Goal: Information Seeking & Learning: Learn about a topic

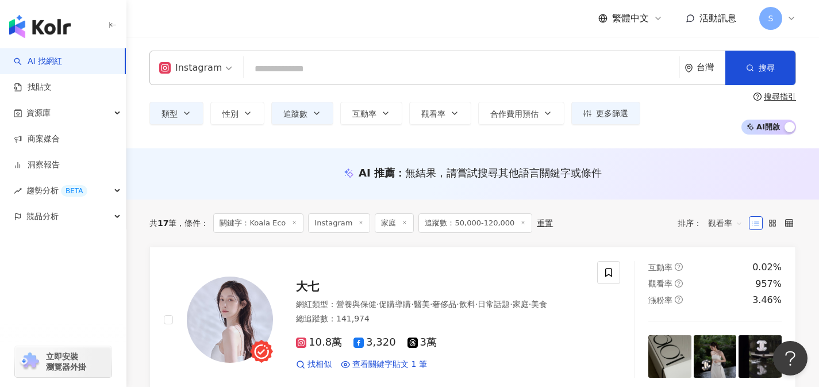
click at [468, 66] on input "search" at bounding box center [461, 69] width 426 height 22
type input "*"
type input "**"
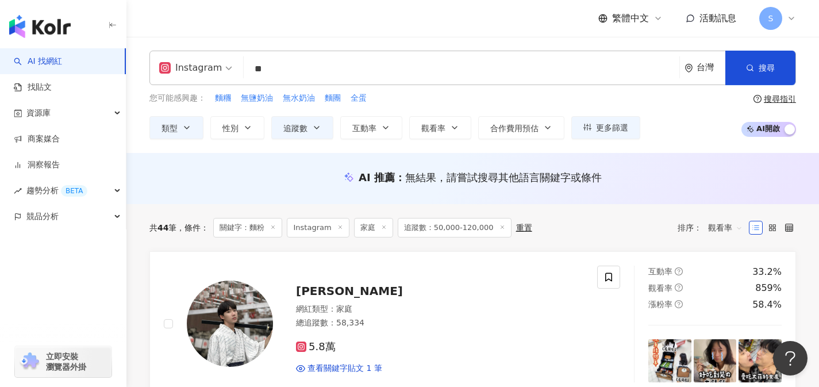
click at [713, 193] on div "AI 推薦 ： 無結果，請嘗試搜尋其他語言關鍵字或條件" at bounding box center [472, 178] width 692 height 51
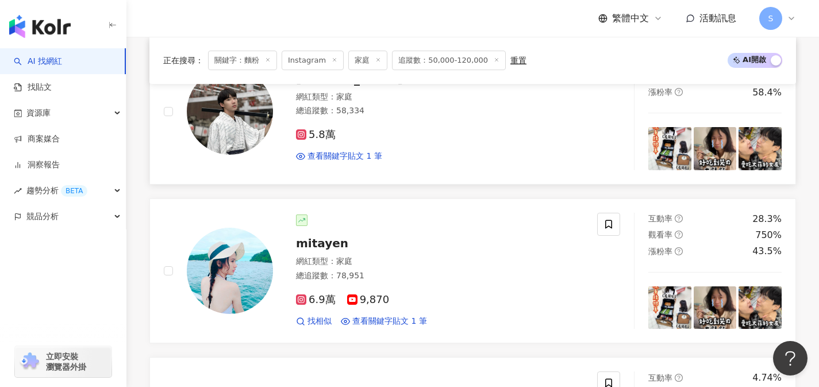
scroll to position [200, 0]
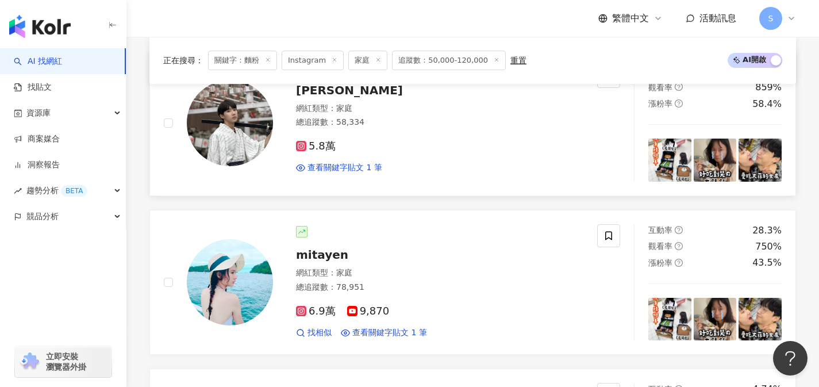
click at [461, 169] on div "查看關鍵字貼文 1 筆" at bounding box center [439, 167] width 287 height 11
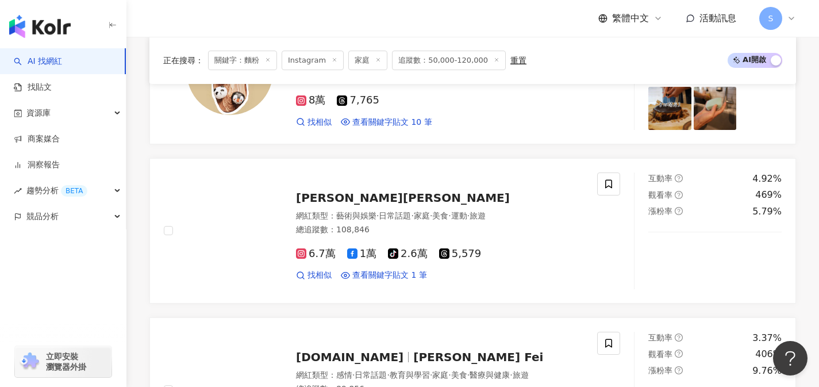
scroll to position [750, 0]
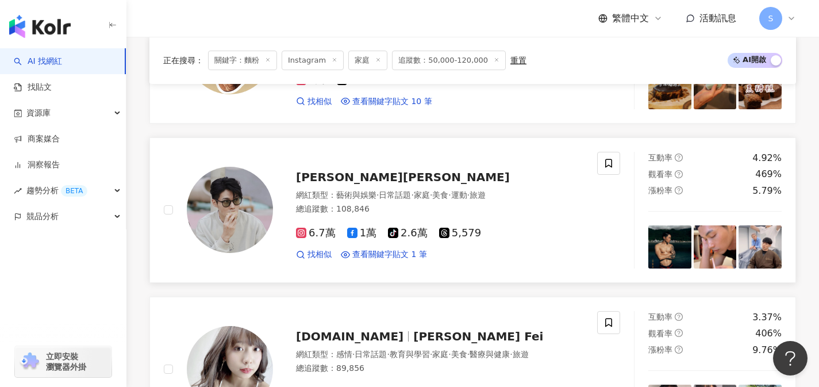
click at [404, 204] on div "總追蹤數 ： 108,846" at bounding box center [439, 208] width 287 height 11
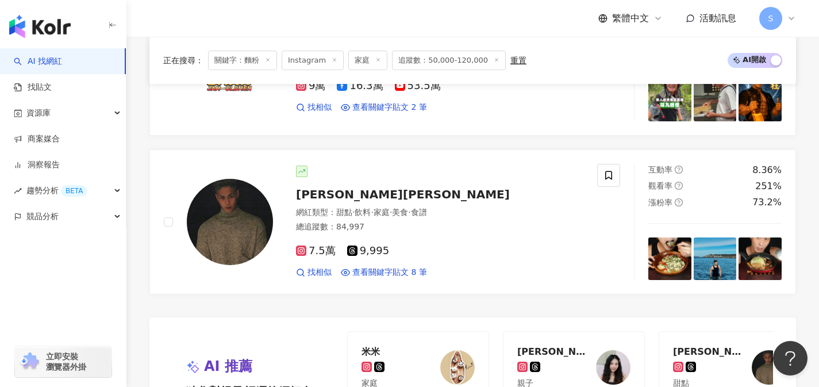
scroll to position [2088, 0]
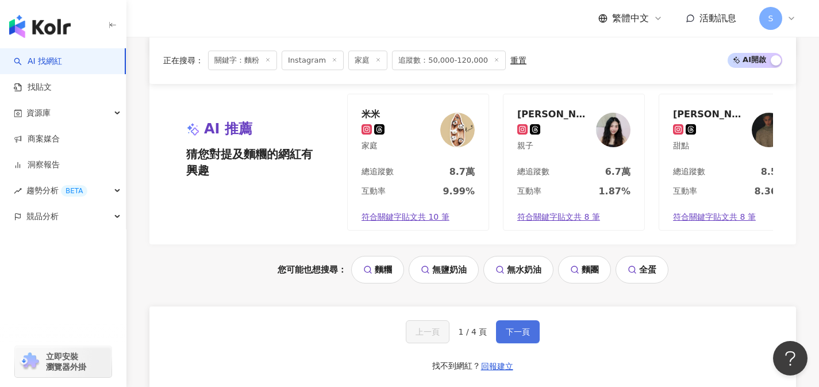
click at [501, 335] on button "下一頁" at bounding box center [518, 331] width 44 height 23
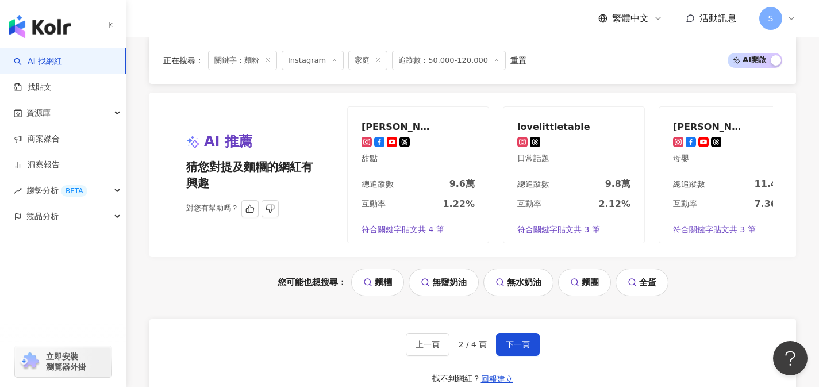
scroll to position [2113, 0]
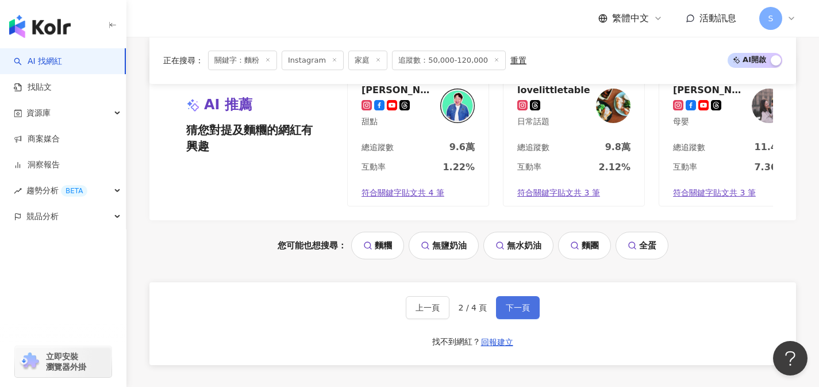
click at [502, 312] on button "下一頁" at bounding box center [518, 307] width 44 height 23
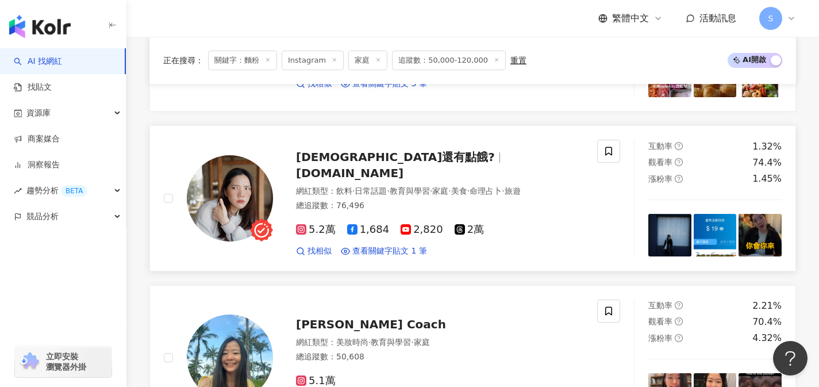
scroll to position [443, 0]
click at [407, 265] on link "Jojo還有點餓? jojoh.food 網紅類型 ： 飲料 · 日常話題 · 教育與學習 · 家庭 · 美食 · 命理占卜 · 旅遊 總追蹤數 ： 76,4…" at bounding box center [472, 197] width 646 height 145
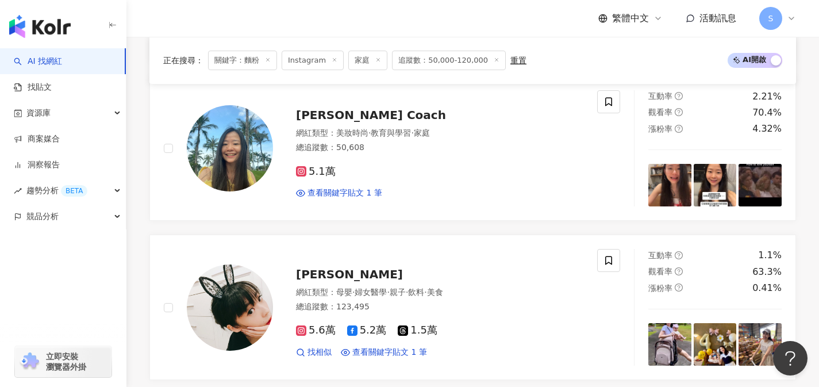
scroll to position [654, 0]
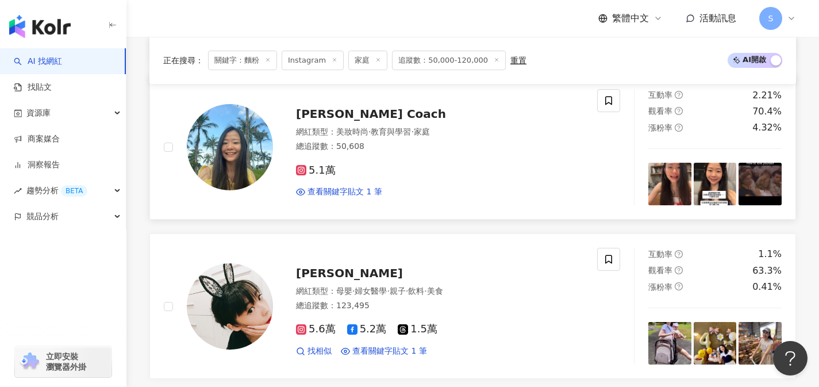
click at [388, 173] on div "5.1萬" at bounding box center [439, 170] width 287 height 13
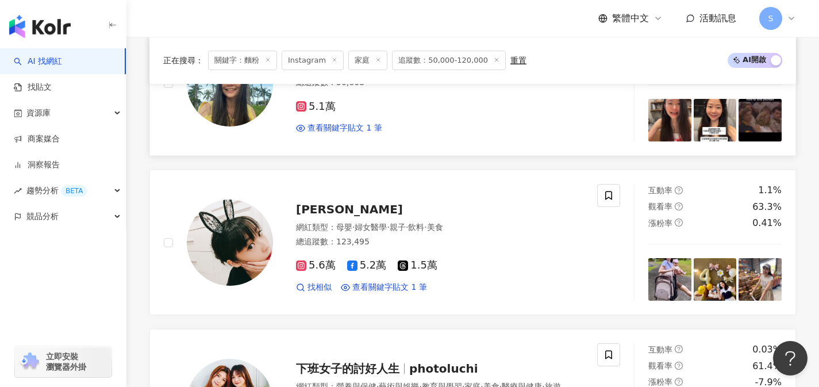
scroll to position [759, 0]
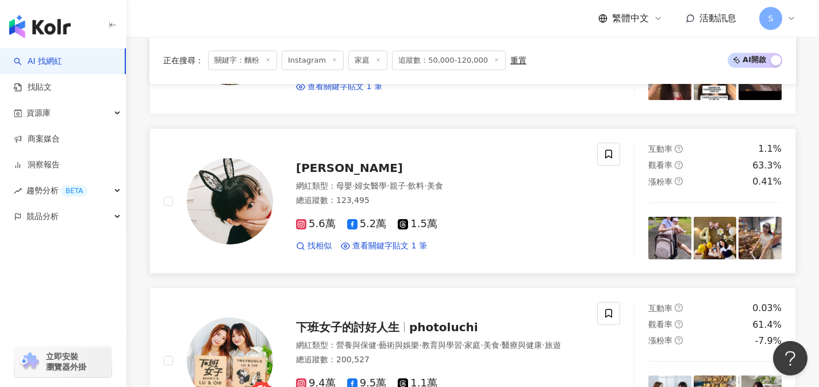
click at [491, 191] on div "網紅類型 ： 母嬰 · 婦女醫學 · 親子 · 飲料 · 美食" at bounding box center [439, 185] width 287 height 11
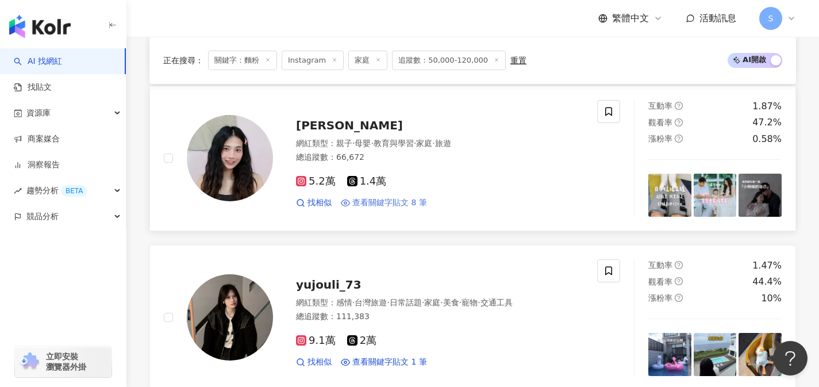
scroll to position [1424, 0]
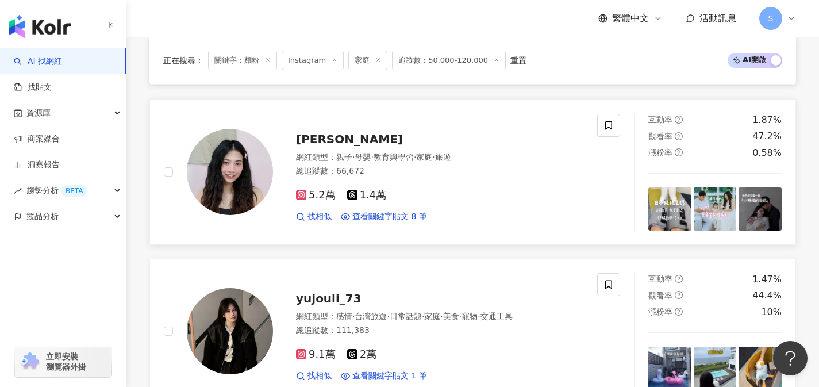
click at [415, 177] on div "網紅類型 ： 親子 · 母嬰 · 教育與學習 · 家庭 · 旅遊 總追蹤數 ： 66,672" at bounding box center [439, 166] width 287 height 28
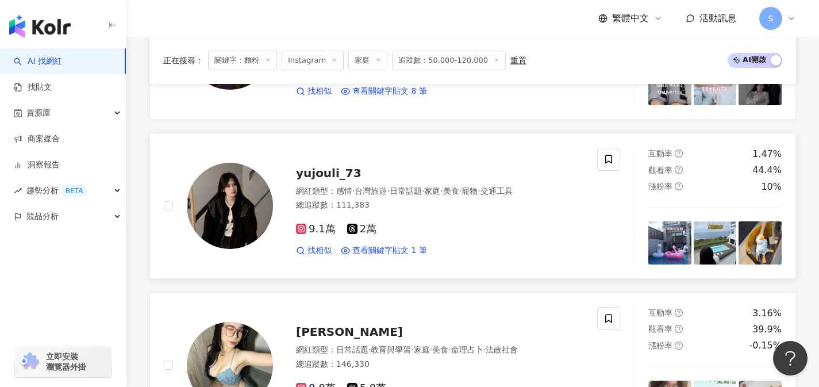
scroll to position [1550, 0]
click at [411, 230] on div "9.1萬 2萬" at bounding box center [439, 228] width 287 height 13
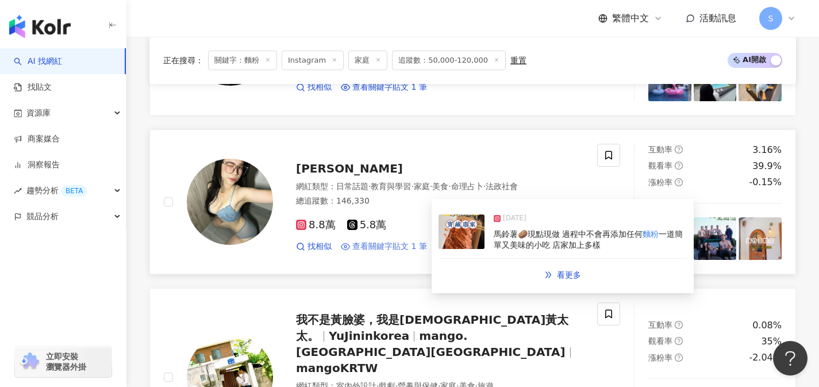
scroll to position [1890, 0]
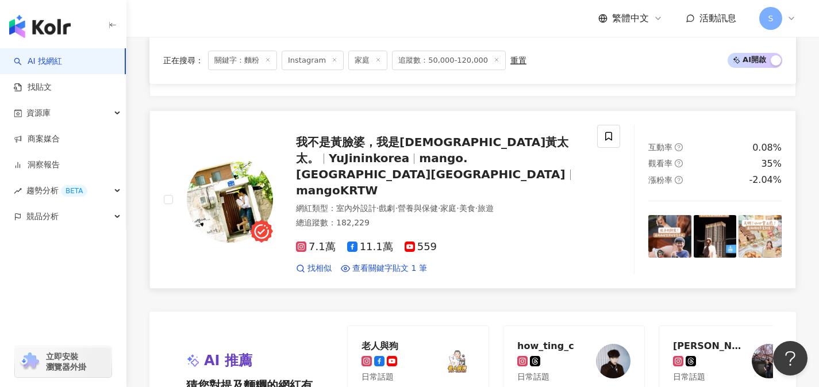
click at [520, 217] on div "總追蹤數 ： 182,229" at bounding box center [439, 222] width 287 height 11
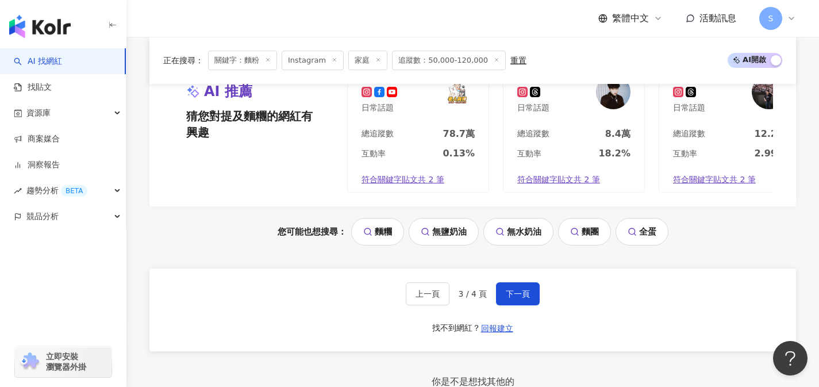
scroll to position [2186, 0]
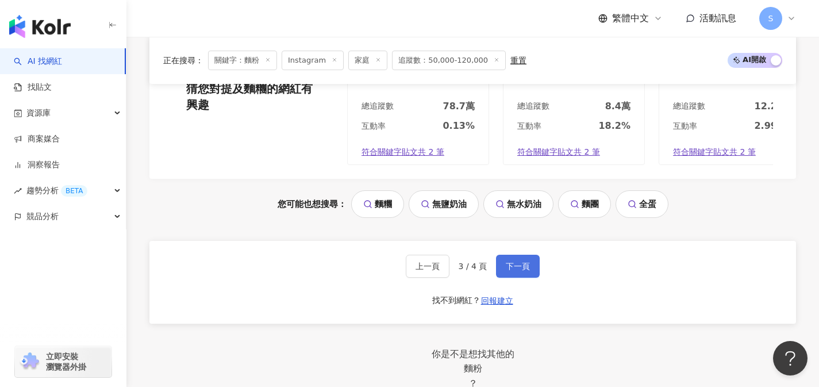
click at [524, 254] on button "下一頁" at bounding box center [518, 265] width 44 height 23
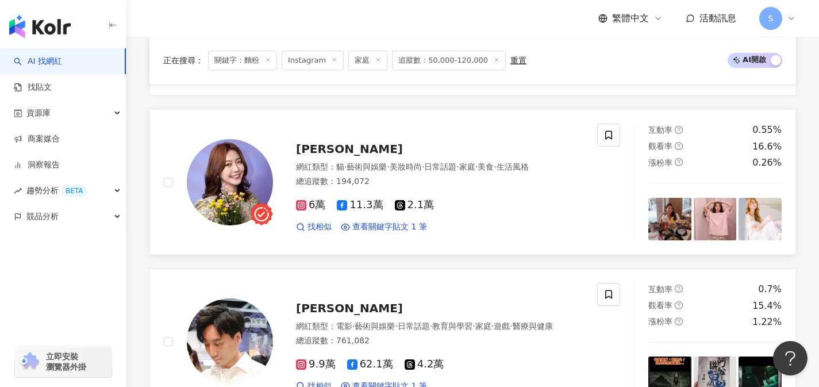
scroll to position [789, 0]
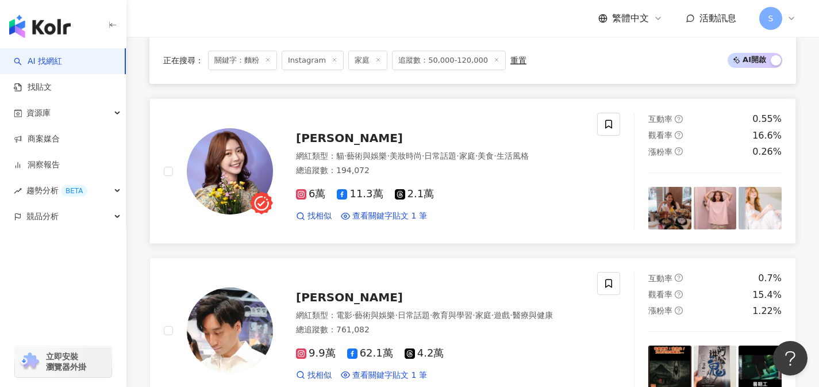
click at [479, 199] on div "6萬 11.3萬 2.1萬" at bounding box center [439, 194] width 287 height 13
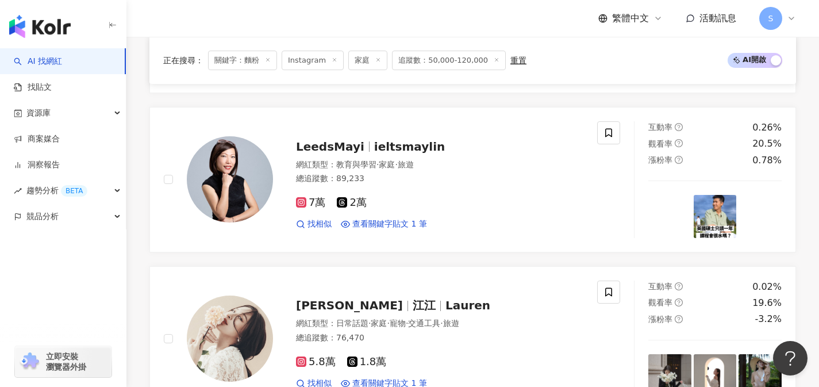
scroll to position [0, 0]
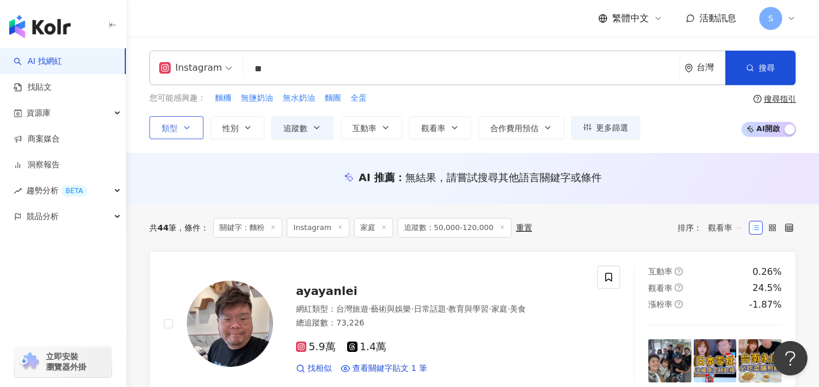
click at [195, 126] on button "類型" at bounding box center [176, 127] width 54 height 23
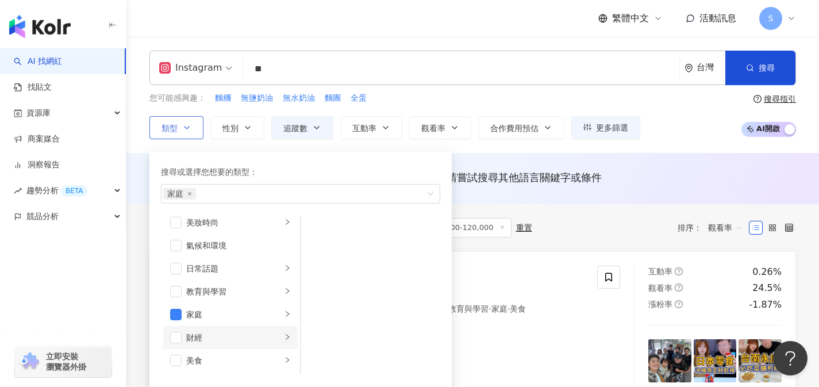
scroll to position [94, 0]
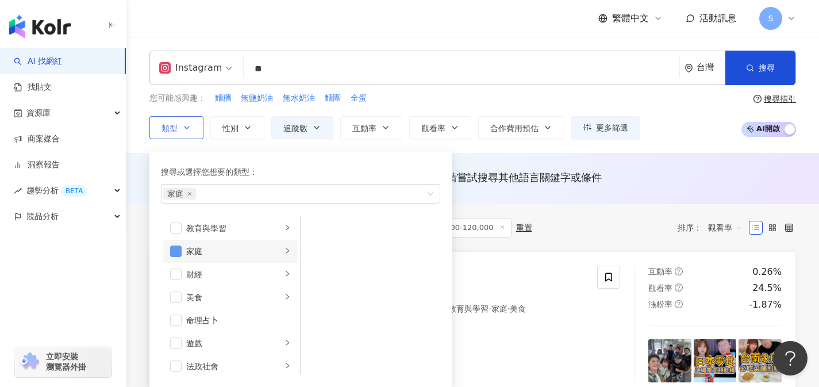
click at [173, 250] on span "button" at bounding box center [175, 250] width 11 height 11
click at [626, 215] on div "共 44 筆 條件 ： 關鍵字：麵粉 Instagram 家庭 追蹤數：50,000-120,000 重置 排序： 觀看率" at bounding box center [472, 227] width 646 height 47
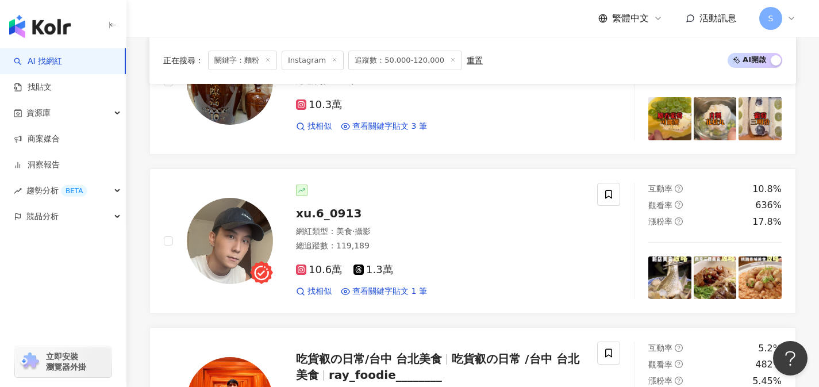
scroll to position [1400, 0]
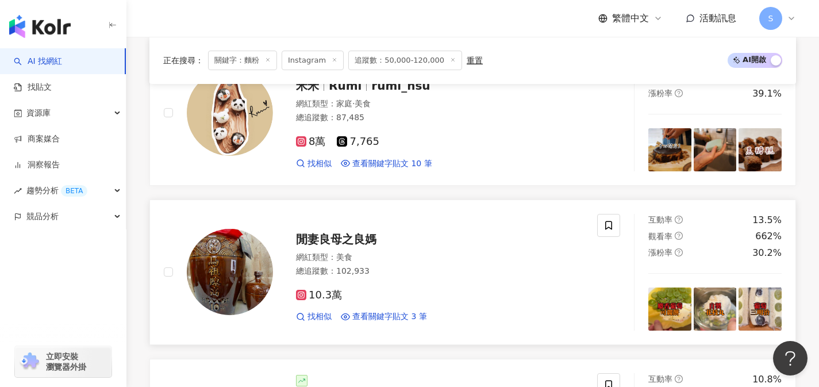
click at [438, 291] on div "10.3萬 找相似 查看關鍵字貼文 3 筆" at bounding box center [439, 301] width 287 height 43
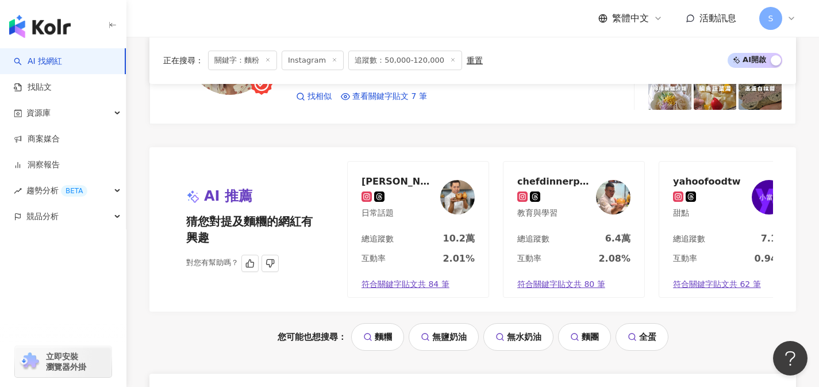
scroll to position [2314, 0]
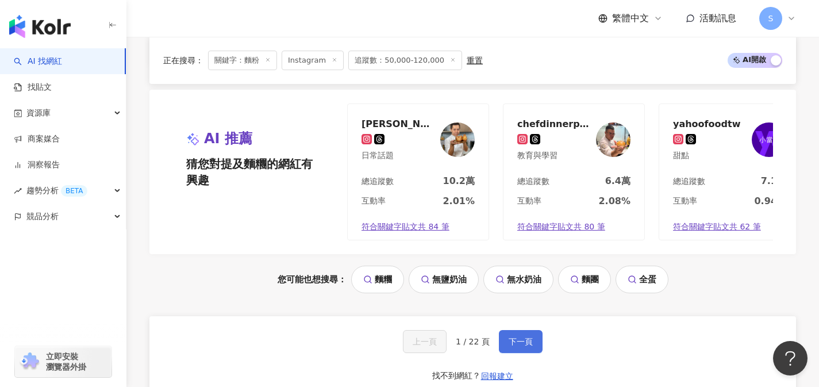
click at [522, 339] on span "下一頁" at bounding box center [520, 341] width 24 height 9
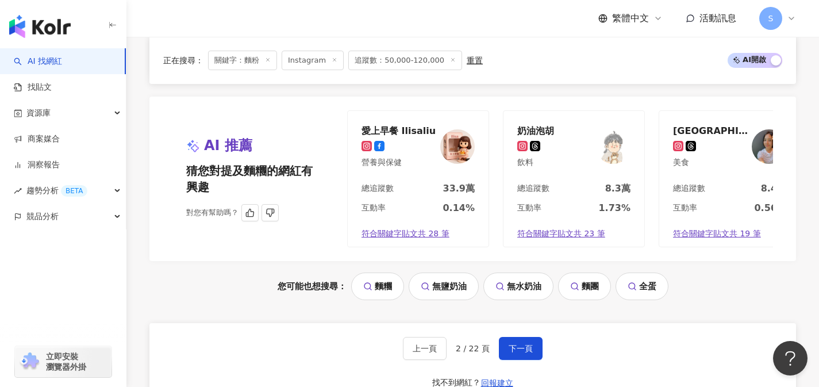
scroll to position [2484, 0]
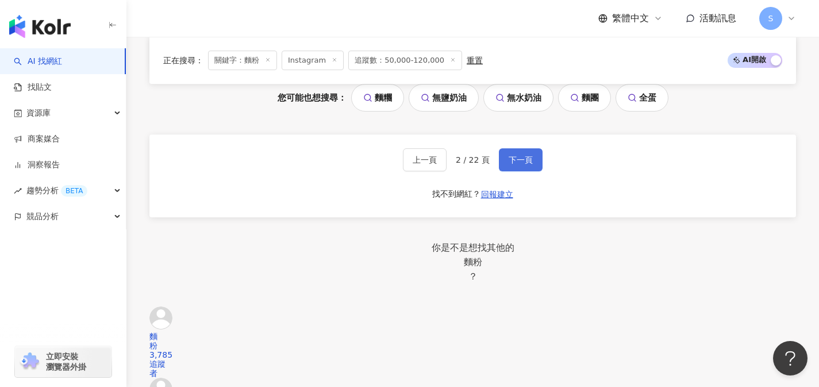
click at [527, 171] on button "下一頁" at bounding box center [521, 159] width 44 height 23
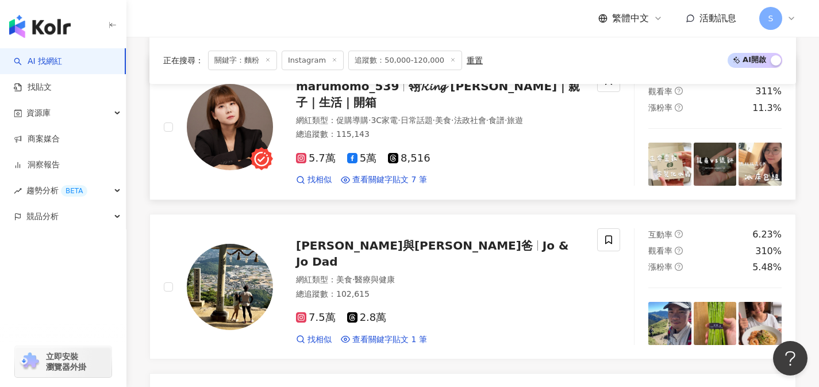
scroll to position [0, 0]
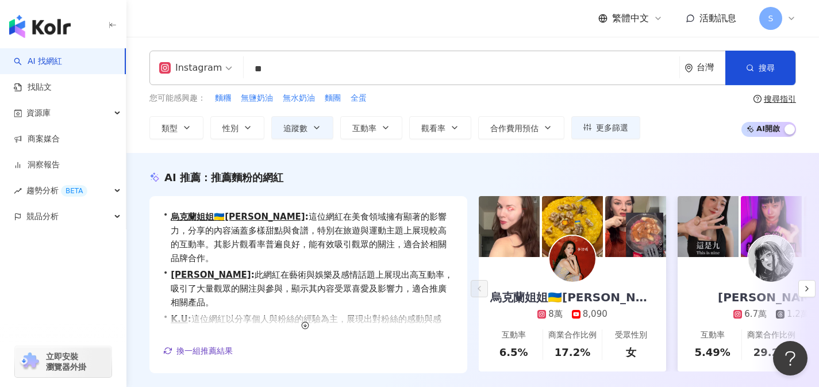
click at [415, 72] on input "**" at bounding box center [461, 69] width 426 height 22
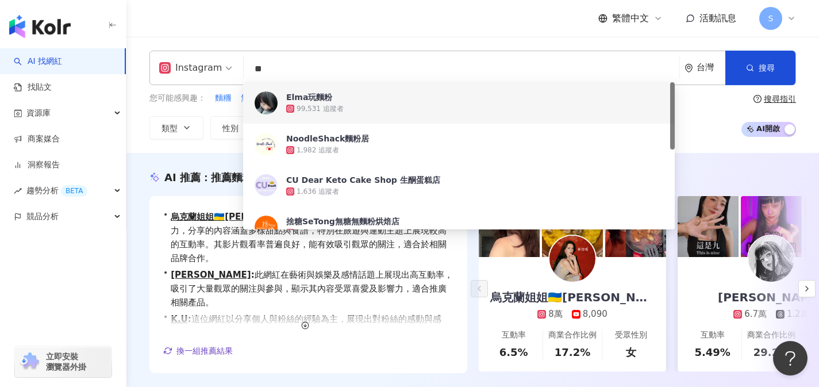
click at [441, 33] on div "繁體中文 活動訊息 S" at bounding box center [472, 18] width 646 height 37
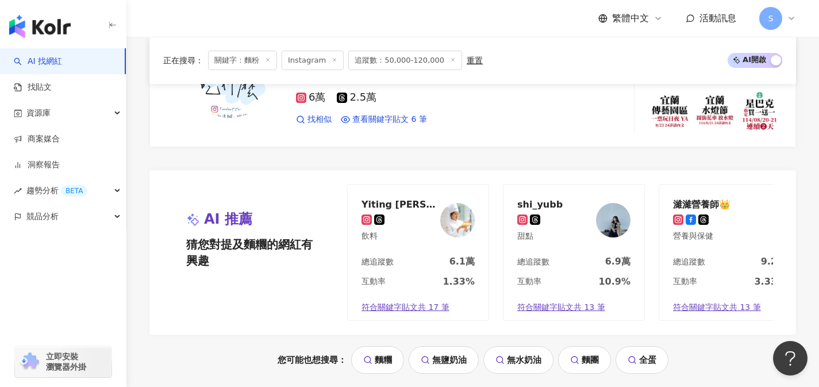
scroll to position [2329, 0]
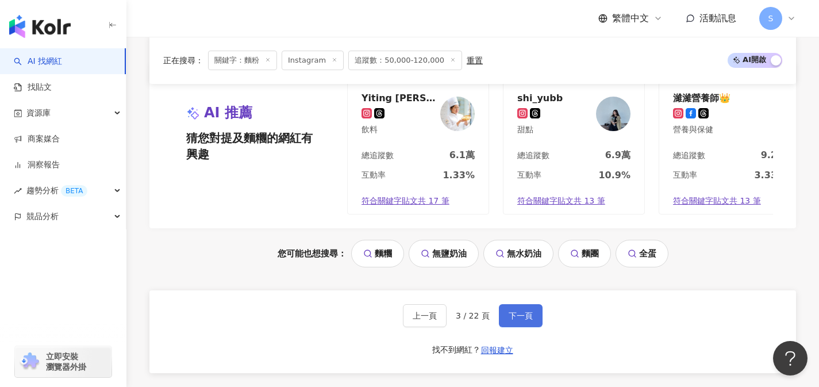
click at [520, 317] on button "下一頁" at bounding box center [521, 315] width 44 height 23
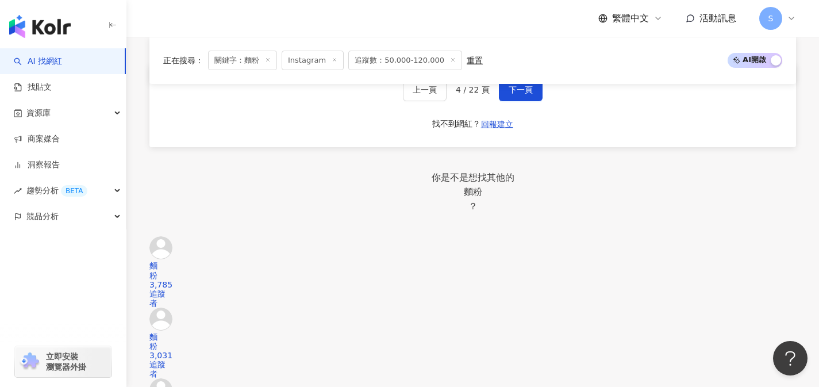
scroll to position [2431, 0]
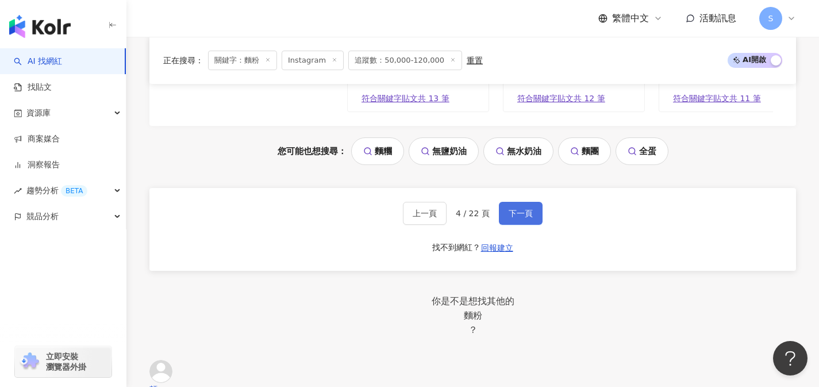
click at [524, 218] on span "下一頁" at bounding box center [520, 213] width 24 height 9
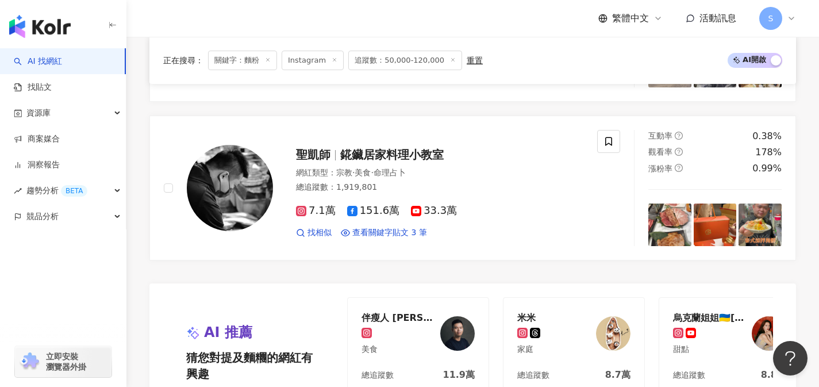
scroll to position [2341, 0]
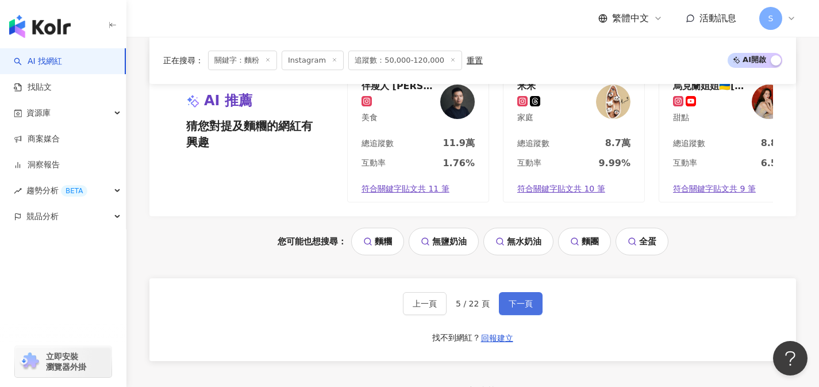
click at [502, 310] on button "下一頁" at bounding box center [521, 303] width 44 height 23
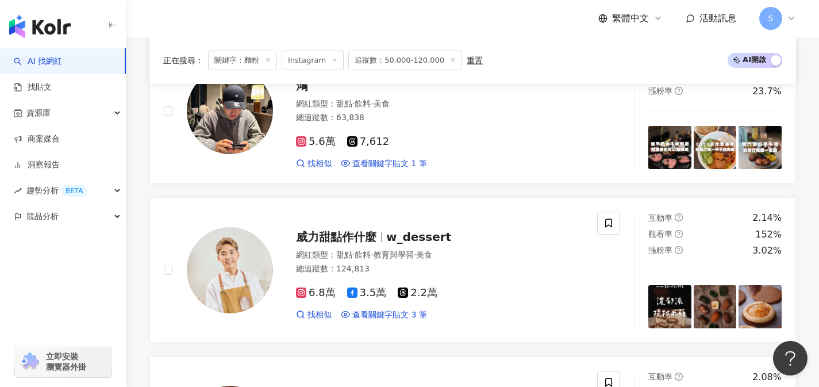
scroll to position [1606, 0]
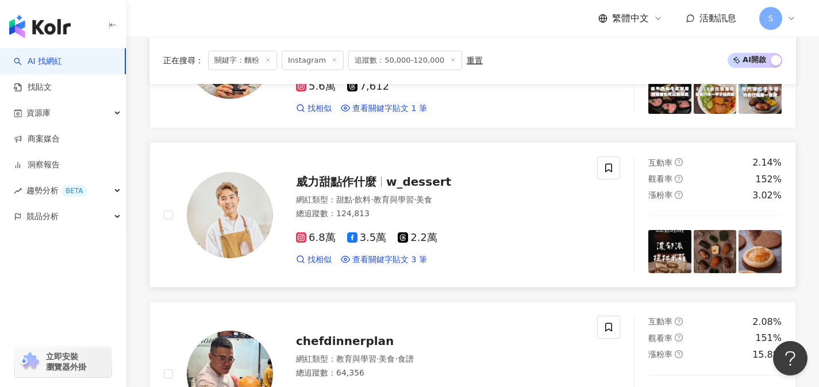
click at [400, 219] on div "網紅類型 ： 甜點 · 飲料 · 教育與學習 · 美食 總追蹤數 ： 124,813" at bounding box center [439, 208] width 287 height 28
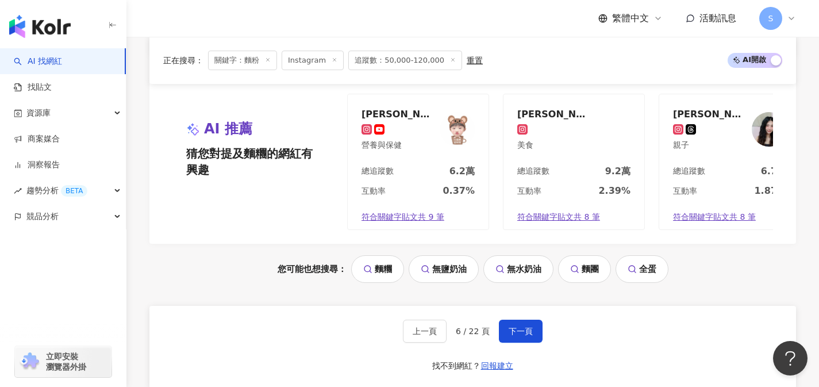
scroll to position [2435, 0]
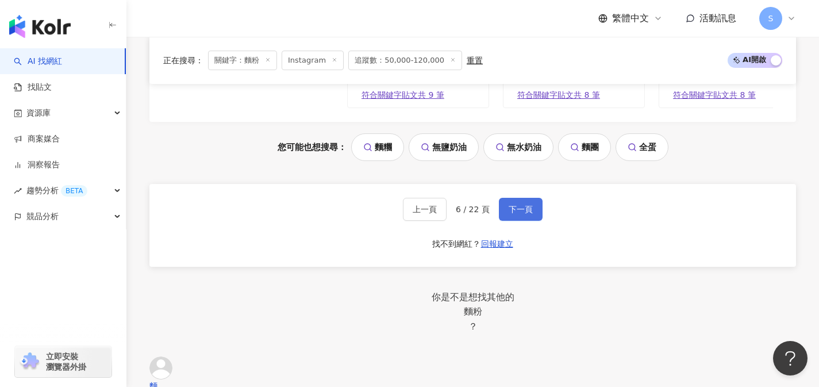
click at [523, 214] on span "下一頁" at bounding box center [520, 208] width 24 height 9
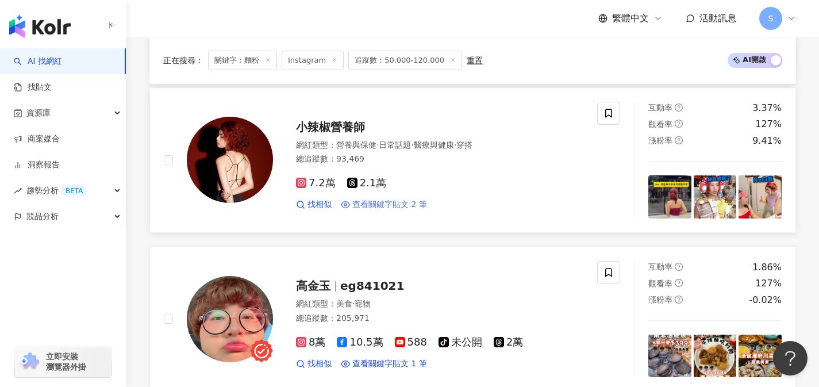
scroll to position [1492, 0]
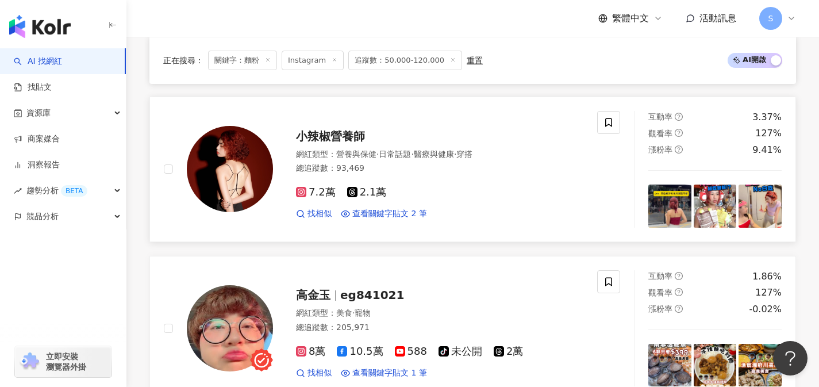
click at [411, 194] on div "7.2萬 2.1萬" at bounding box center [439, 192] width 287 height 13
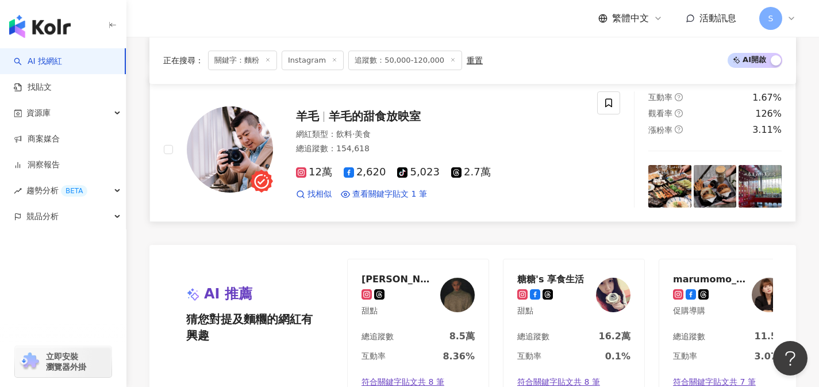
scroll to position [2315, 0]
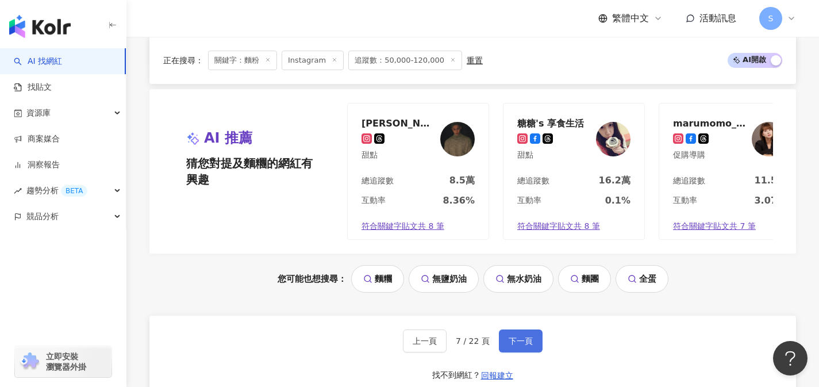
click at [522, 336] on span "下一頁" at bounding box center [520, 340] width 24 height 9
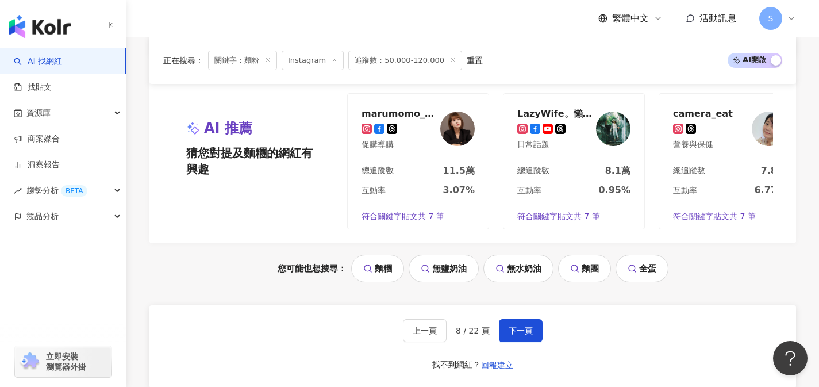
scroll to position [2333, 0]
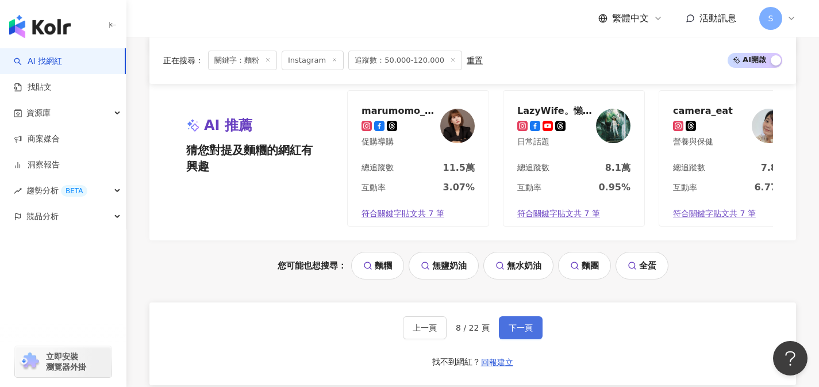
click at [537, 326] on button "下一頁" at bounding box center [521, 327] width 44 height 23
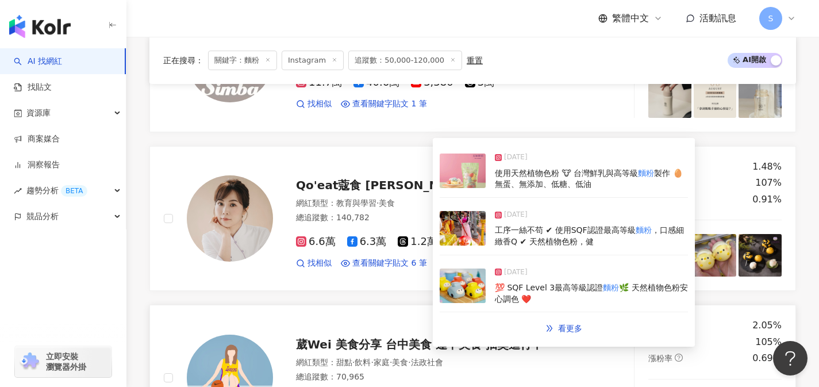
scroll to position [535, 0]
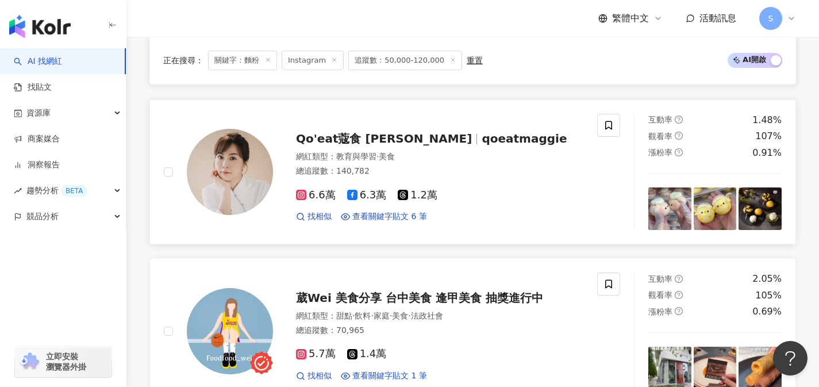
click at [508, 206] on div "6.6萬 6.3萬 1.2萬 找相似 查看關鍵字貼文 6 筆" at bounding box center [439, 201] width 287 height 43
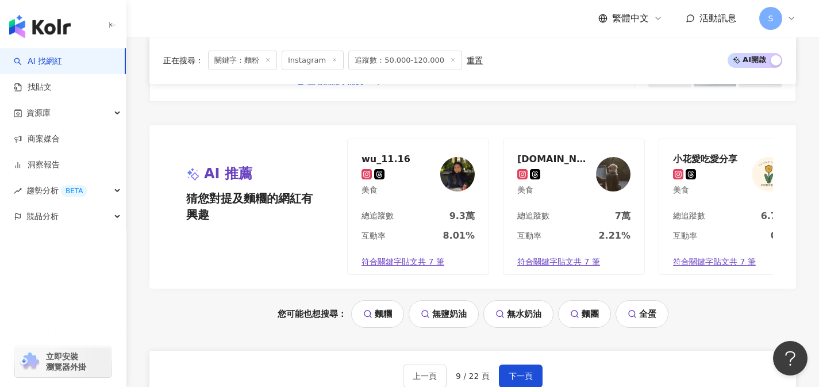
scroll to position [2353, 0]
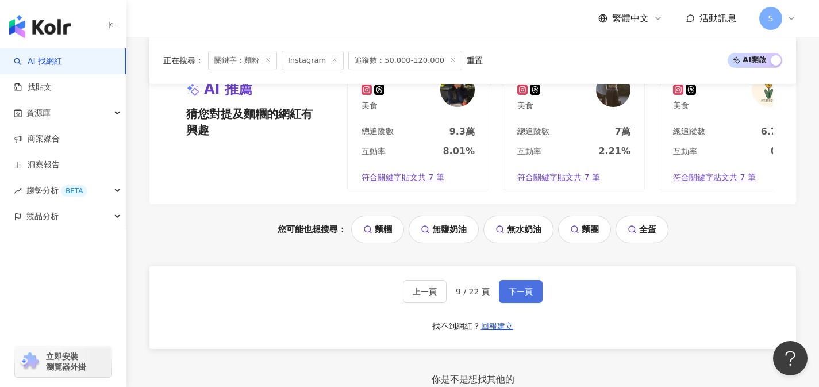
click at [506, 292] on button "下一頁" at bounding box center [521, 291] width 44 height 23
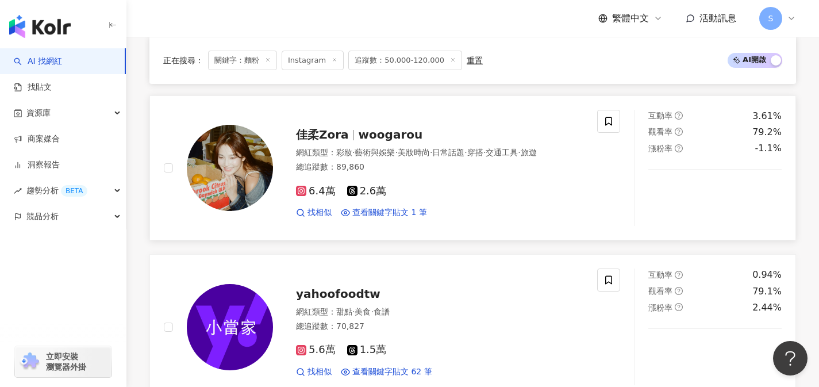
scroll to position [1318, 0]
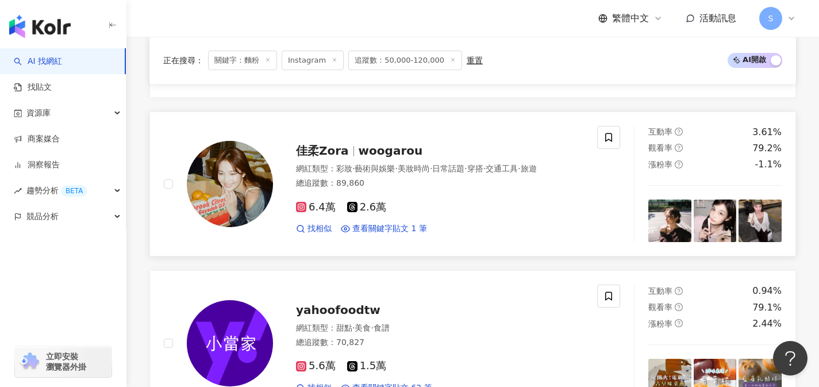
click at [432, 218] on div "6.4萬 2.6萬 找相似 查看關鍵字貼文 1 筆" at bounding box center [439, 213] width 287 height 43
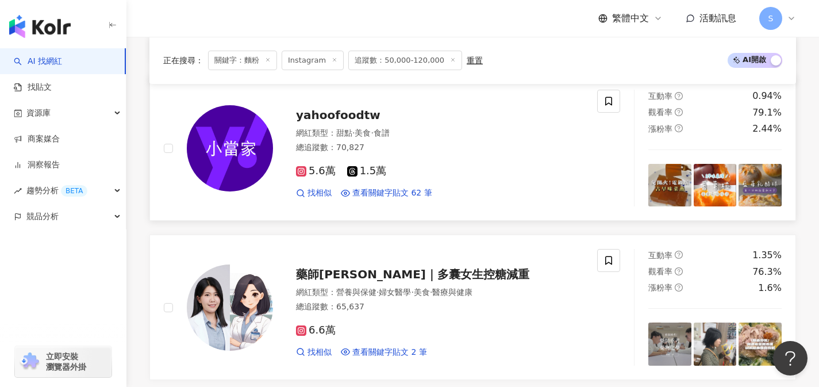
scroll to position [1511, 0]
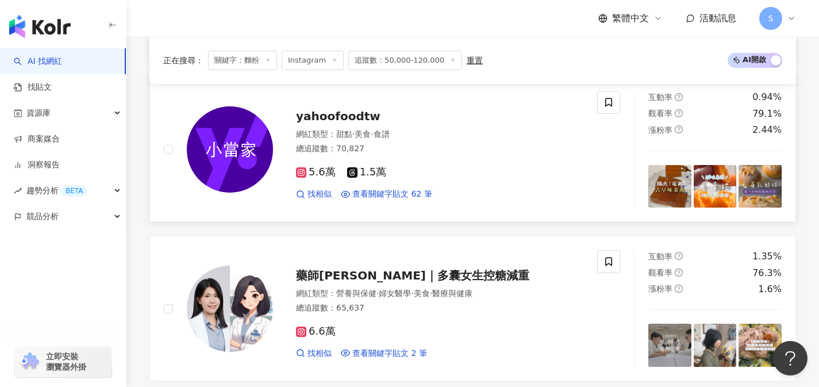
click at [429, 179] on div "5.6萬 1.5萬 找相似 查看關鍵字貼文 62 筆" at bounding box center [439, 178] width 287 height 43
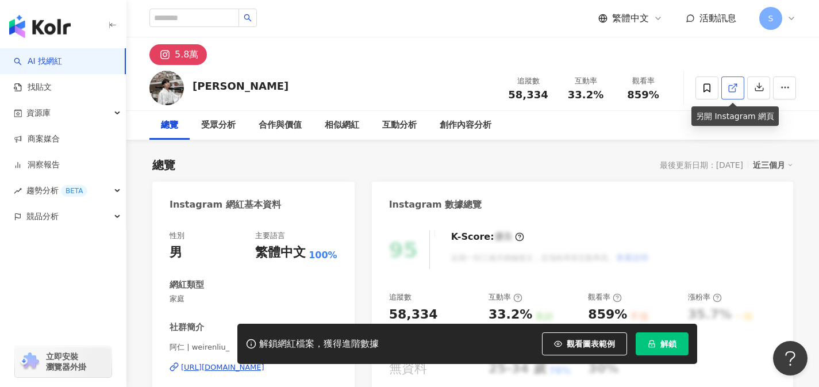
click at [732, 90] on icon at bounding box center [732, 88] width 10 height 10
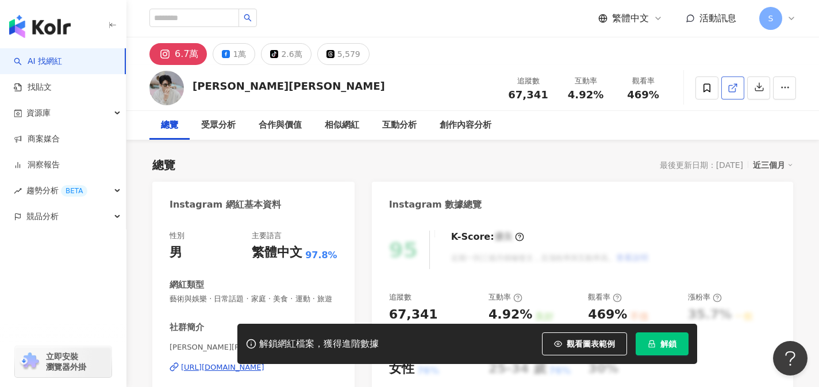
click at [731, 91] on icon at bounding box center [732, 88] width 10 height 10
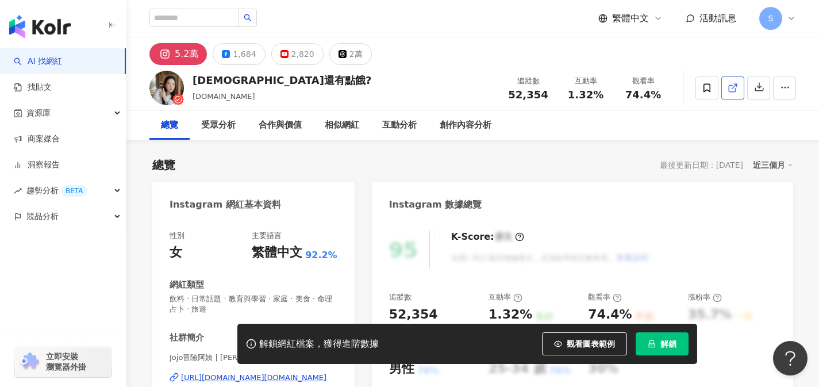
click at [727, 91] on icon at bounding box center [732, 88] width 10 height 10
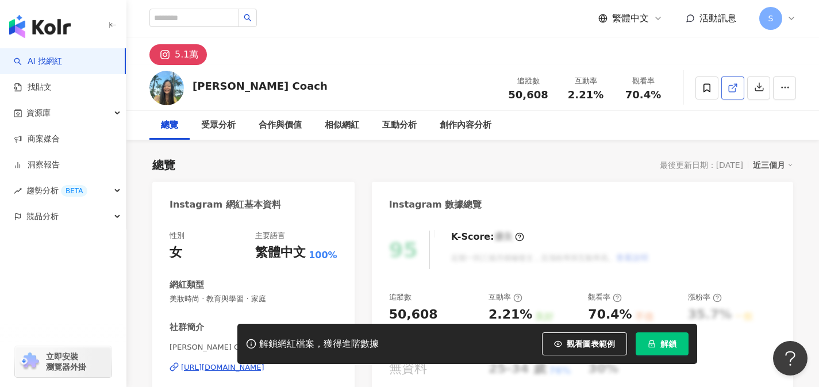
click at [734, 86] on line at bounding box center [734, 86] width 5 height 5
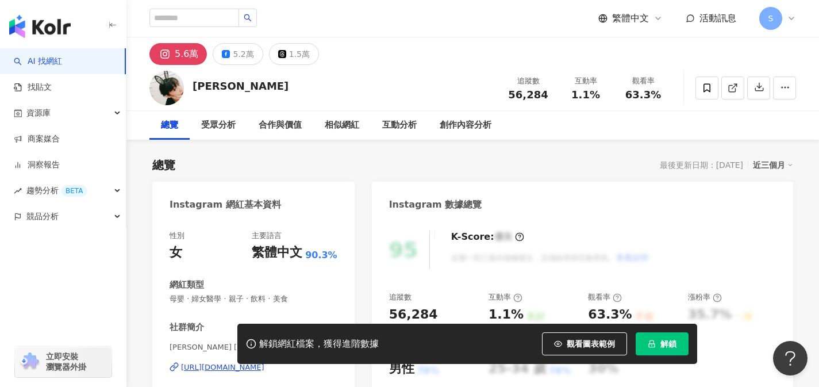
click at [732, 92] on icon at bounding box center [732, 88] width 10 height 10
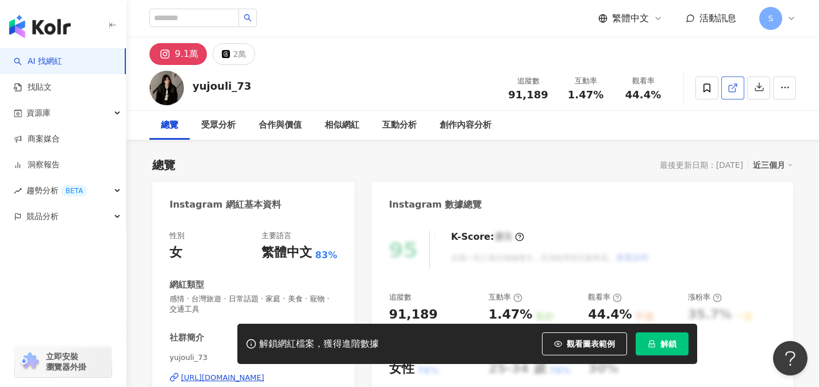
click at [732, 90] on icon at bounding box center [732, 88] width 10 height 10
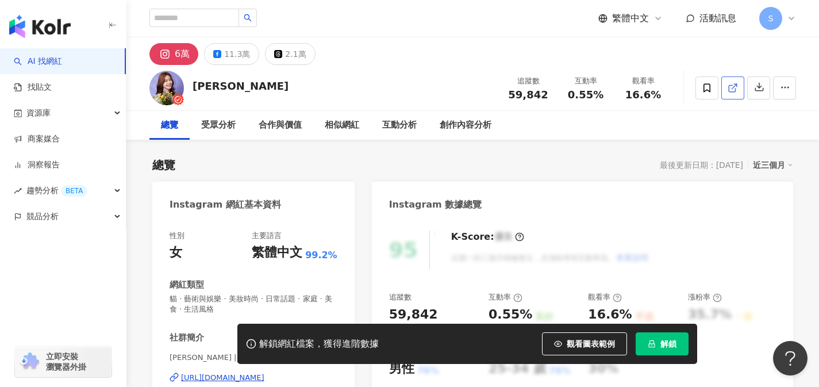
click at [729, 91] on icon at bounding box center [731, 88] width 6 height 6
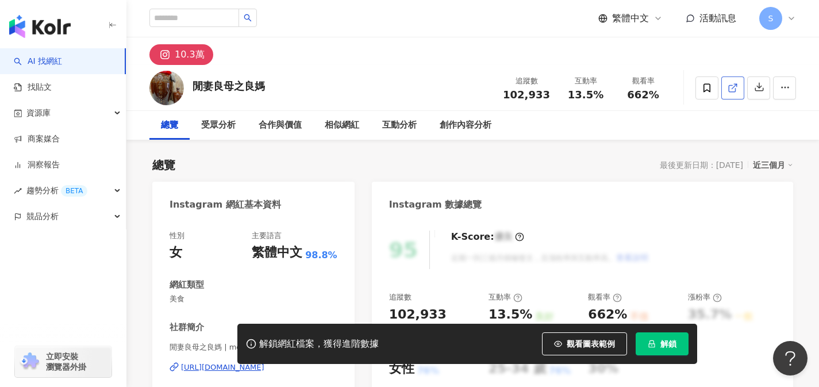
click at [731, 90] on icon at bounding box center [732, 88] width 10 height 10
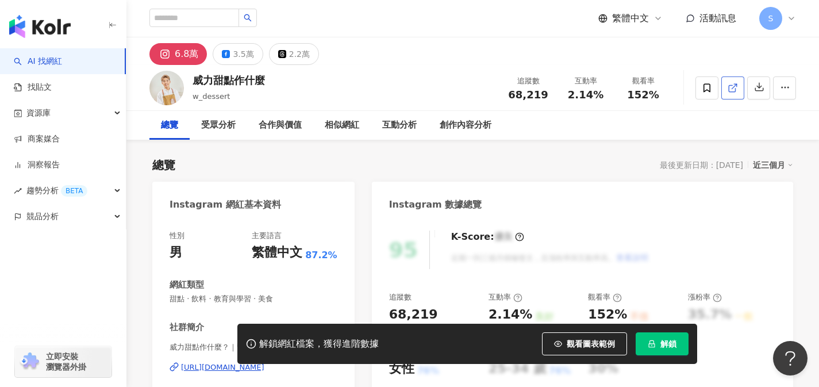
click at [738, 89] on link at bounding box center [732, 87] width 23 height 23
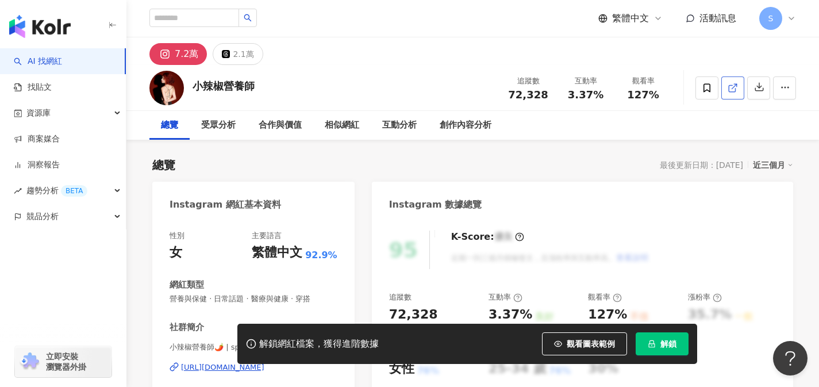
click at [729, 92] on icon at bounding box center [732, 88] width 10 height 10
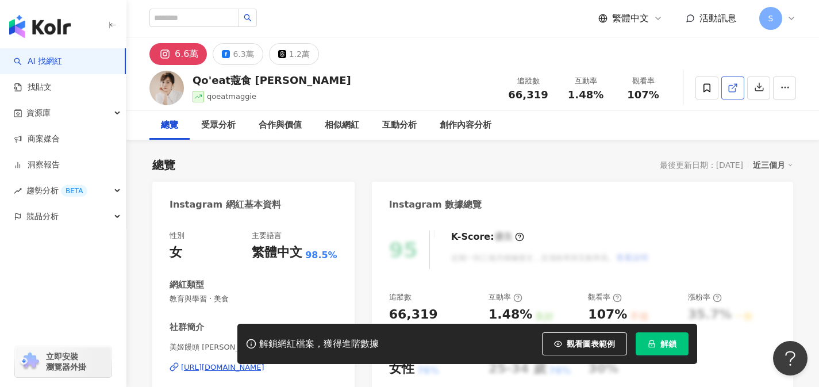
click at [733, 91] on icon at bounding box center [731, 88] width 6 height 6
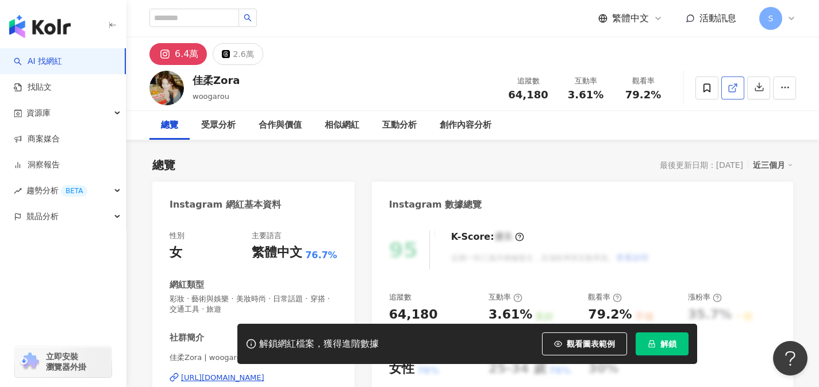
click at [730, 92] on icon at bounding box center [732, 88] width 10 height 10
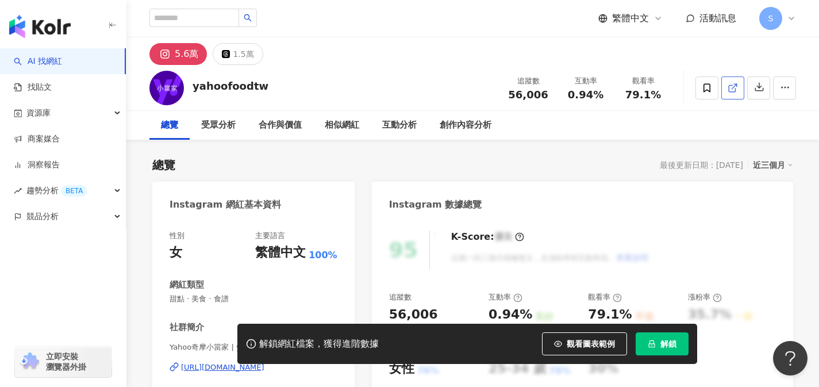
click at [728, 92] on span at bounding box center [732, 88] width 10 height 12
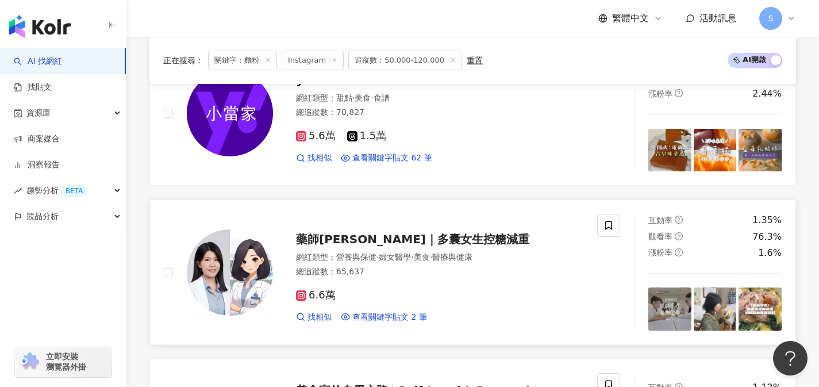
click at [422, 266] on div "總追蹤數 ： 65,637" at bounding box center [439, 271] width 287 height 11
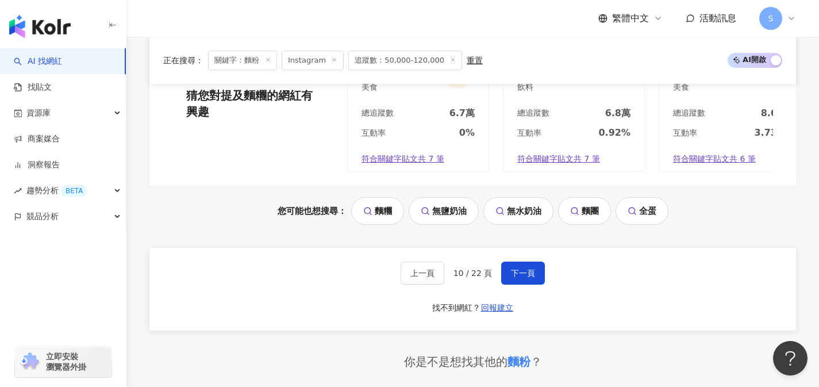
scroll to position [2387, 0]
click at [508, 269] on div "上一頁 10 / 22 頁 下一頁 找不到網紅？ 回報建立" at bounding box center [472, 288] width 646 height 83
click at [510, 272] on button "下一頁" at bounding box center [523, 272] width 44 height 23
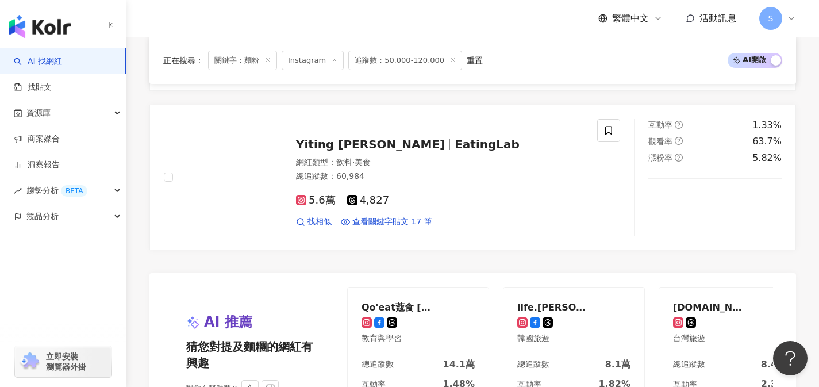
scroll to position [2340, 0]
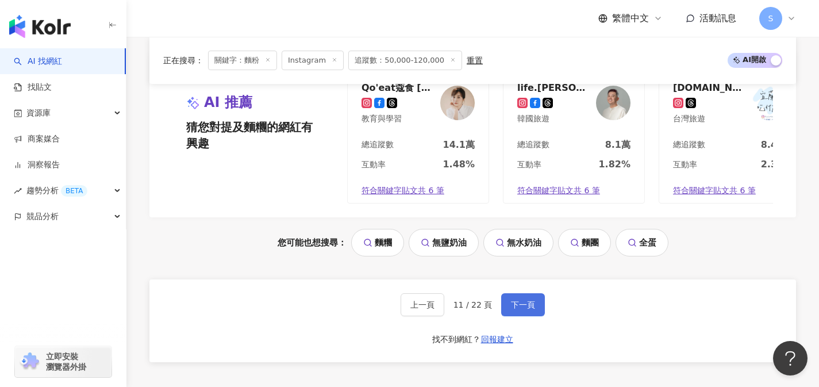
click at [514, 308] on span "下一頁" at bounding box center [523, 304] width 24 height 9
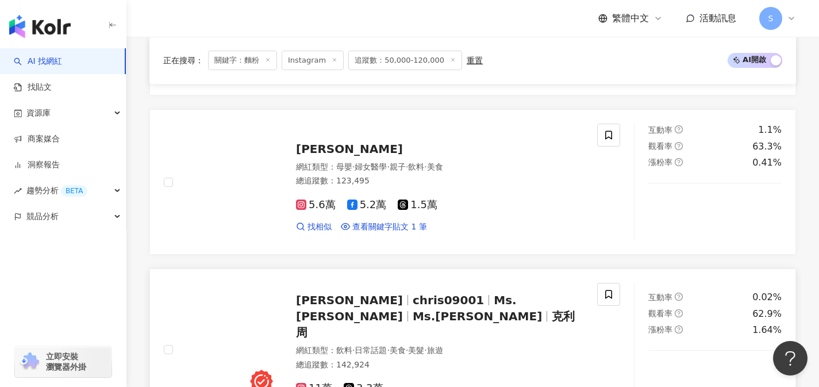
scroll to position [579, 0]
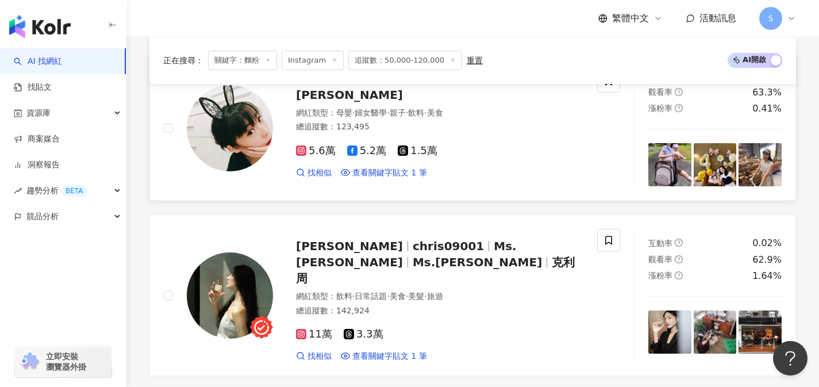
click at [530, 167] on div "找相似 查看關鍵字貼文 1 筆" at bounding box center [439, 172] width 287 height 11
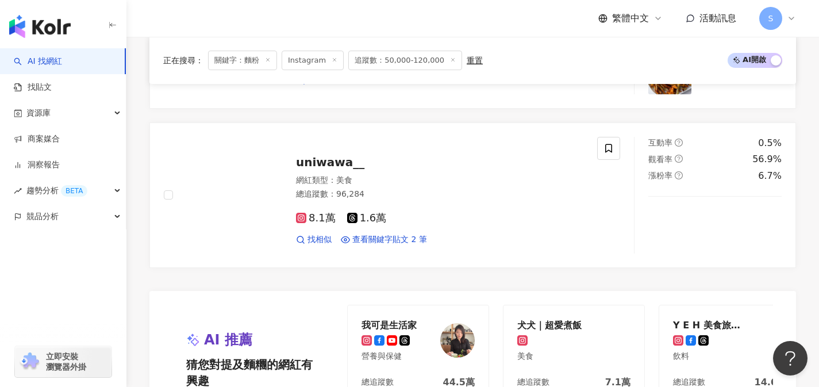
scroll to position [2119, 0]
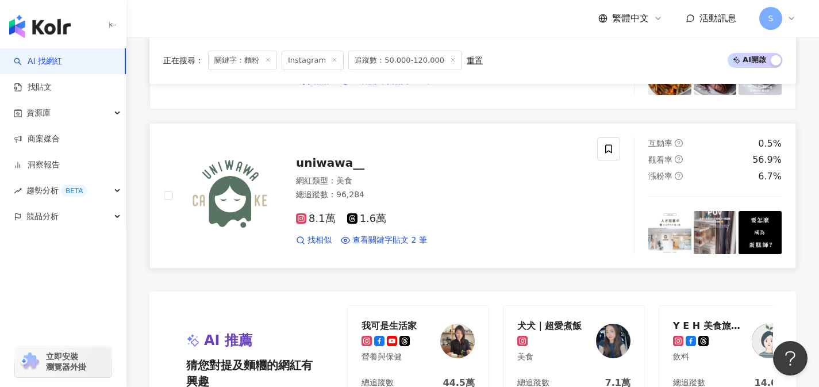
click at [415, 213] on div "8.1萬 1.6萬" at bounding box center [439, 219] width 287 height 13
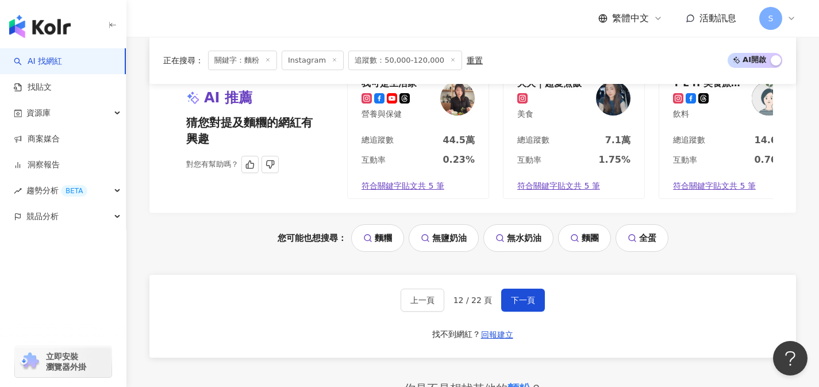
scroll to position [2424, 0]
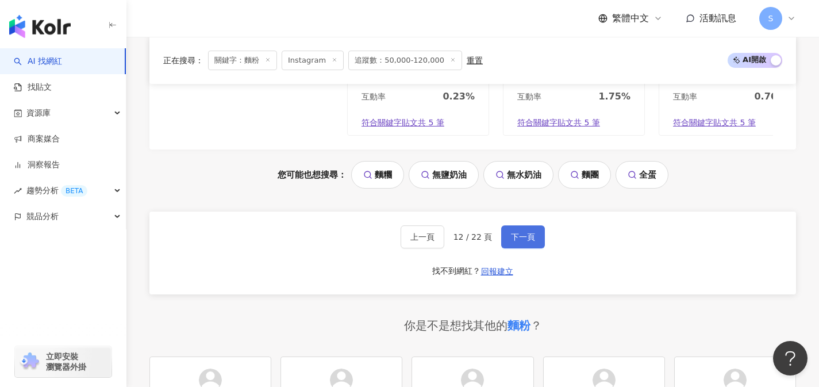
click at [537, 232] on button "下一頁" at bounding box center [523, 236] width 44 height 23
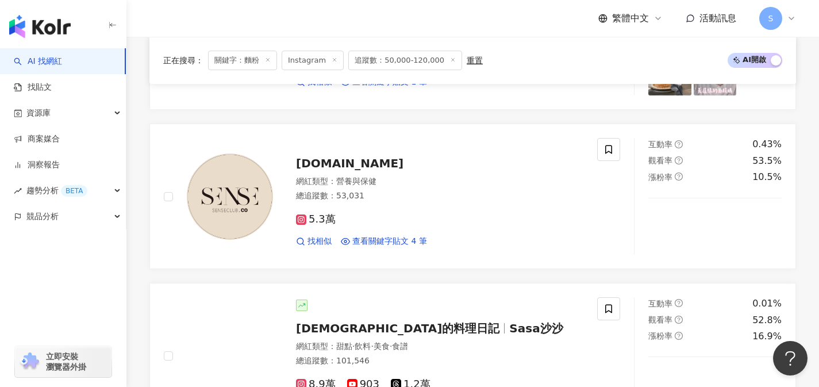
scroll to position [1307, 0]
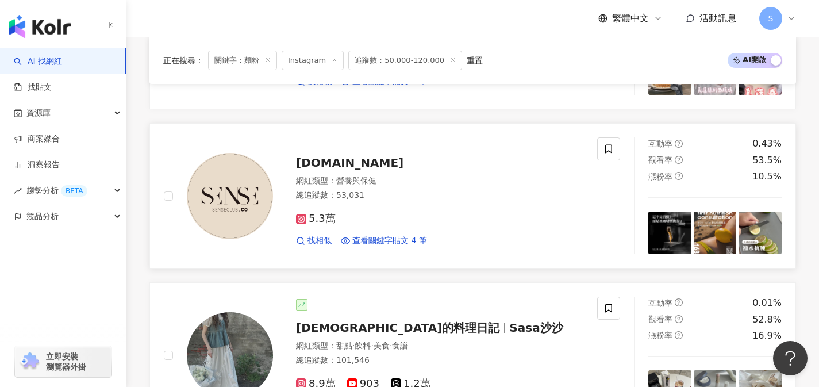
click at [414, 214] on div "5.3萬" at bounding box center [439, 219] width 287 height 13
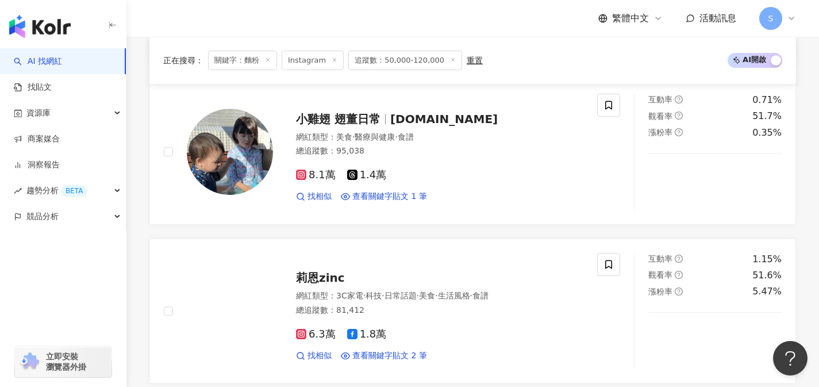
scroll to position [1826, 0]
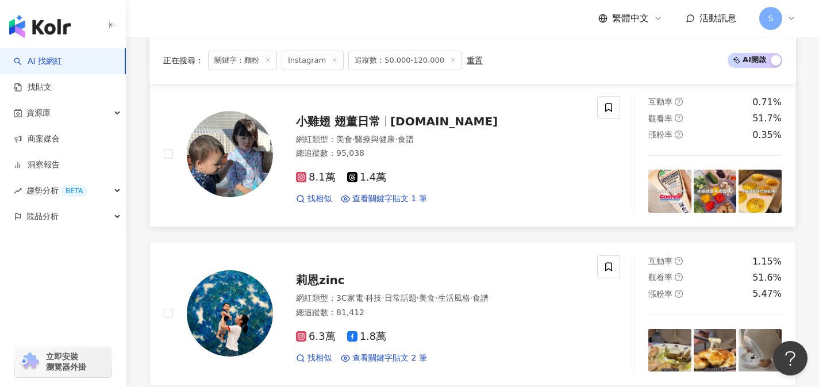
click at [423, 158] on div "網紅類型 ： 美食 · 醫療與健康 · 食譜 總追蹤數 ： 95,038" at bounding box center [439, 148] width 287 height 28
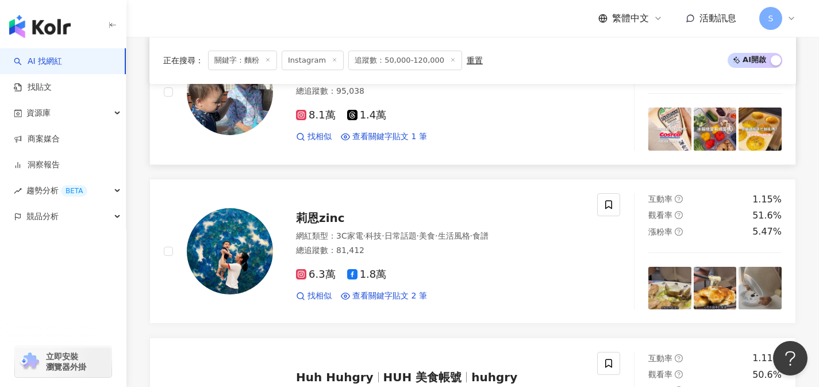
scroll to position [1889, 0]
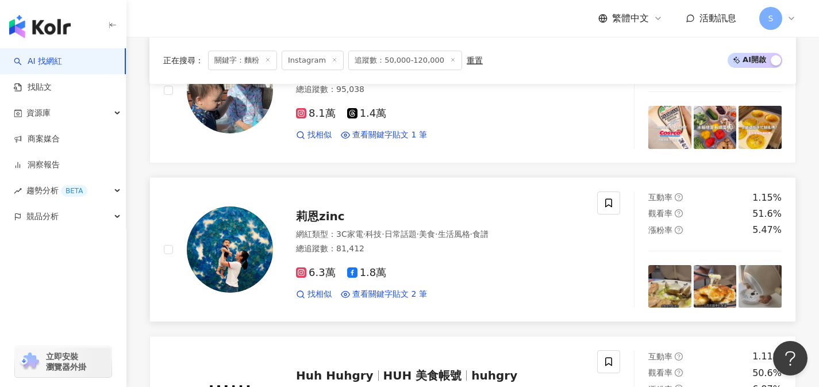
click at [420, 268] on div "6.3萬 1.8萬" at bounding box center [439, 273] width 287 height 13
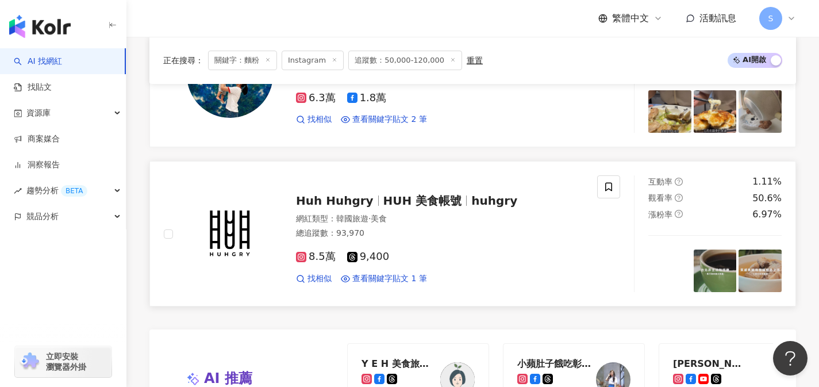
scroll to position [2124, 0]
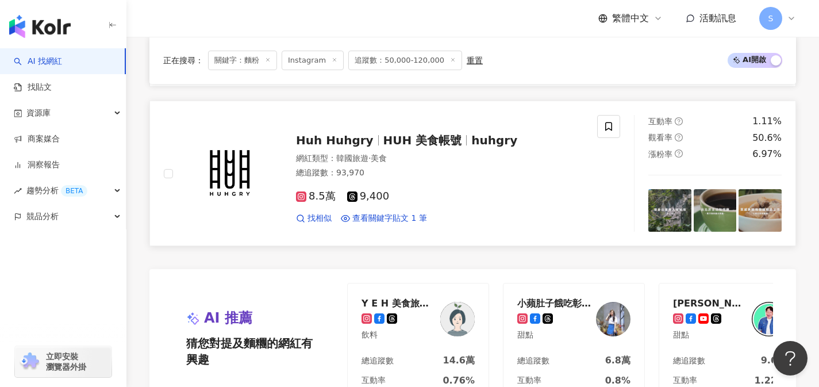
click at [443, 190] on div "8.5萬 9,400" at bounding box center [439, 196] width 287 height 13
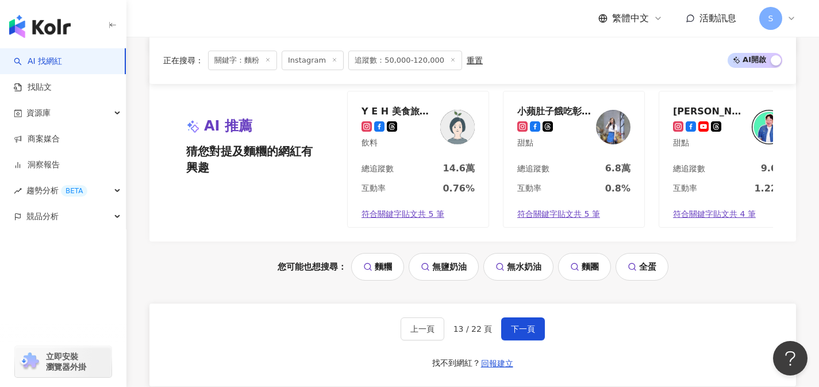
scroll to position [2331, 0]
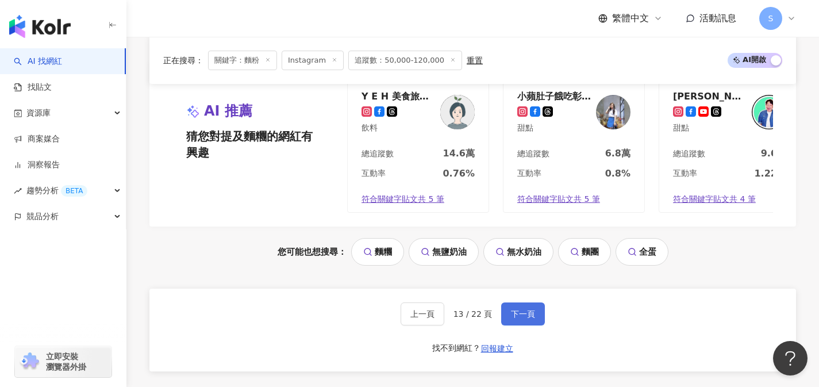
click at [532, 318] on span "下一頁" at bounding box center [523, 313] width 24 height 9
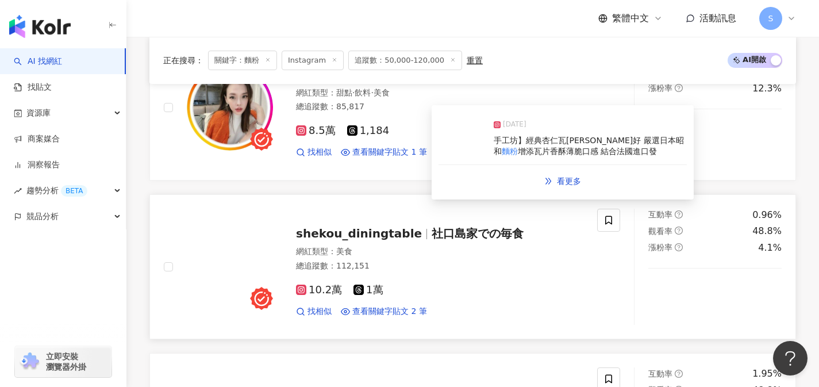
scroll to position [472, 0]
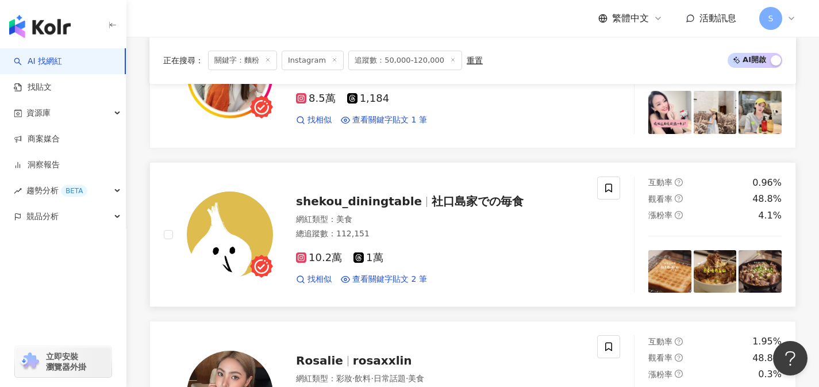
click at [423, 239] on div "總追蹤數 ： 112,151" at bounding box center [439, 233] width 287 height 11
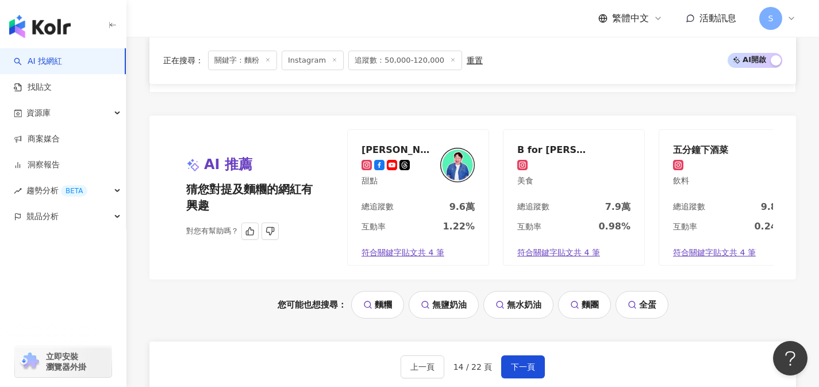
scroll to position [2318, 0]
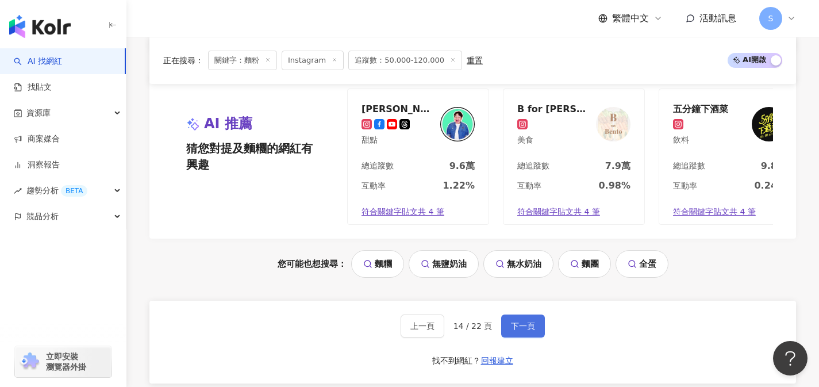
click at [520, 327] on button "下一頁" at bounding box center [523, 325] width 44 height 23
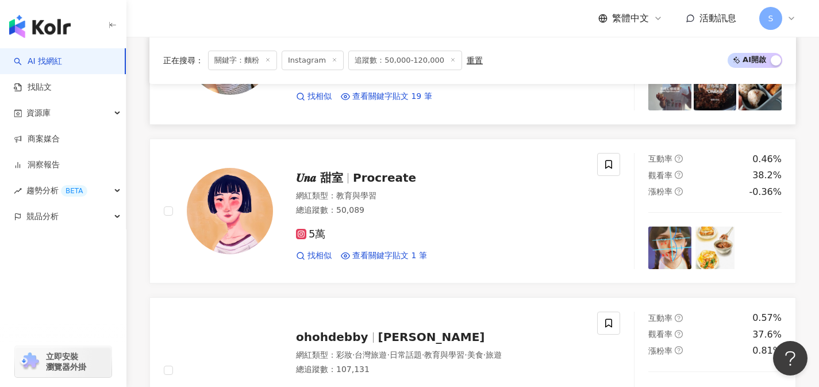
scroll to position [1582, 0]
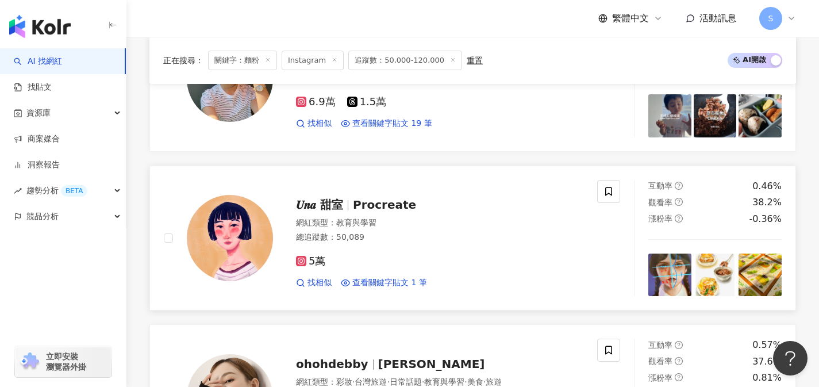
click at [399, 263] on div "5萬" at bounding box center [439, 261] width 287 height 13
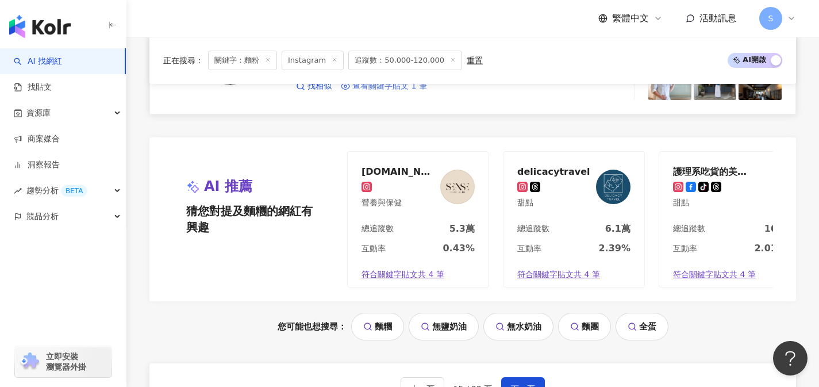
scroll to position [2260, 0]
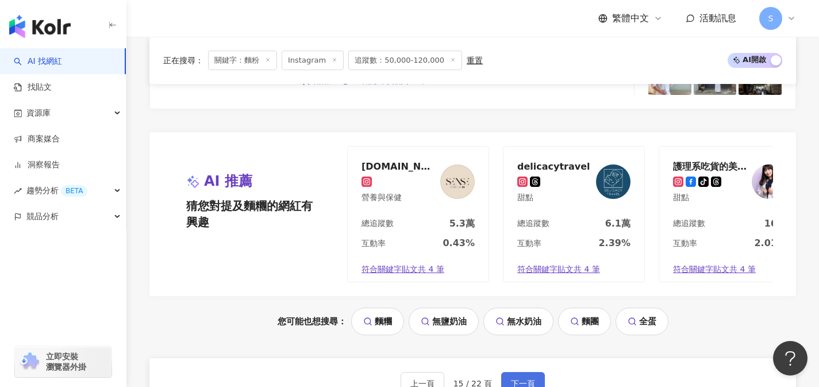
click at [536, 380] on button "下一頁" at bounding box center [523, 383] width 44 height 23
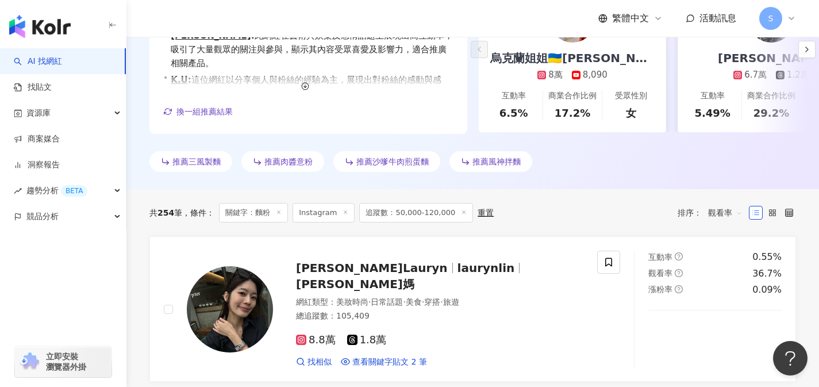
scroll to position [293, 0]
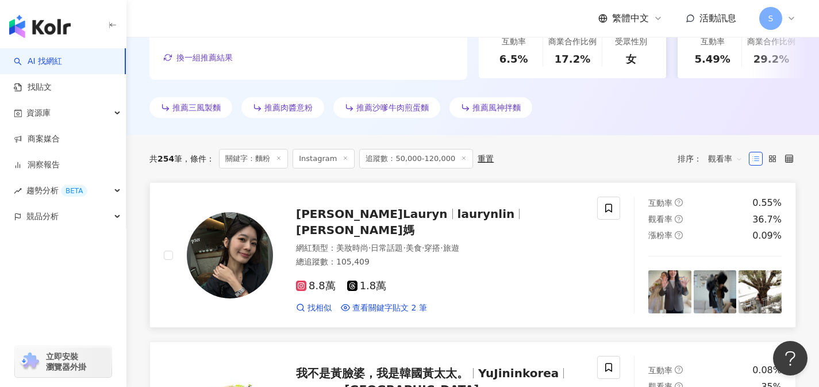
click at [416, 280] on div "8.8萬 1.8萬" at bounding box center [439, 286] width 287 height 13
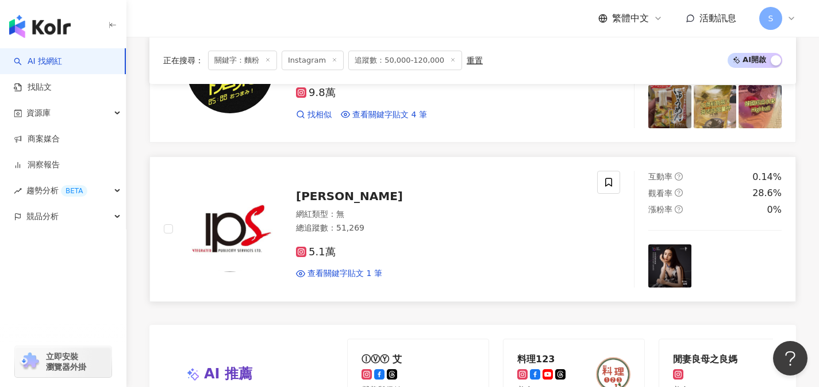
scroll to position [2344, 0]
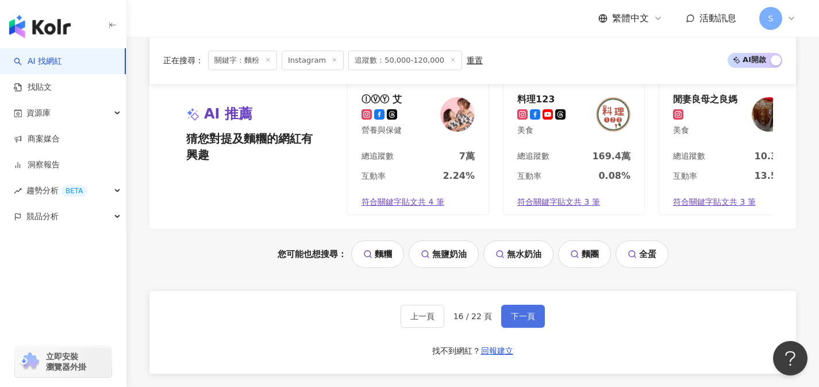
click at [528, 311] on span "下一頁" at bounding box center [523, 315] width 24 height 9
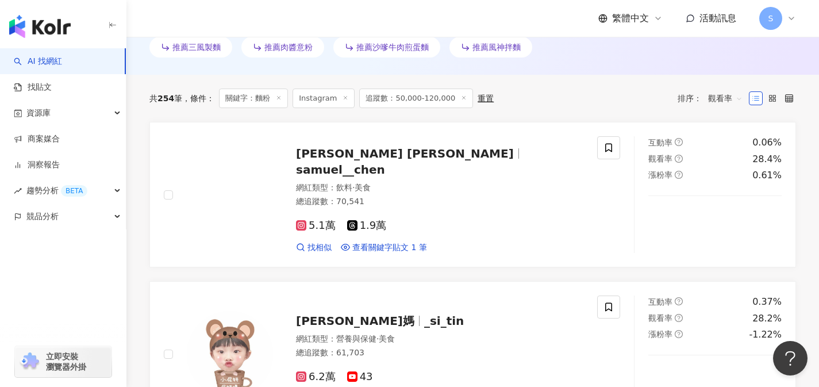
scroll to position [362, 0]
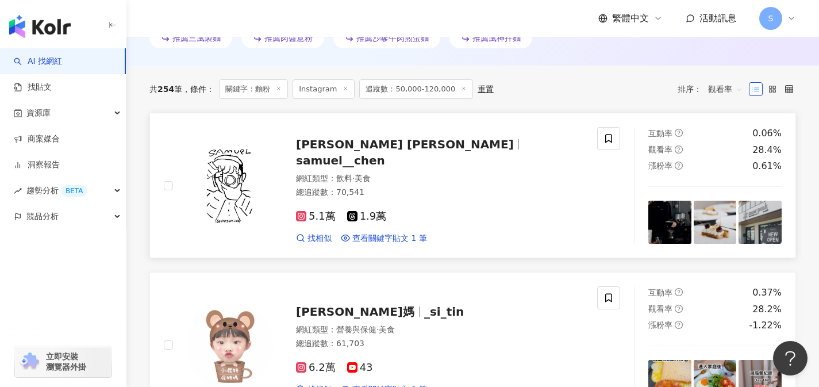
click at [411, 201] on div "5.1萬 1.9萬 找相似 查看關鍵字貼文 1 筆" at bounding box center [439, 222] width 287 height 43
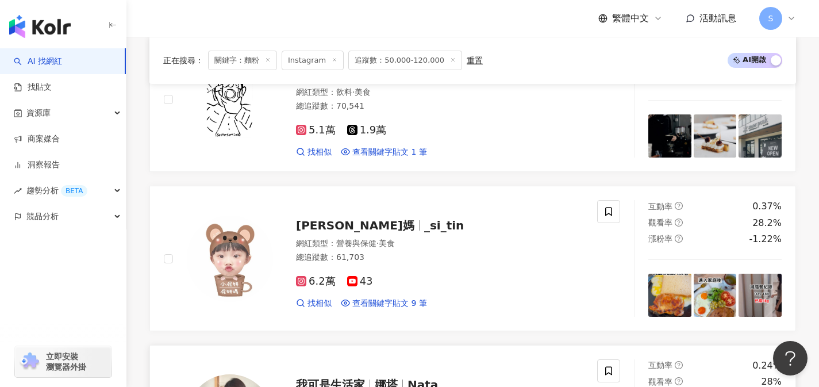
scroll to position [502, 0]
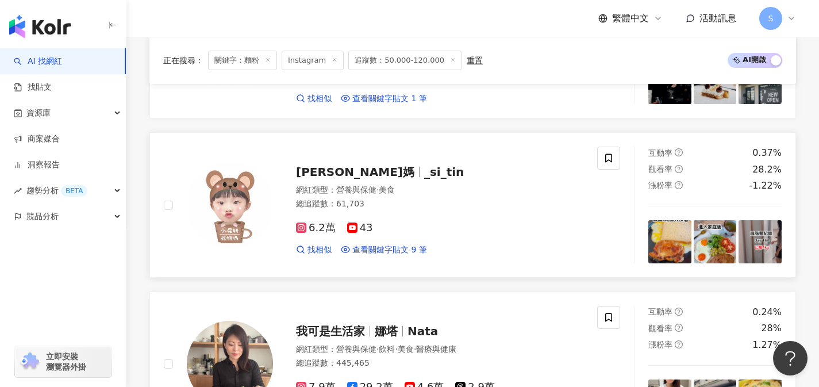
click at [475, 260] on div "妍媽 _si_tin 網紅類型 ： 營養與保健 · 美食 總追蹤數 ： 61,703 6.2萬 43 找相似 查看關鍵字貼文 9 筆" at bounding box center [380, 204] width 433 height 117
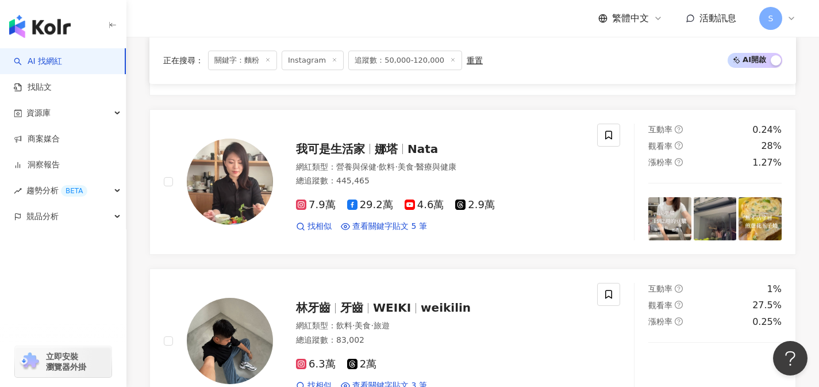
scroll to position [695, 0]
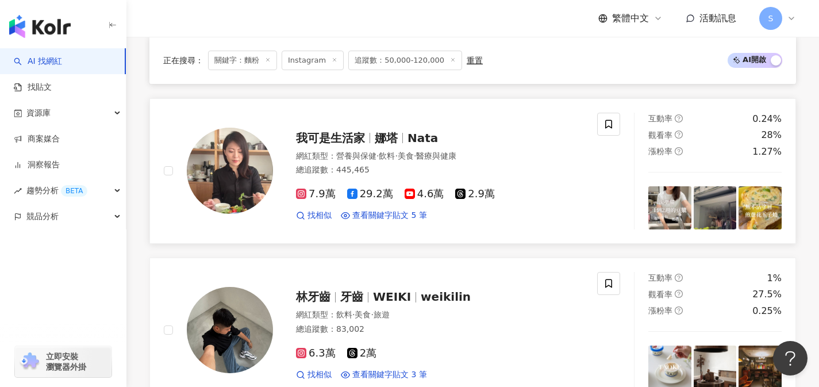
click at [400, 227] on div "我可是生活家 娜塔 Nata 網紅類型 ： 營養與保健 · 飲料 · 美食 · 醫療與健康 總追蹤數 ： 445,465 7.9萬 29.2萬 4.6萬 2.…" at bounding box center [380, 171] width 433 height 117
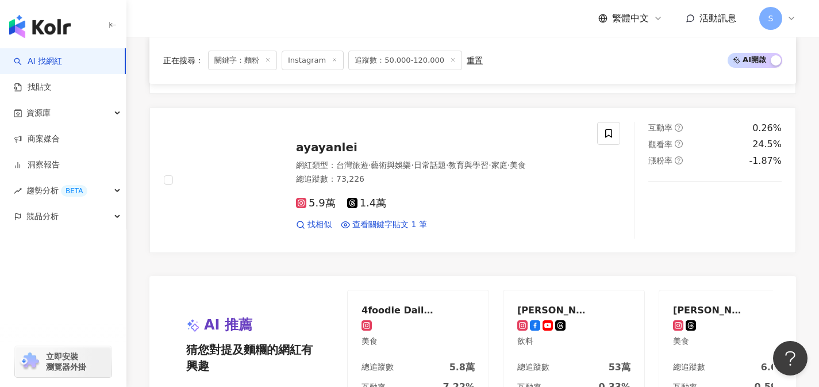
scroll to position [2268, 0]
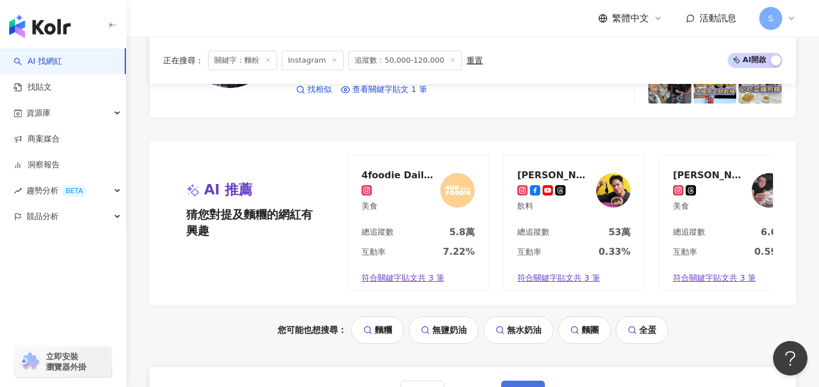
click at [534, 380] on button "下一頁" at bounding box center [523, 391] width 44 height 23
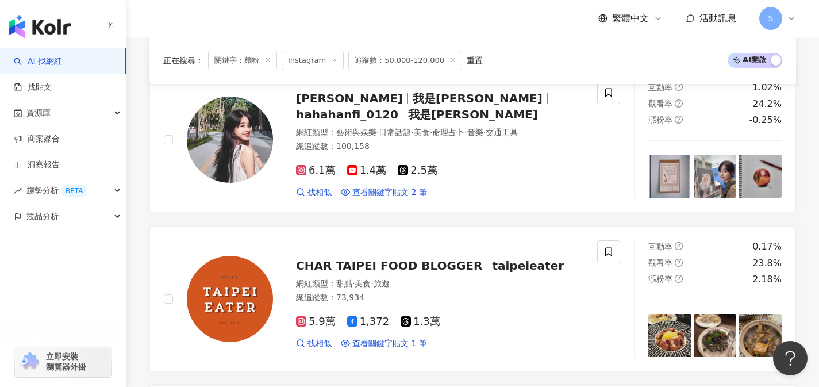
scroll to position [401, 0]
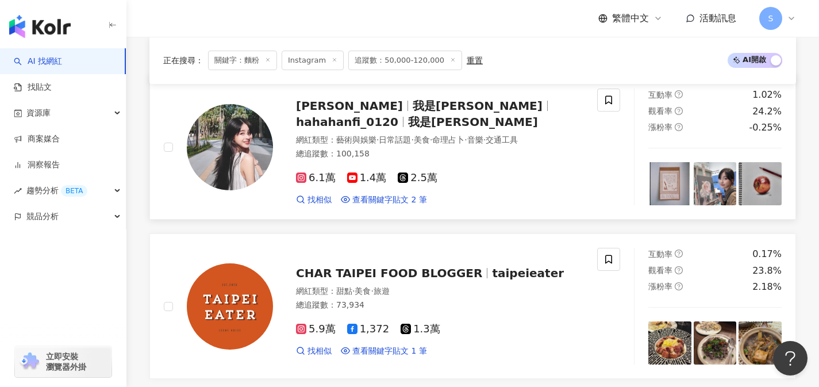
click at [414, 159] on div "總追蹤數 ： 100,158" at bounding box center [439, 153] width 287 height 11
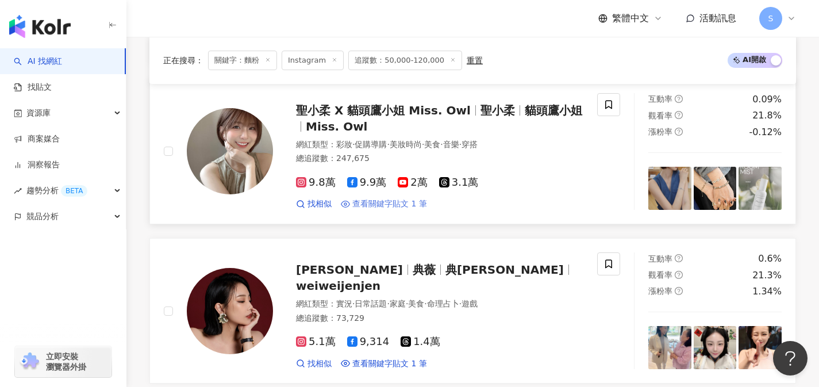
scroll to position [862, 0]
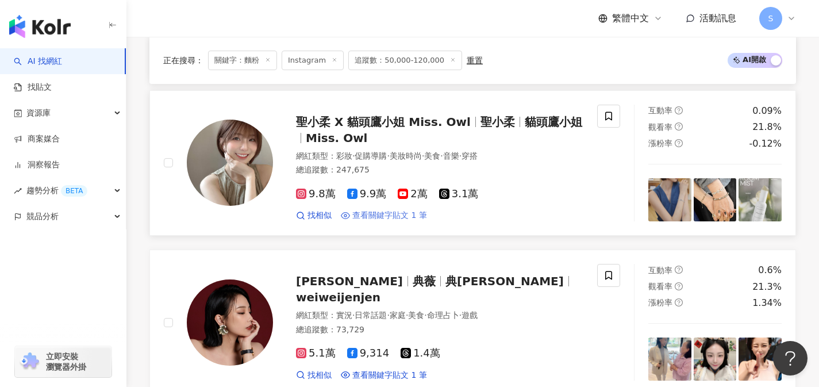
click at [413, 176] on div "網紅類型 ： 彩妝 · 促購導購 · 美妝時尚 · 美食 · 音樂 · 穿搭 總追蹤數 ： 247,675" at bounding box center [439, 165] width 287 height 28
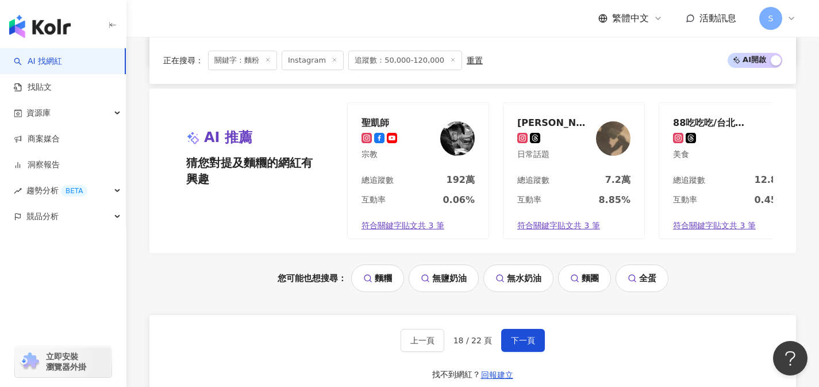
scroll to position [2358, 0]
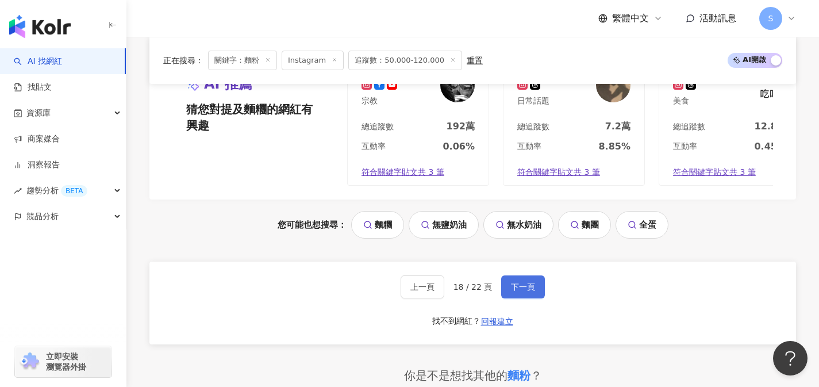
click at [521, 291] on span "下一頁" at bounding box center [523, 286] width 24 height 9
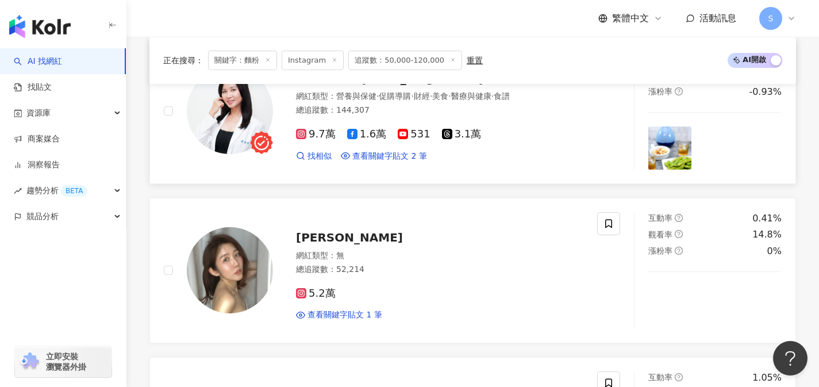
scroll to position [1390, 0]
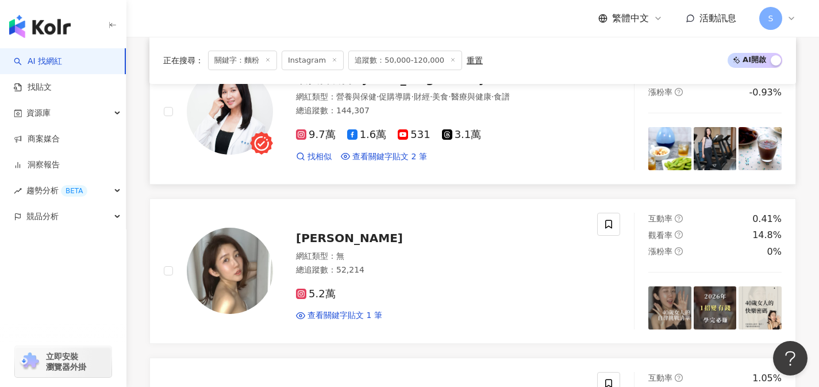
click at [507, 161] on div "找相似 查看關鍵字貼文 2 筆" at bounding box center [439, 156] width 287 height 11
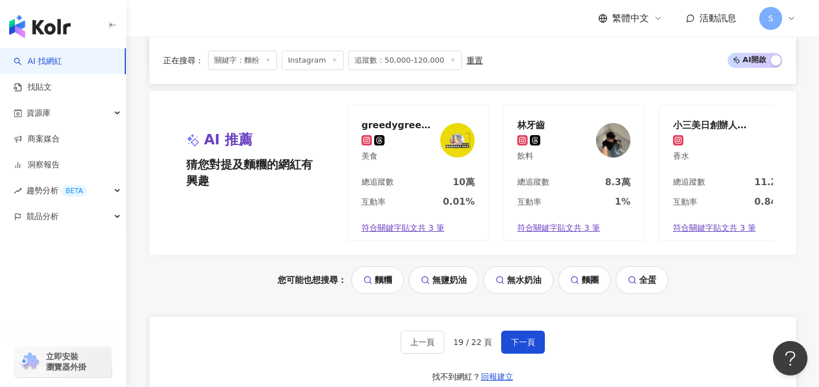
scroll to position [2379, 0]
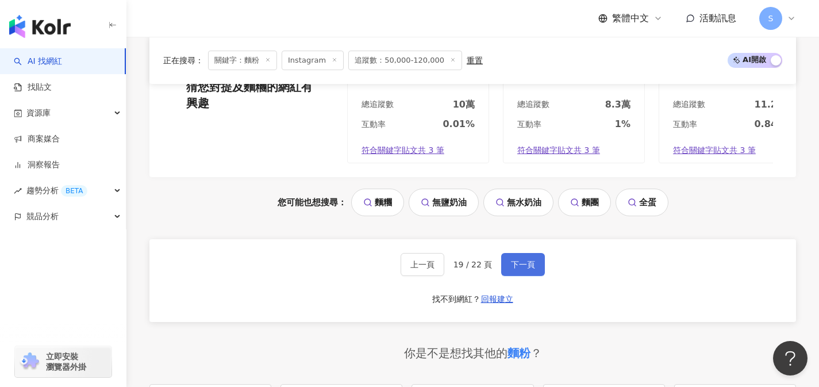
click at [537, 275] on button "下一頁" at bounding box center [523, 264] width 44 height 23
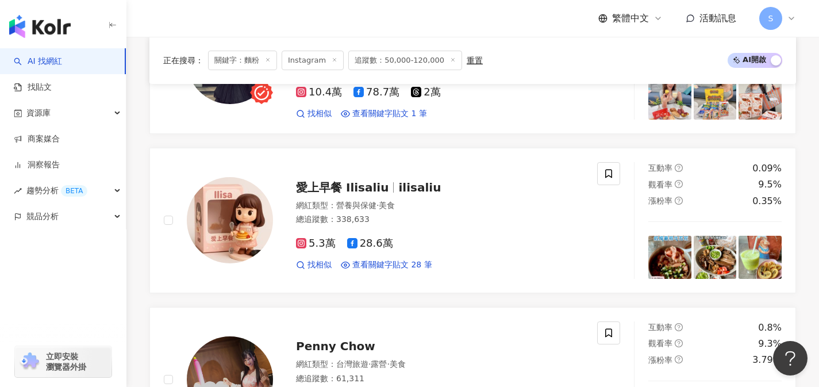
scroll to position [1187, 0]
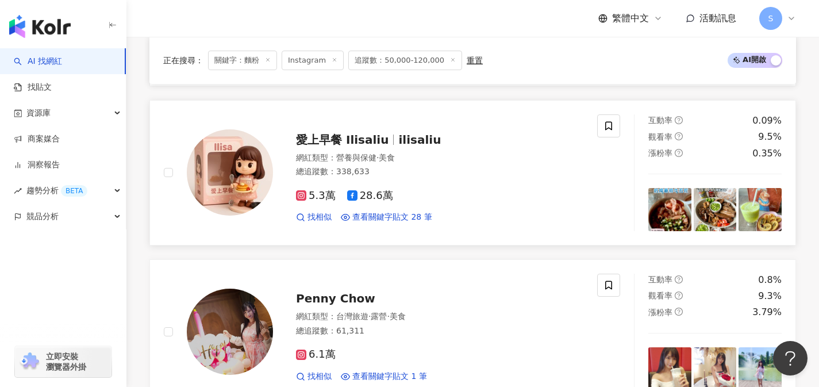
click at [428, 180] on div "5.3萬 28.6萬 找相似 查看關鍵字貼文 28 筆" at bounding box center [439, 201] width 287 height 43
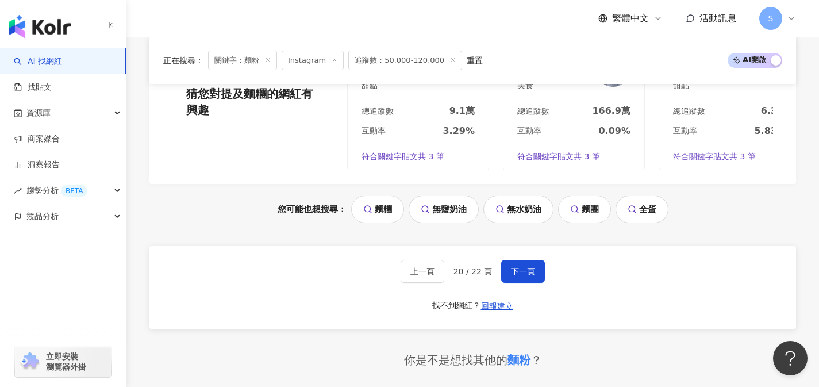
scroll to position [2419, 0]
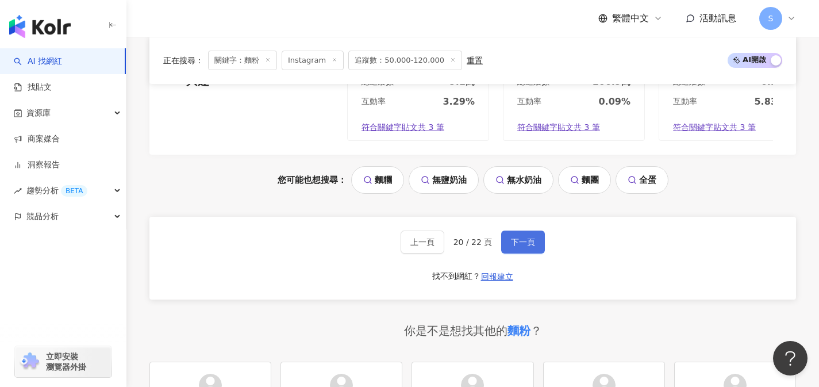
click at [539, 240] on button "下一頁" at bounding box center [523, 241] width 44 height 23
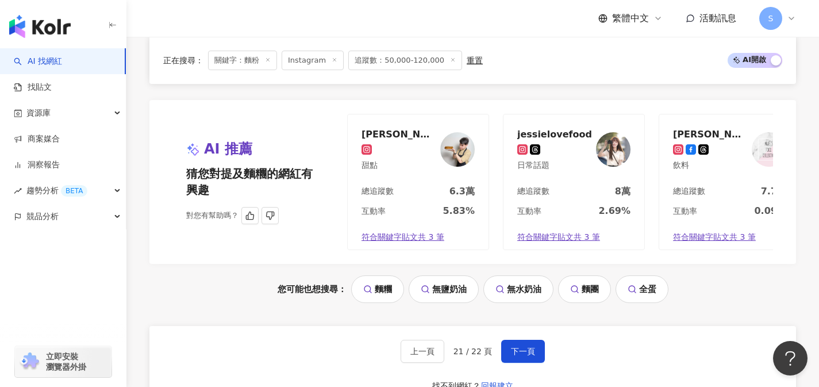
scroll to position [2433, 0]
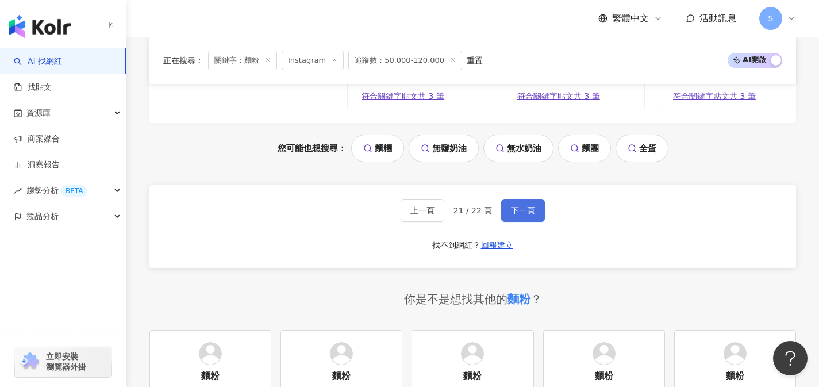
click at [511, 215] on span "下一頁" at bounding box center [523, 210] width 24 height 9
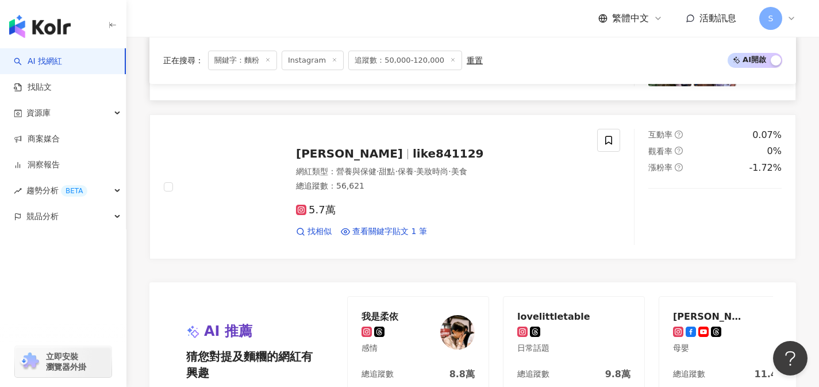
scroll to position [0, 0]
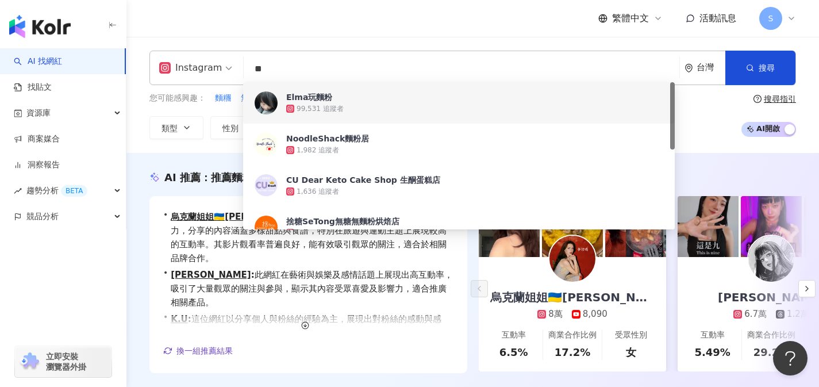
drag, startPoint x: 282, startPoint y: 65, endPoint x: 224, endPoint y: 67, distance: 58.0
click at [224, 67] on div "Instagram ** 台灣 搜尋 8a94e406-5ff8-4e10-adbb-527df4b1bef2 f1afc6d6-a813-4503-ade2…" at bounding box center [472, 68] width 646 height 34
type input "*"
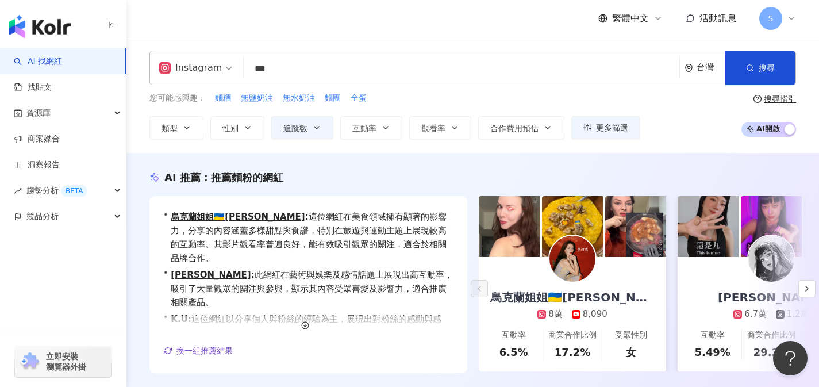
type input "***"
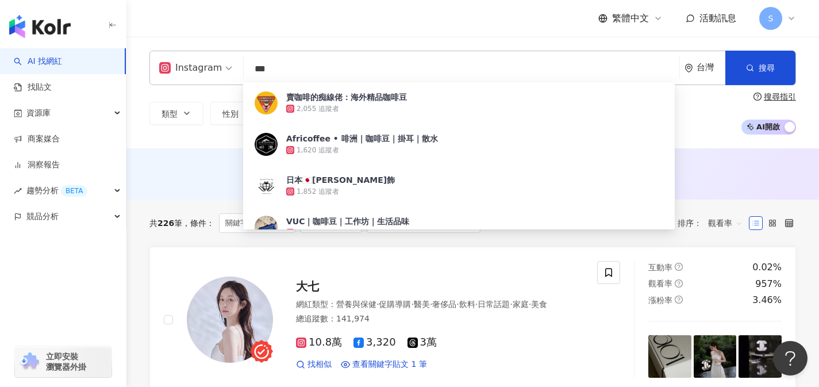
click at [287, 33] on div "繁體中文 活動訊息 S" at bounding box center [472, 18] width 646 height 37
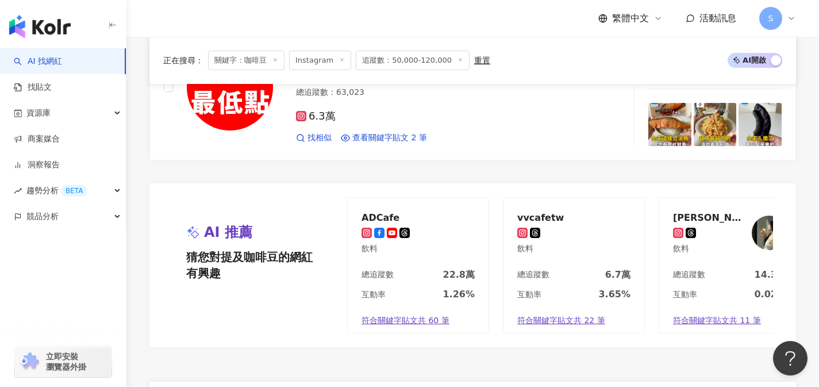
scroll to position [2169, 0]
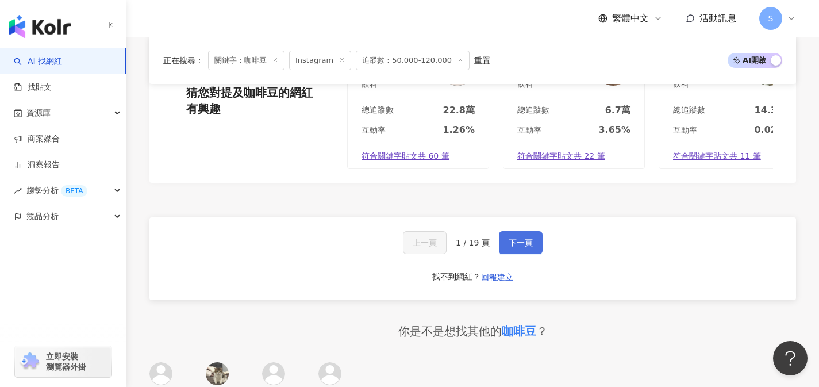
click at [520, 236] on button "下一頁" at bounding box center [521, 242] width 44 height 23
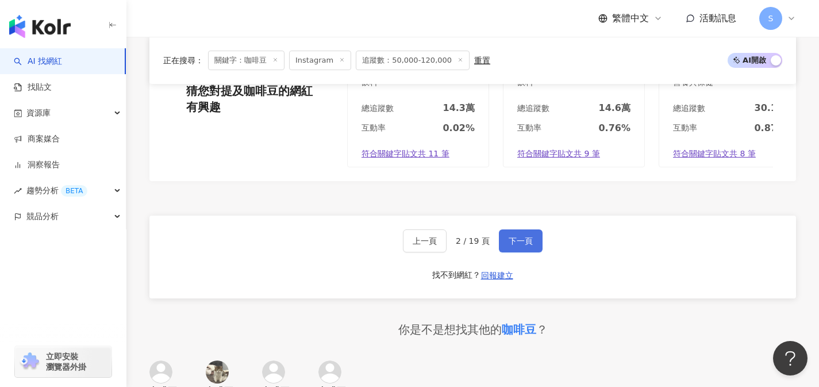
click at [513, 241] on button "下一頁" at bounding box center [521, 240] width 44 height 23
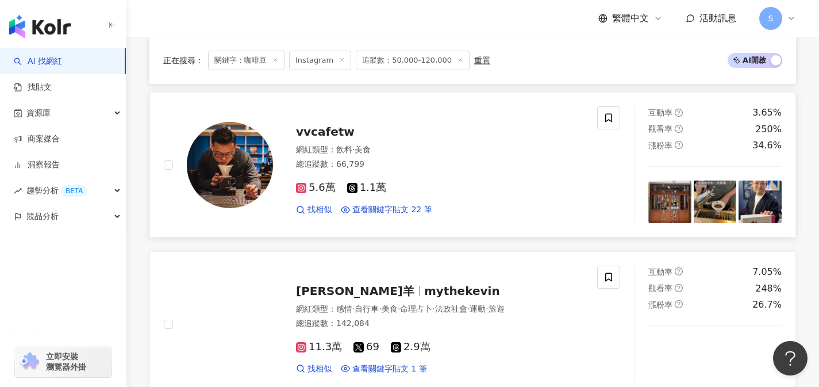
scroll to position [807, 0]
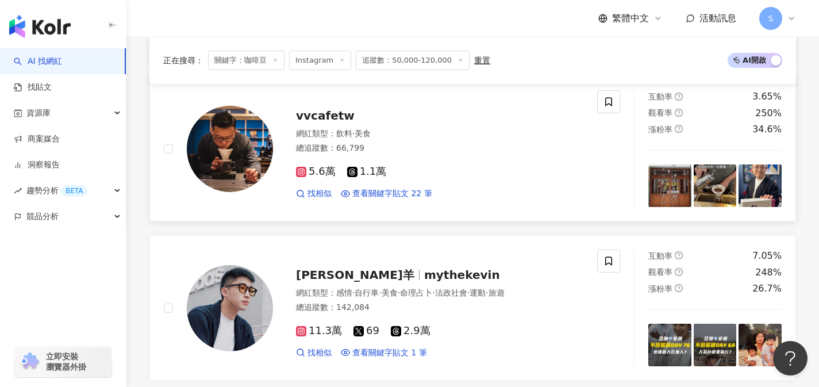
click at [410, 164] on div "5.6萬 1.1萬 找相似 查看關鍵字貼文 22 筆" at bounding box center [439, 177] width 287 height 43
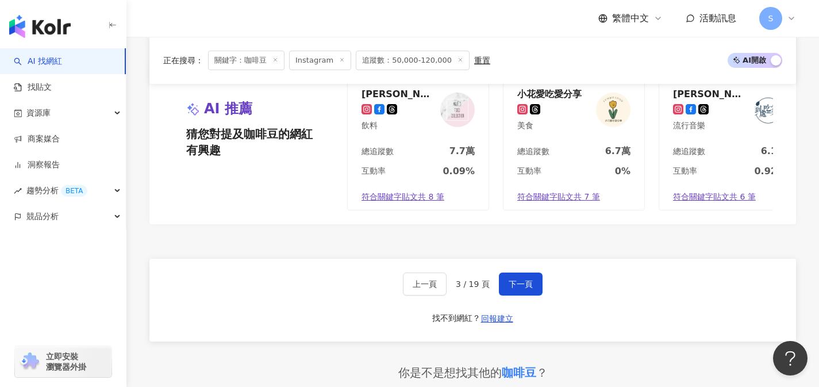
scroll to position [2148, 0]
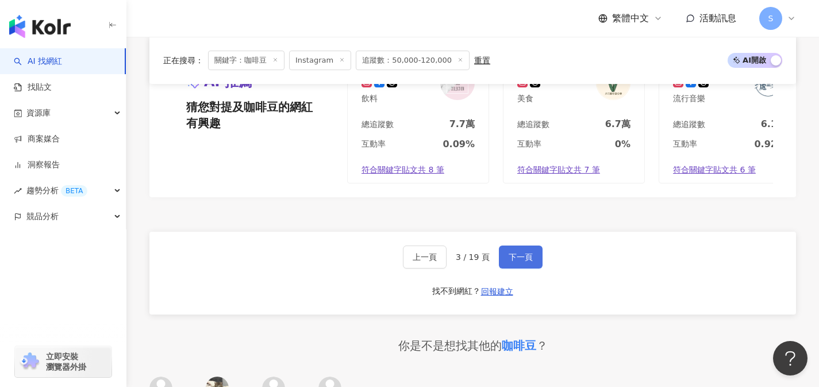
click at [533, 246] on button "下一頁" at bounding box center [521, 256] width 44 height 23
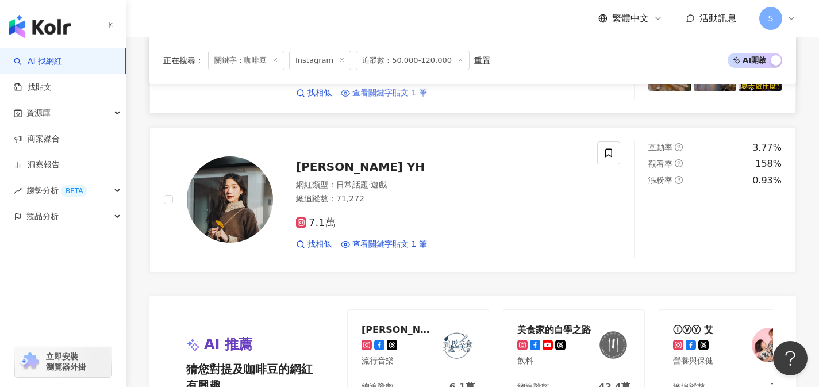
scroll to position [1888, 0]
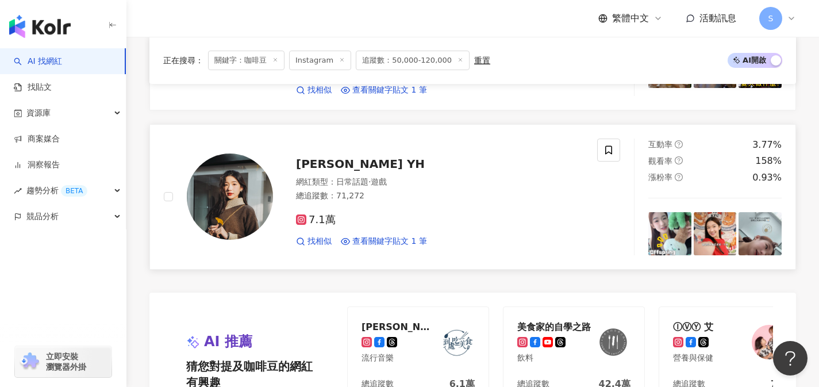
click at [406, 214] on div "7.1萬" at bounding box center [439, 220] width 287 height 13
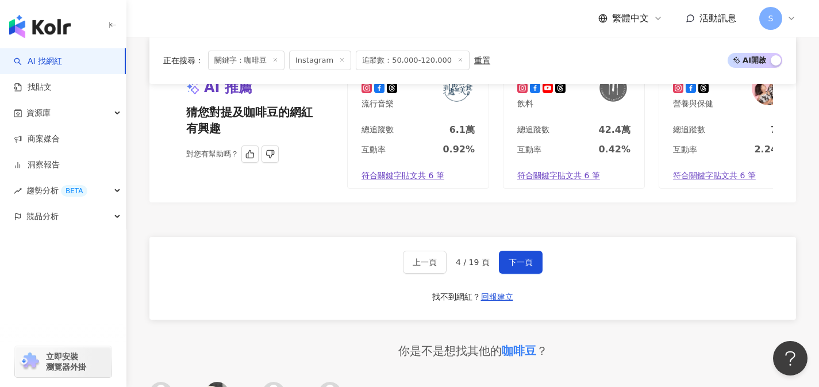
scroll to position [2179, 0]
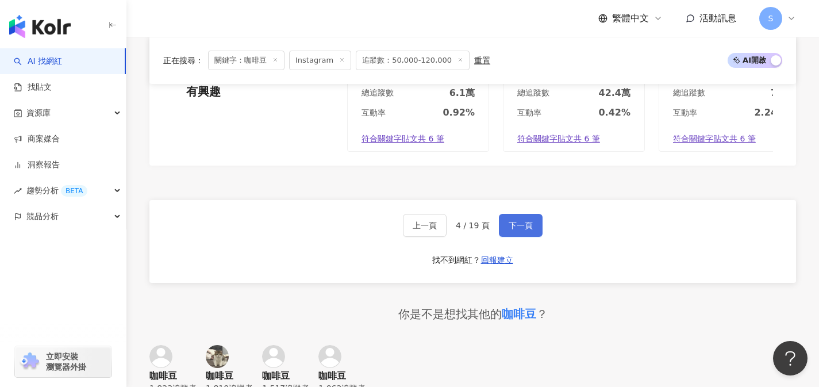
click at [504, 226] on button "下一頁" at bounding box center [521, 225] width 44 height 23
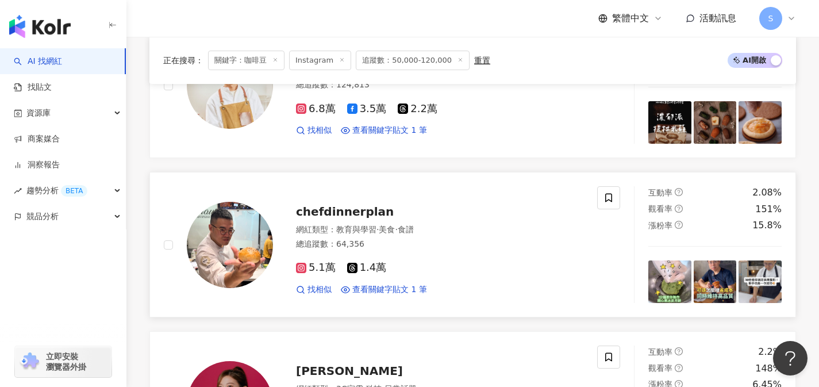
scroll to position [753, 0]
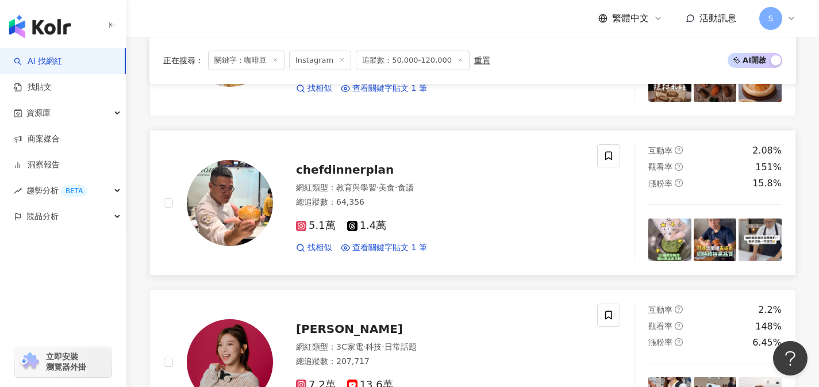
click at [479, 191] on div "網紅類型 ： 教育與學習 · 美食 · 食譜" at bounding box center [439, 187] width 287 height 11
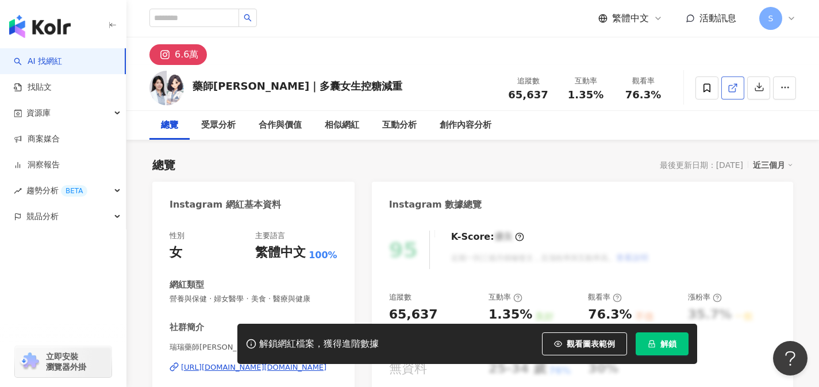
click at [731, 92] on icon at bounding box center [732, 88] width 10 height 10
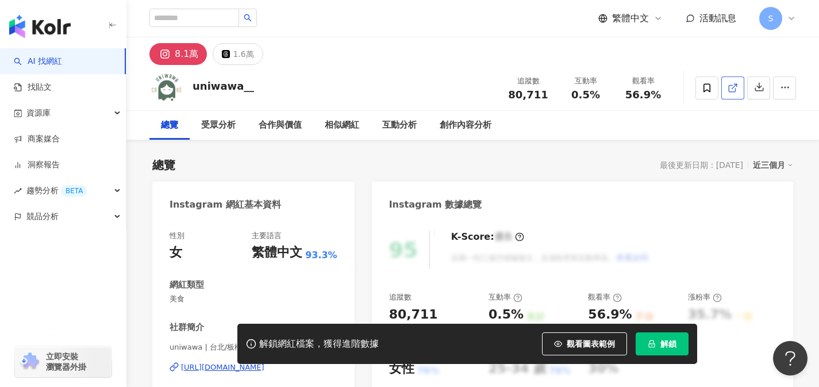
click at [728, 88] on icon at bounding box center [732, 88] width 10 height 10
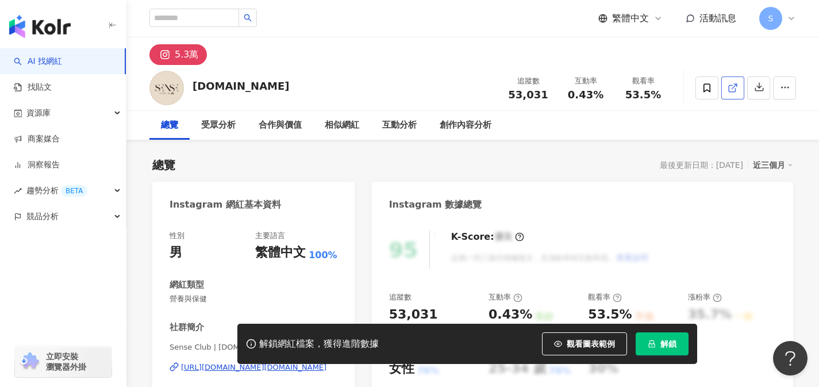
click at [731, 90] on icon at bounding box center [732, 88] width 10 height 10
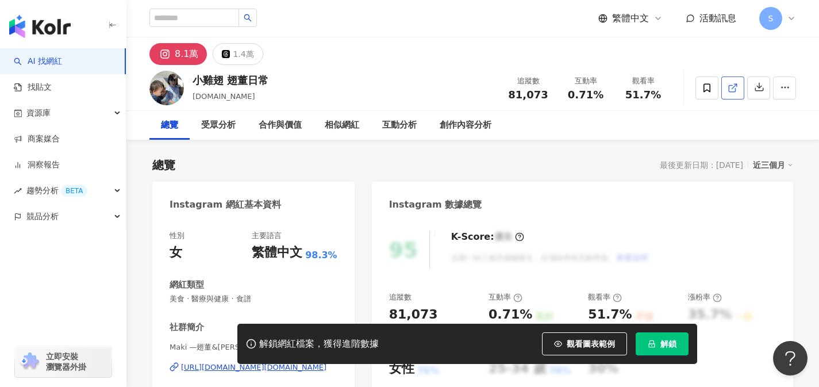
click at [732, 91] on icon at bounding box center [731, 88] width 6 height 6
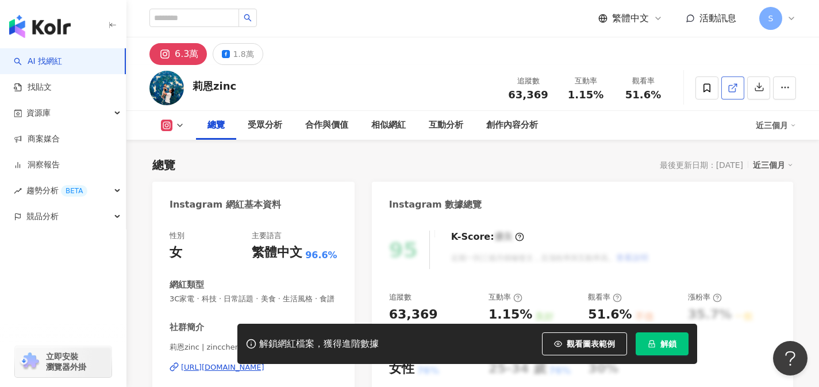
click at [730, 88] on icon at bounding box center [732, 88] width 10 height 10
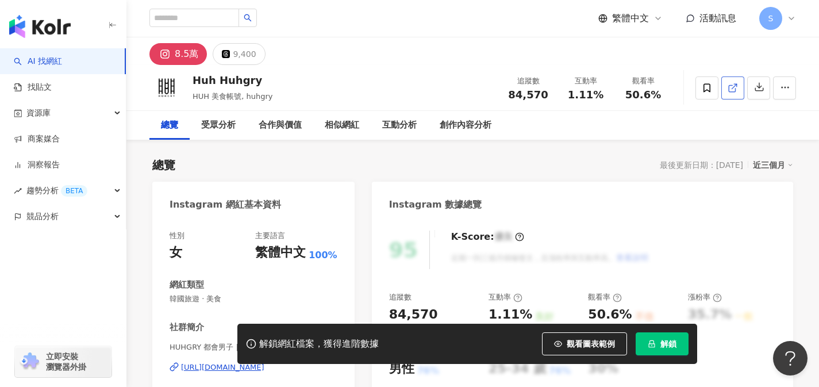
click at [742, 95] on link at bounding box center [732, 87] width 23 height 23
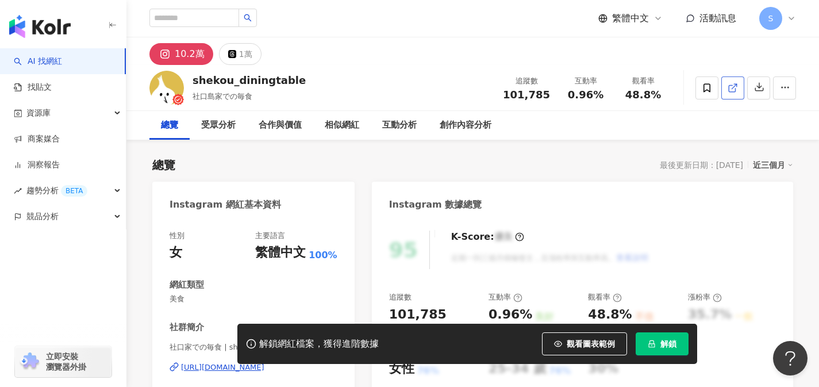
click at [725, 97] on link at bounding box center [732, 87] width 23 height 23
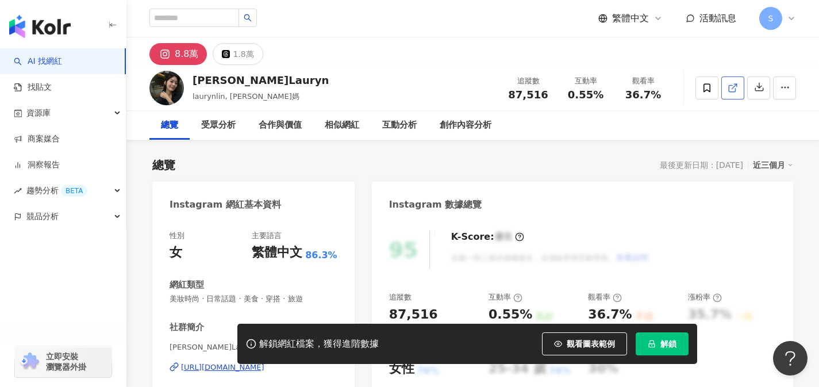
click at [731, 80] on link at bounding box center [732, 87] width 23 height 23
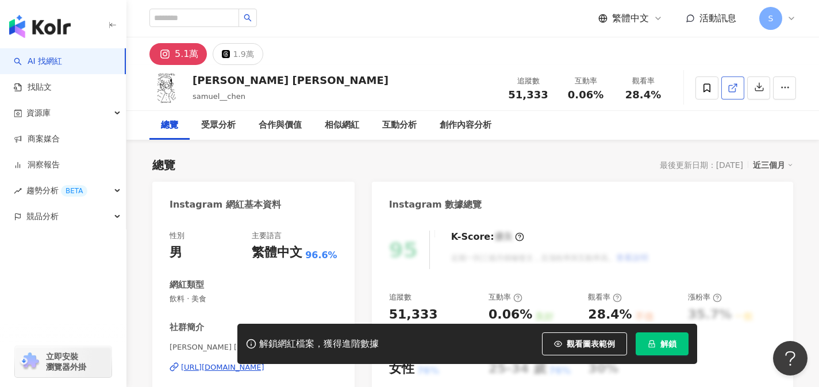
click at [731, 92] on span at bounding box center [732, 88] width 10 height 12
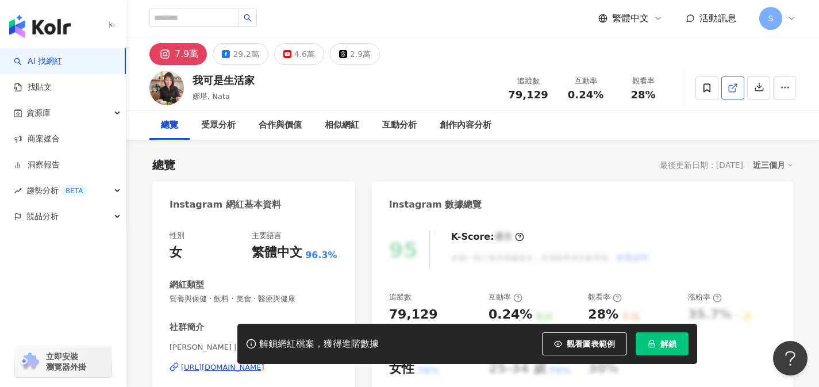
click at [731, 93] on span at bounding box center [732, 88] width 10 height 12
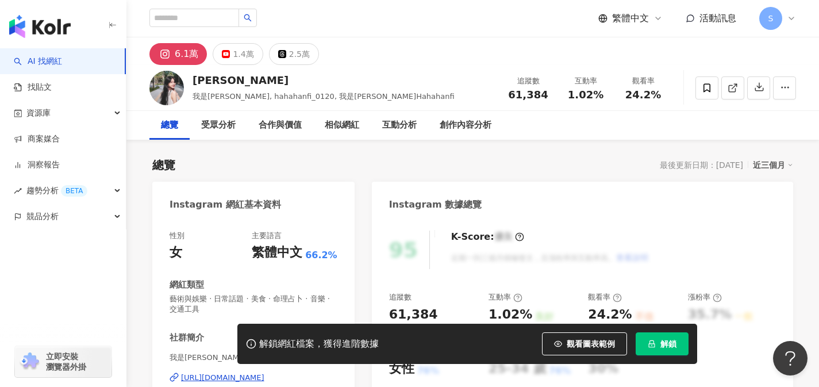
click at [730, 98] on link at bounding box center [732, 87] width 23 height 23
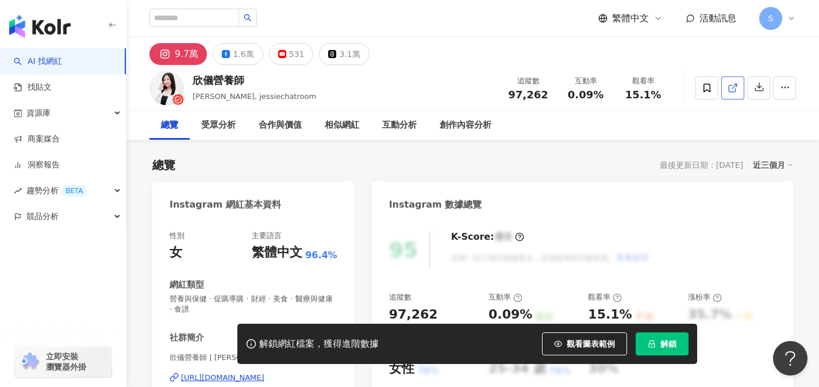
click at [732, 88] on line at bounding box center [734, 86] width 5 height 5
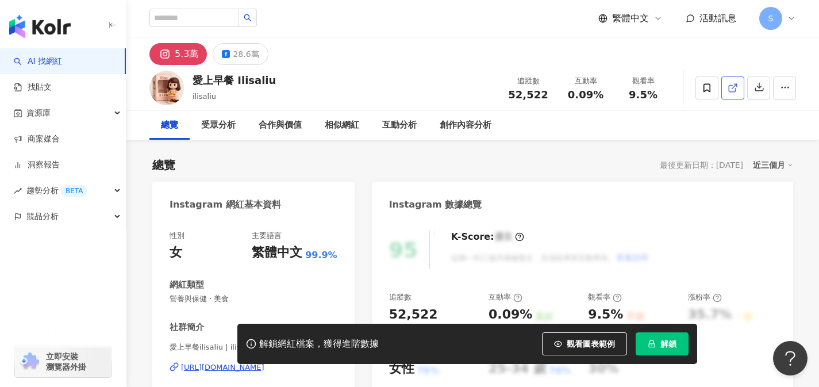
click at [732, 93] on span at bounding box center [732, 88] width 10 height 12
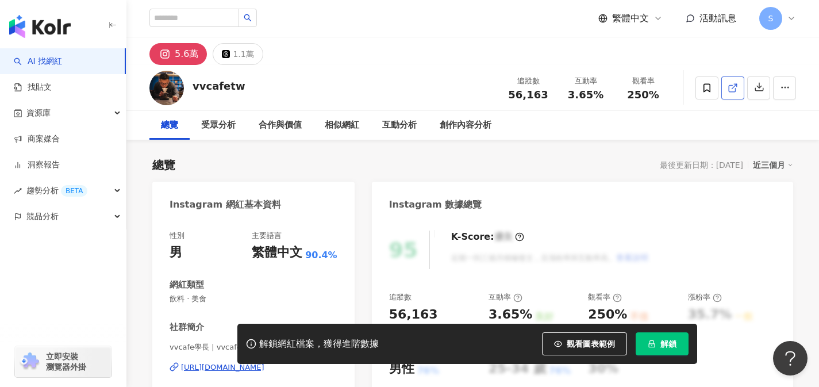
click at [730, 90] on icon at bounding box center [732, 88] width 10 height 10
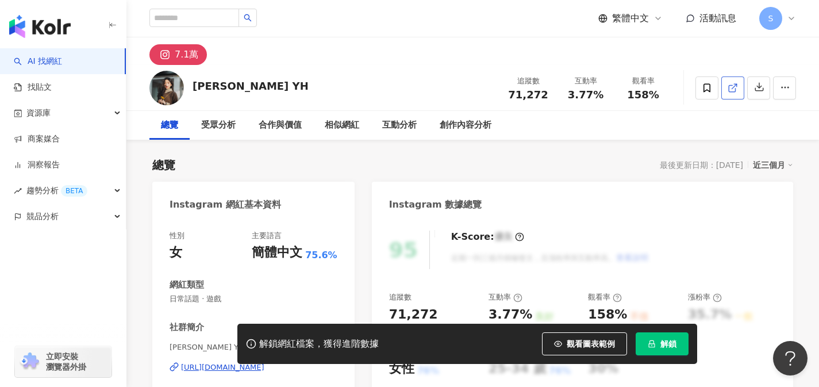
click at [726, 91] on link at bounding box center [732, 87] width 23 height 23
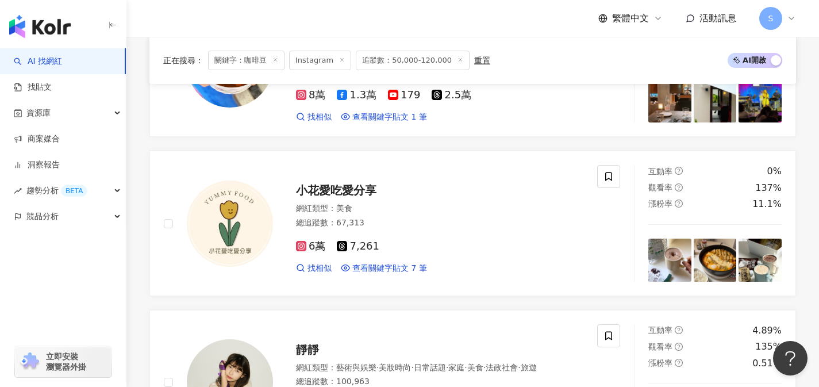
scroll to position [1252, 0]
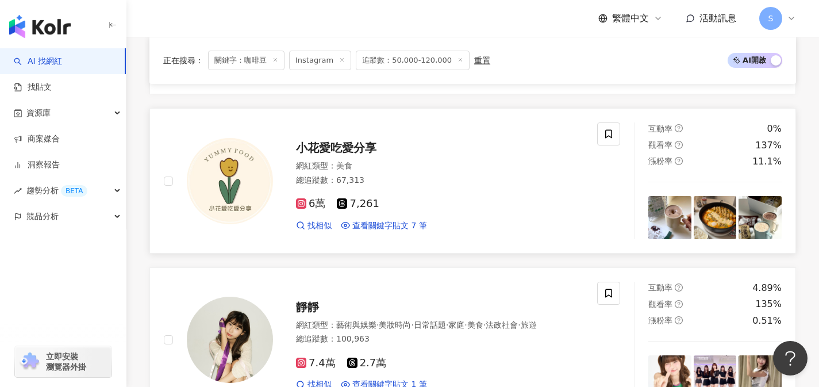
click at [408, 199] on div "6萬 7,261" at bounding box center [439, 204] width 287 height 13
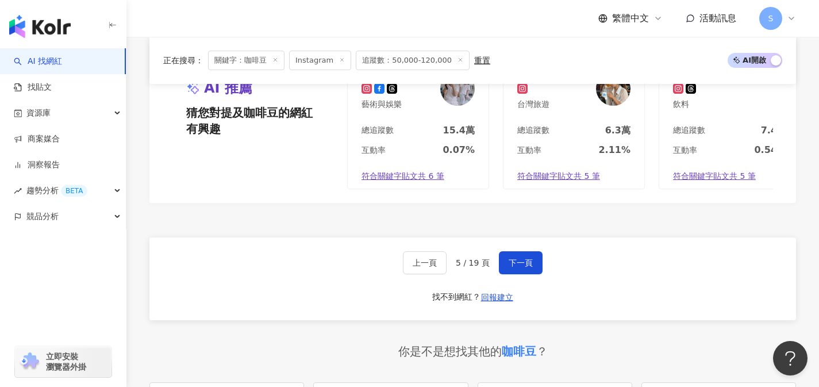
scroll to position [2137, 0]
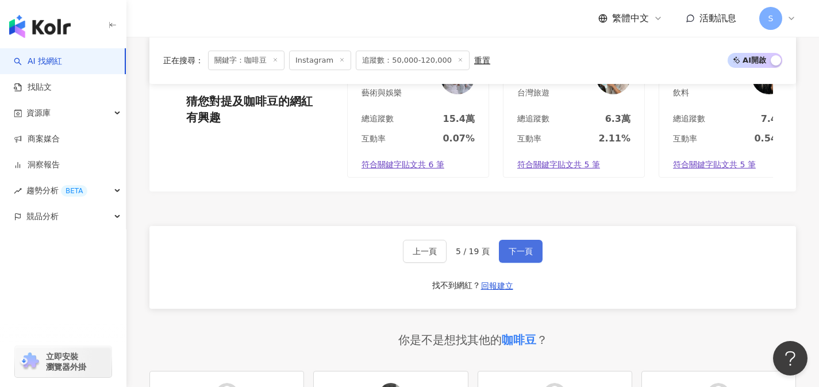
click at [533, 263] on button "下一頁" at bounding box center [521, 251] width 44 height 23
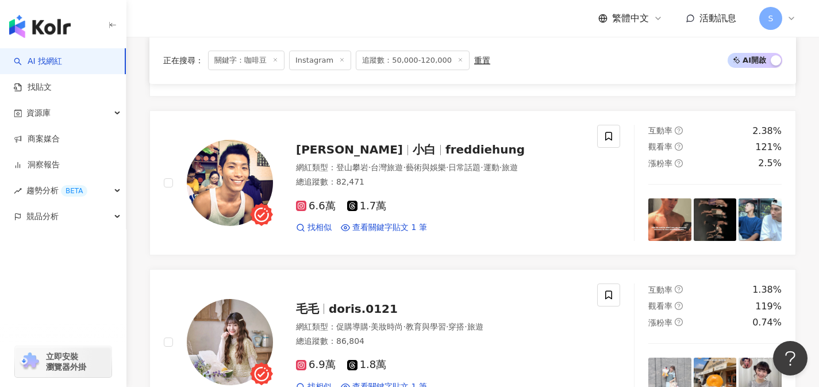
scroll to position [785, 0]
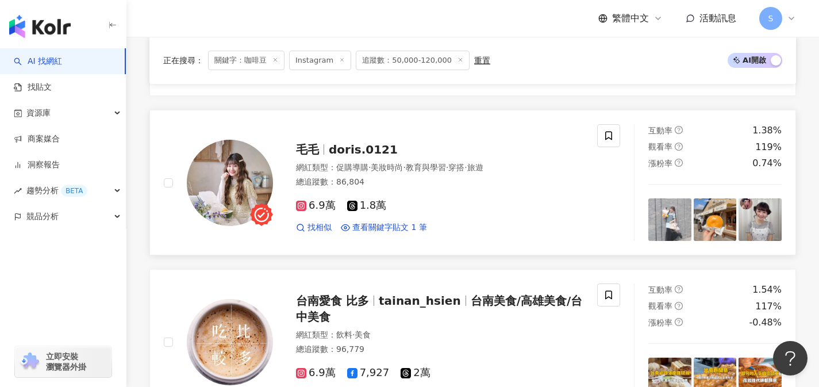
click at [408, 199] on div "6.9萬 1.8萬" at bounding box center [439, 205] width 287 height 13
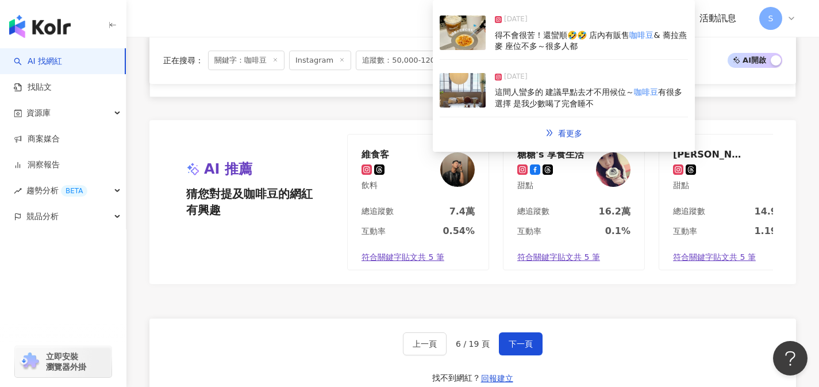
scroll to position [2242, 0]
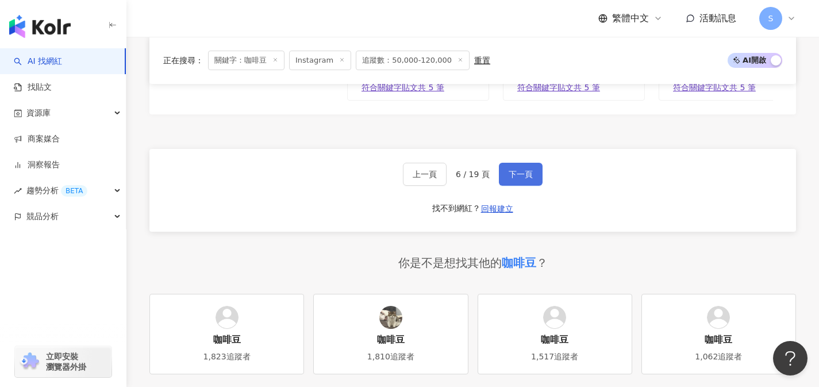
click at [508, 163] on button "下一頁" at bounding box center [521, 174] width 44 height 23
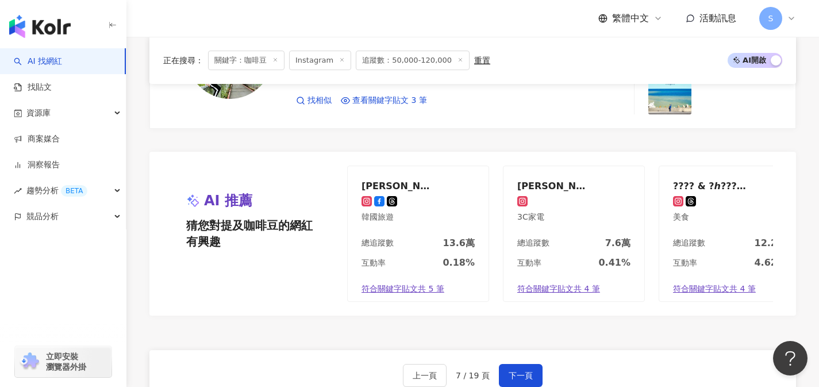
scroll to position [2159, 0]
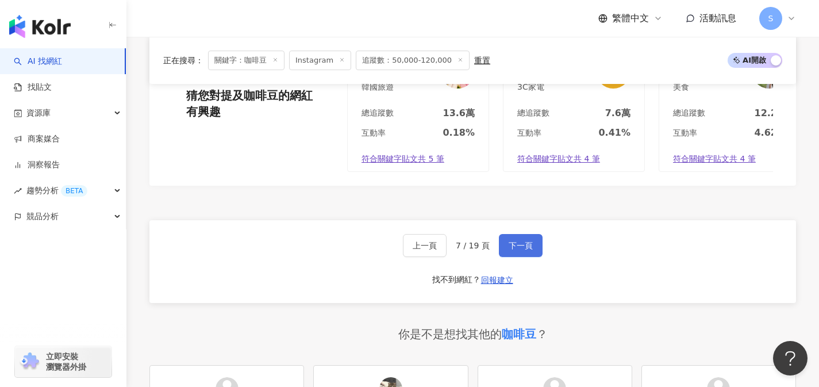
click at [500, 234] on button "下一頁" at bounding box center [521, 245] width 44 height 23
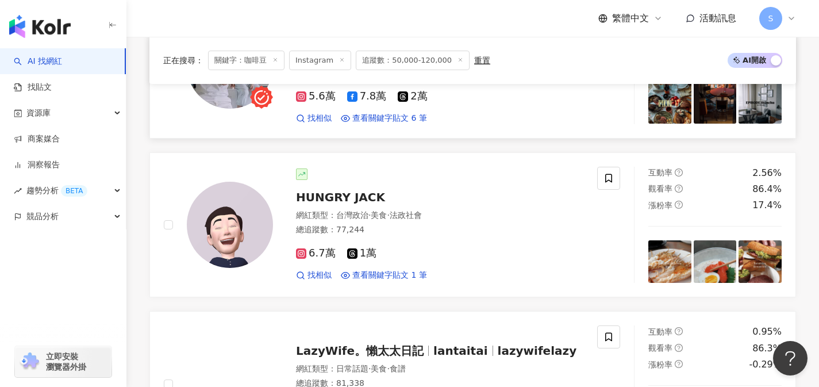
scroll to position [255, 0]
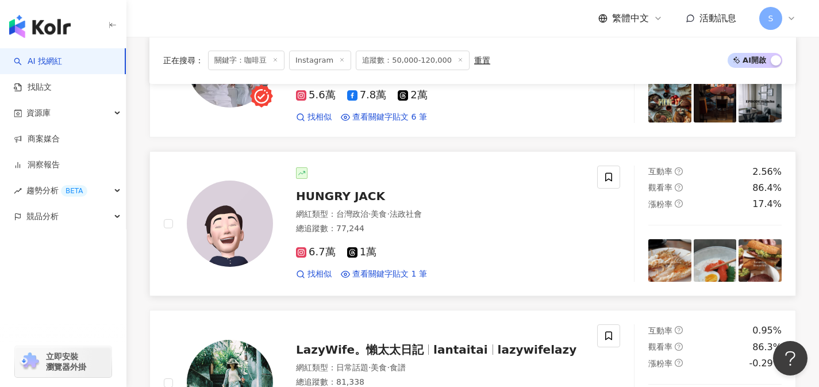
click at [412, 246] on div "6.7萬 1萬" at bounding box center [439, 252] width 287 height 13
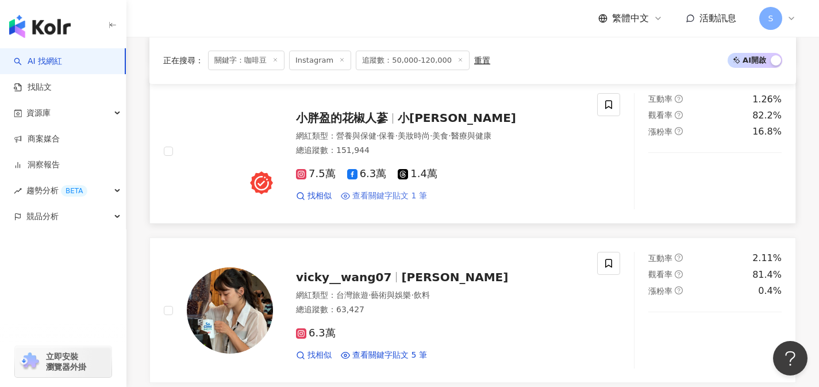
scroll to position [1122, 0]
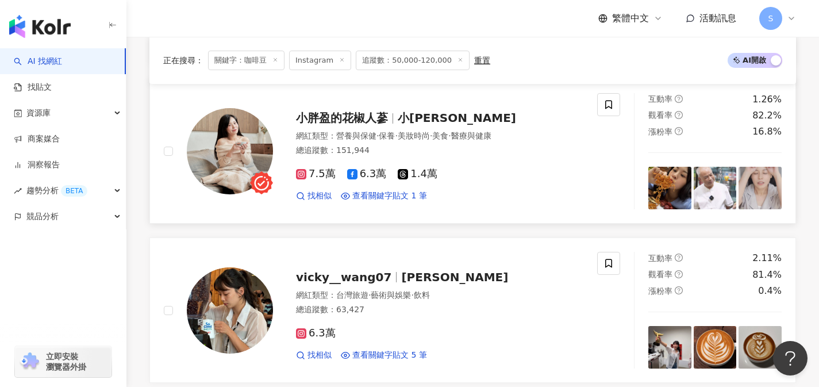
click at [446, 157] on div "網紅類型 ： 營養與保健 · 保養 · 美妝時尚 · 美食 · 醫療與健康 總追蹤數 ： 151,944" at bounding box center [439, 144] width 287 height 28
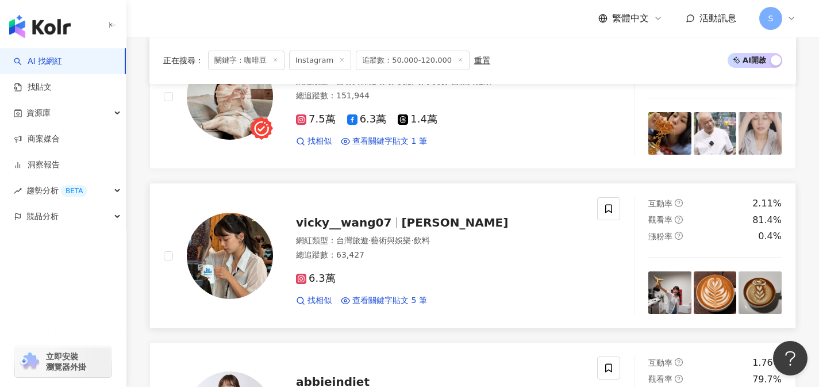
scroll to position [1179, 0]
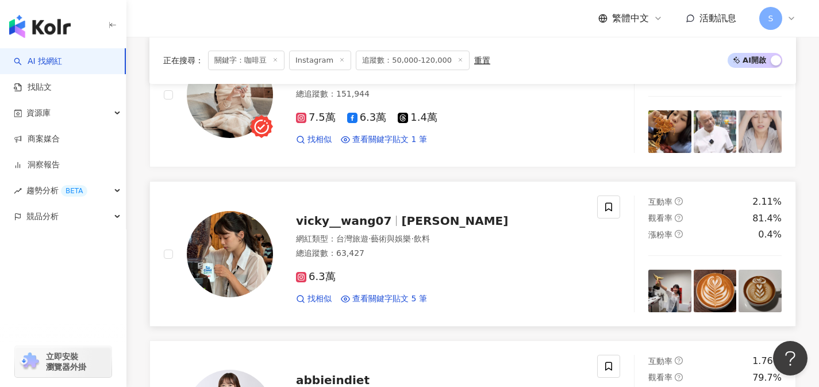
click at [403, 272] on div "6.3萬" at bounding box center [439, 277] width 287 height 13
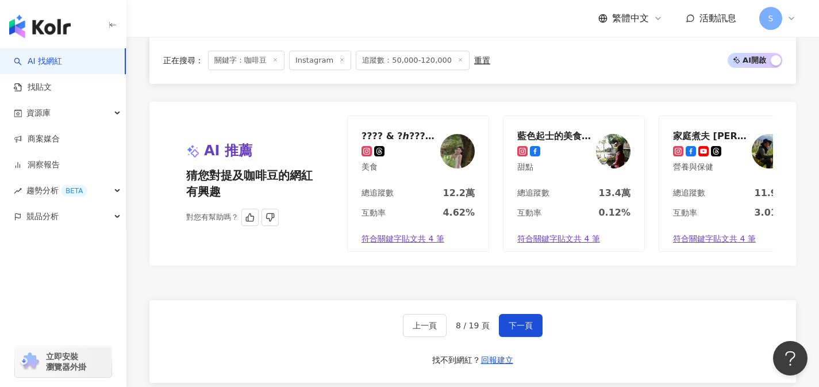
scroll to position [2139, 0]
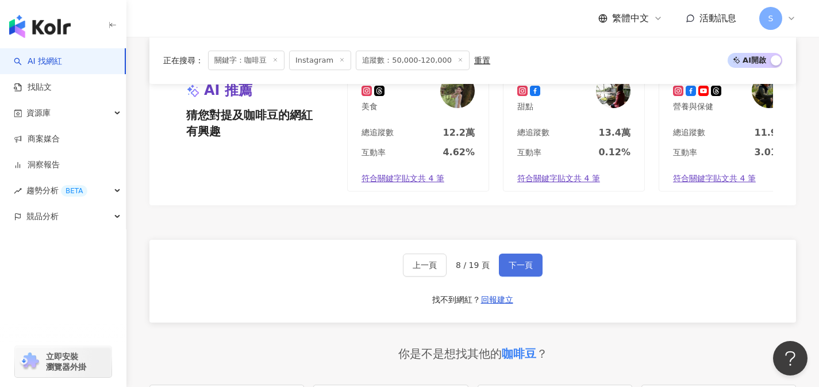
click at [532, 273] on button "下一頁" at bounding box center [521, 264] width 44 height 23
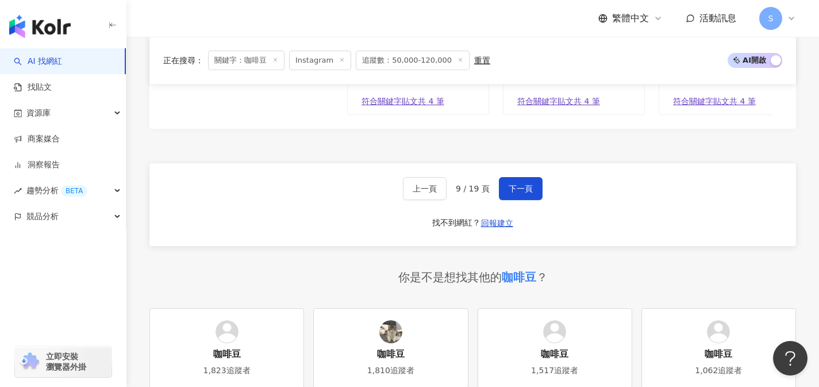
scroll to position [2239, 0]
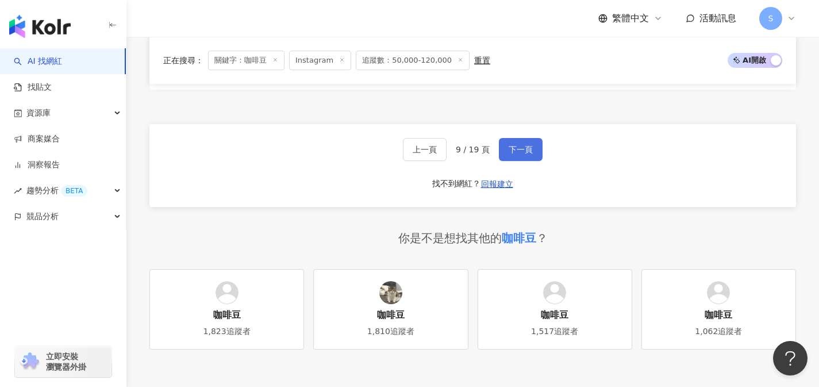
click at [511, 161] on button "下一頁" at bounding box center [521, 149] width 44 height 23
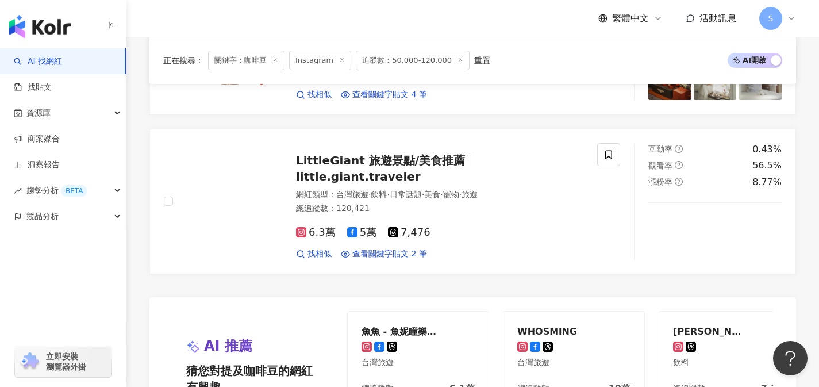
scroll to position [2102, 0]
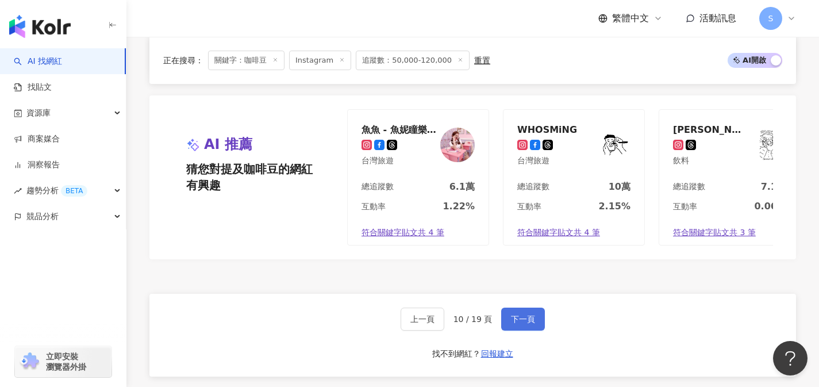
click at [534, 307] on button "下一頁" at bounding box center [523, 318] width 44 height 23
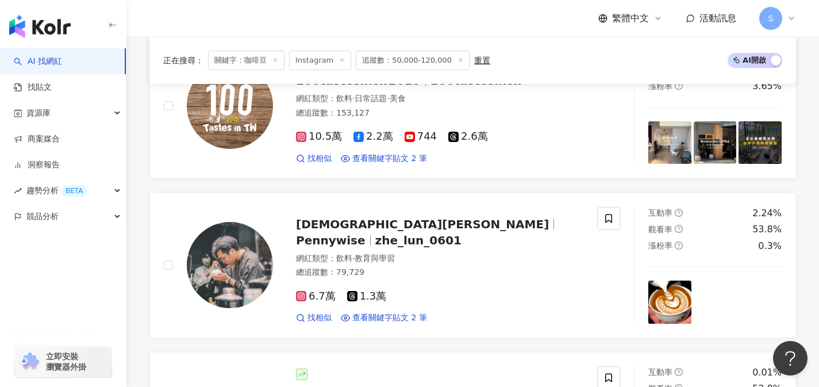
scroll to position [204, 0]
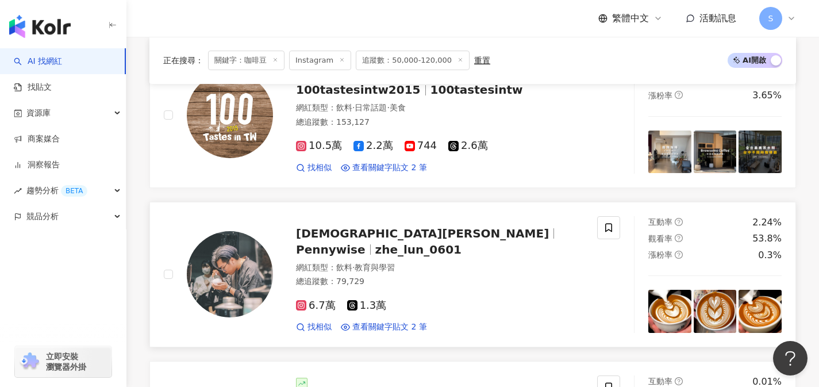
click at [405, 290] on div "6.7萬 1.3萬 找相似 查看關鍵字貼文 2 筆" at bounding box center [439, 311] width 287 height 43
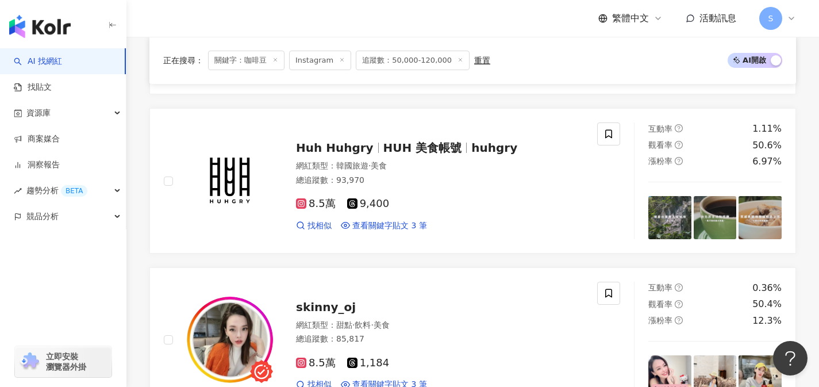
scroll to position [1305, 0]
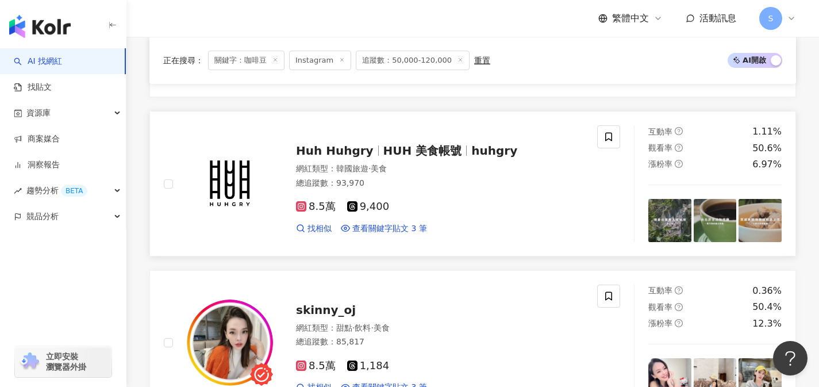
click at [435, 163] on div "網紅類型 ： 韓國旅遊 · 美食 總追蹤數 ： 93,970" at bounding box center [439, 177] width 287 height 28
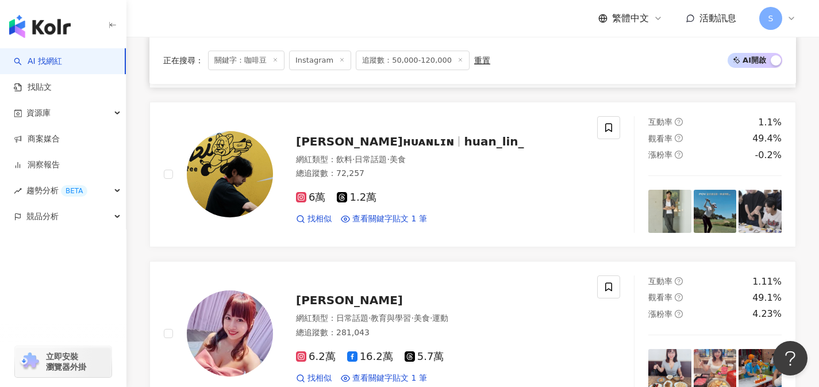
scroll to position [1622, 0]
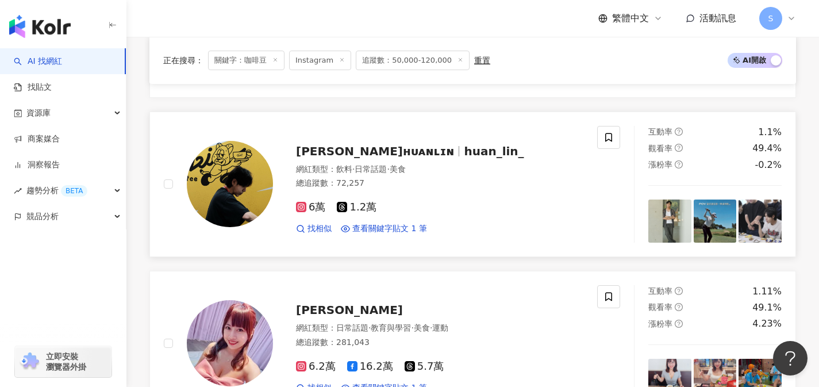
click at [410, 192] on div "6萬 1.2萬 找相似 查看關鍵字貼文 1 筆" at bounding box center [439, 213] width 287 height 43
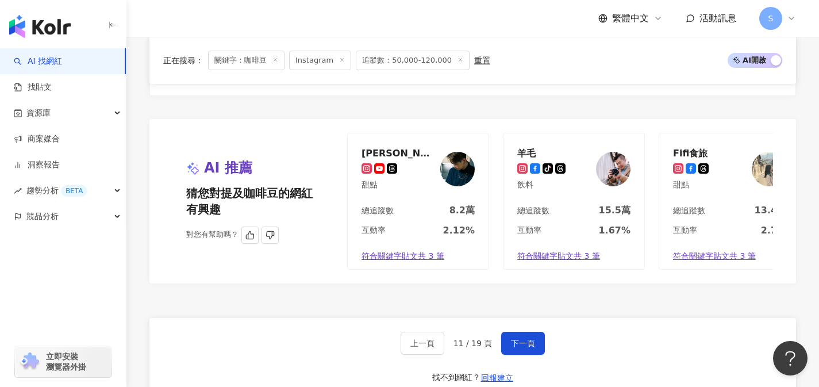
scroll to position [2103, 0]
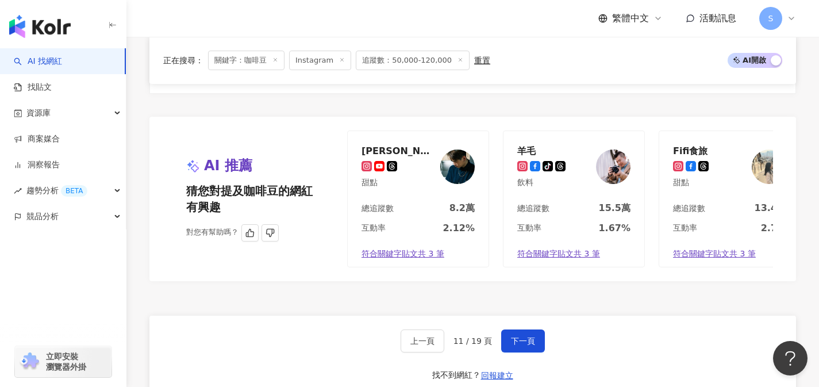
click at [439, 156] on div "李維軒 甜點" at bounding box center [418, 166] width 141 height 71
click at [523, 329] on button "下一頁" at bounding box center [523, 340] width 44 height 23
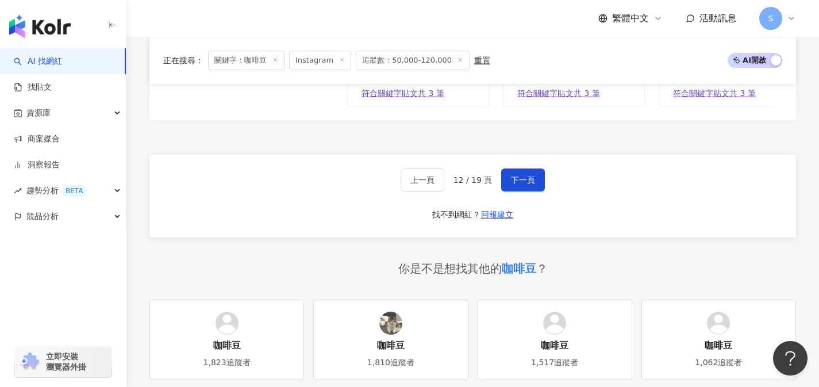
scroll to position [2271, 0]
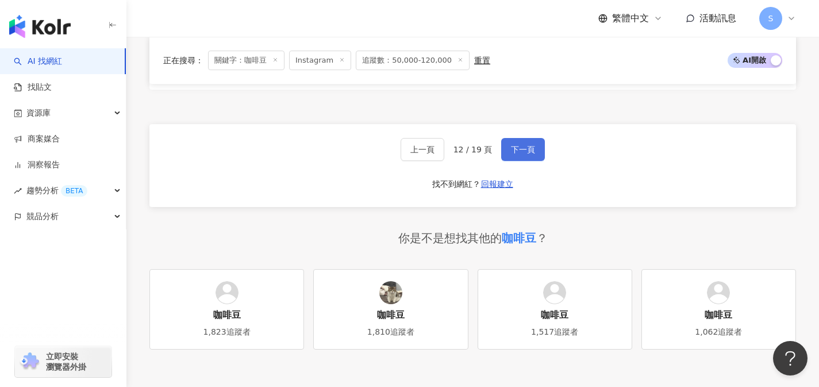
click at [505, 138] on button "下一頁" at bounding box center [523, 149] width 44 height 23
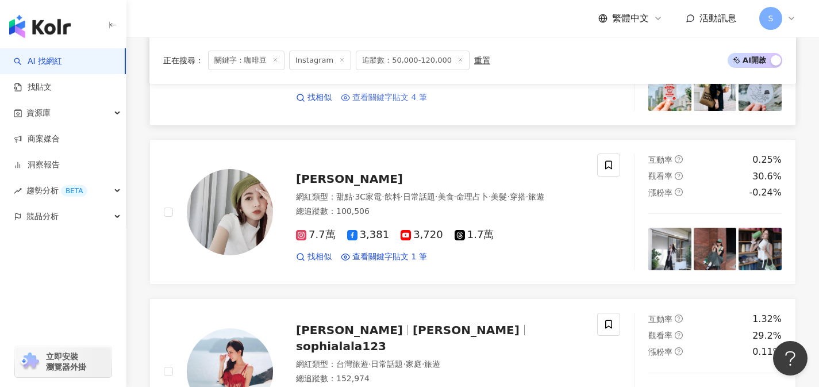
scroll to position [1240, 0]
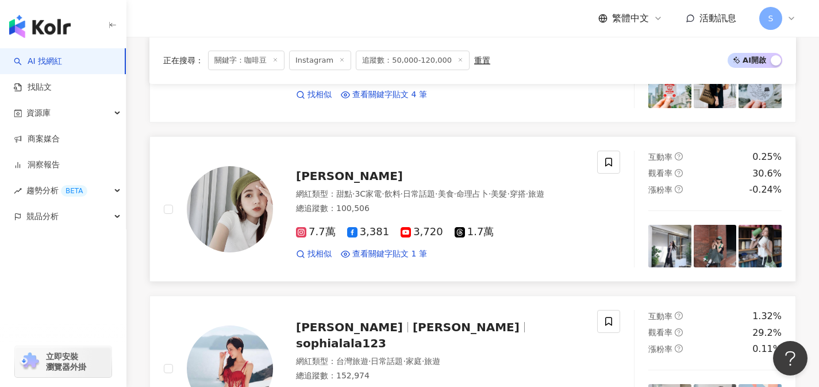
click at [435, 189] on span "日常話題" at bounding box center [419, 193] width 32 height 9
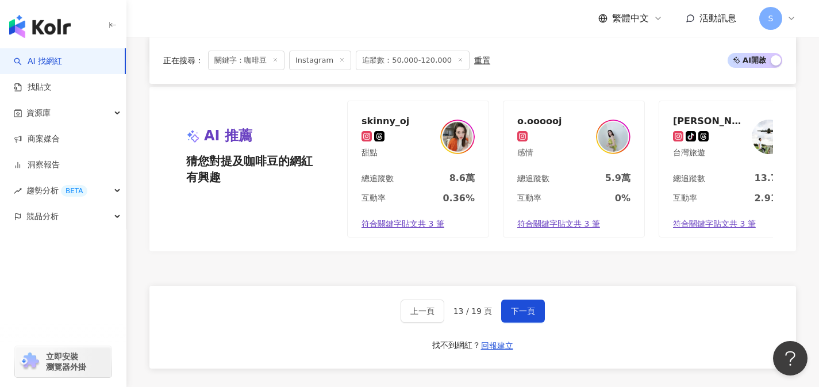
scroll to position [2094, 0]
click at [533, 302] on button "下一頁" at bounding box center [523, 310] width 44 height 23
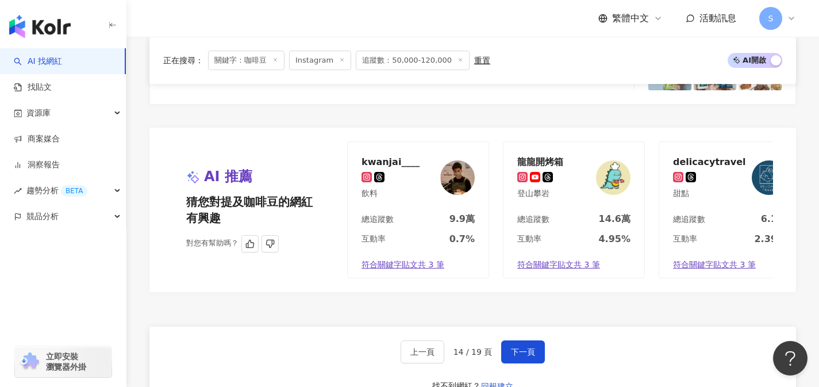
scroll to position [2118, 0]
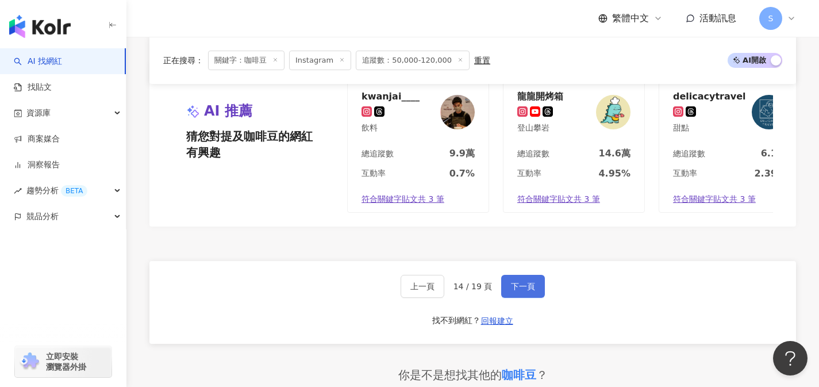
click at [514, 281] on span "下一頁" at bounding box center [523, 285] width 24 height 9
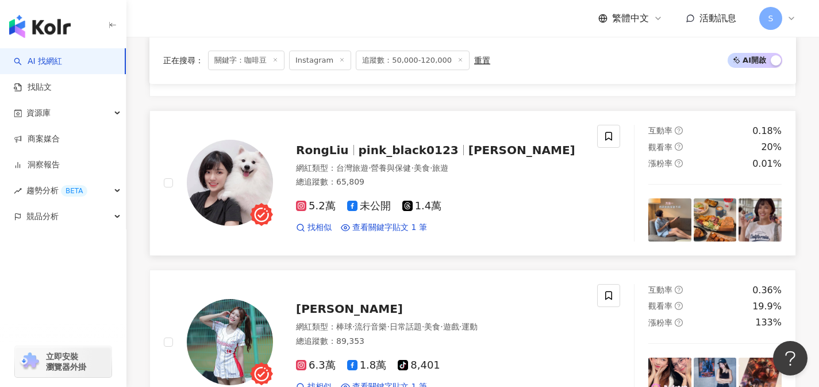
scroll to position [1539, 0]
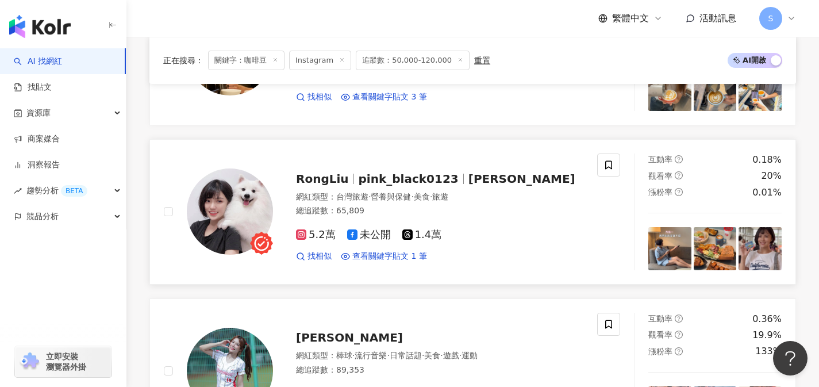
click at [469, 246] on div "5.2萬 未公開 1.4萬 找相似 查看關鍵字貼文 1 筆" at bounding box center [439, 240] width 287 height 43
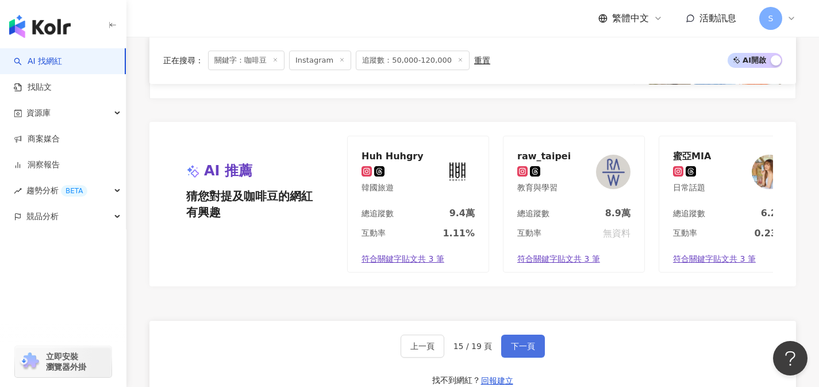
scroll to position [2048, 0]
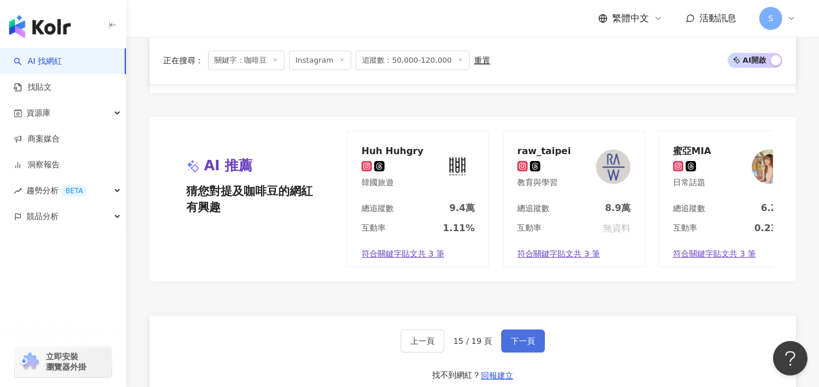
click at [507, 345] on button "下一頁" at bounding box center [523, 340] width 44 height 23
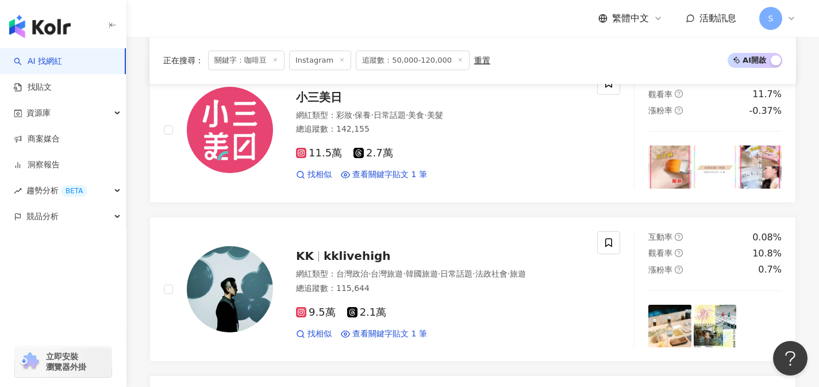
scroll to position [1402, 0]
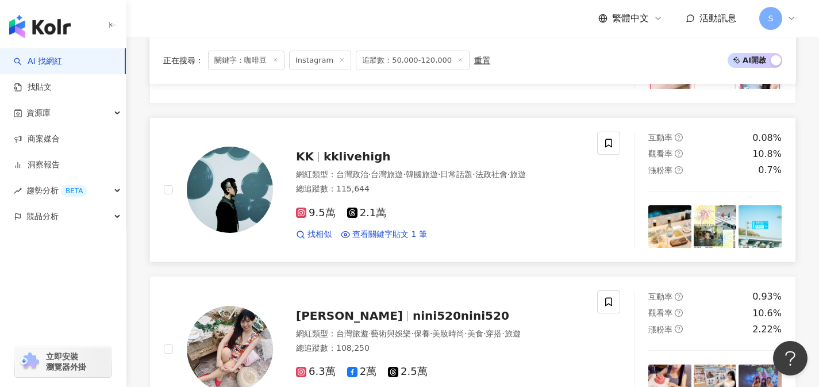
click at [425, 220] on div "9.5萬 2.1萬 找相似 查看關鍵字貼文 1 筆" at bounding box center [439, 219] width 287 height 43
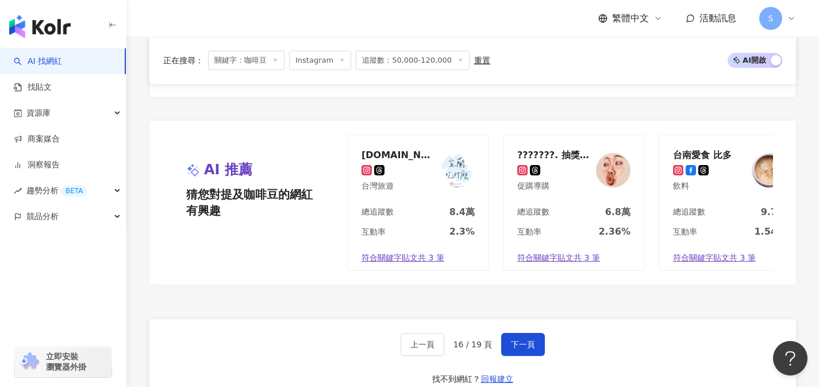
scroll to position [2178, 0]
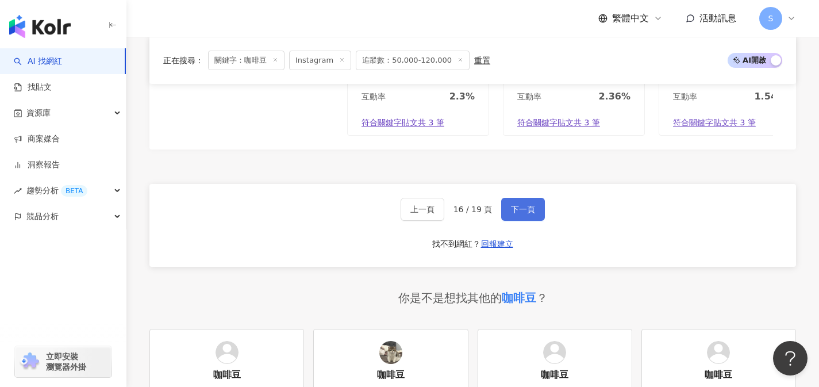
click at [534, 216] on button "下一頁" at bounding box center [523, 209] width 44 height 23
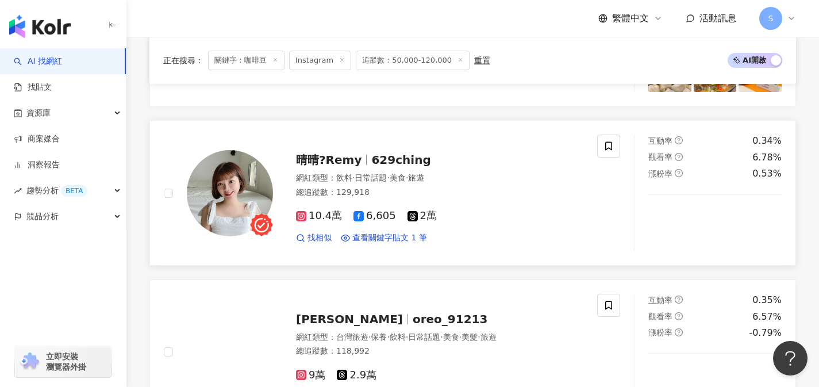
scroll to position [1266, 0]
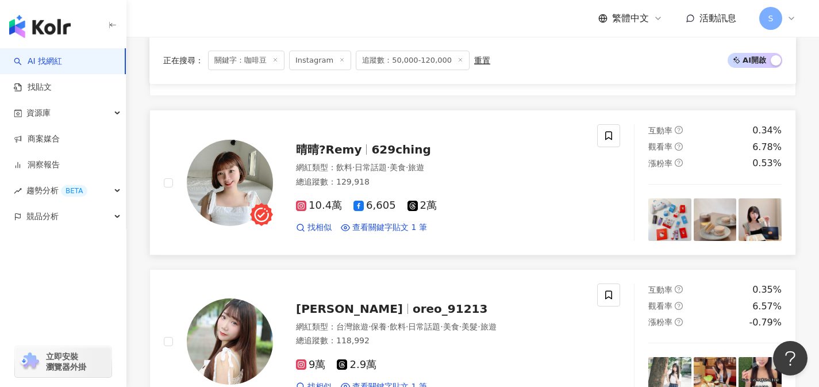
click at [449, 162] on div "網紅類型 ： 飲料 · 日常話題 · 美食 · 旅遊" at bounding box center [439, 167] width 287 height 11
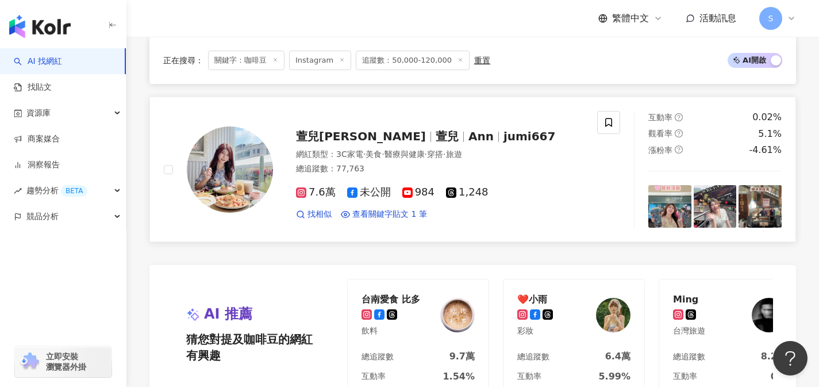
scroll to position [1857, 0]
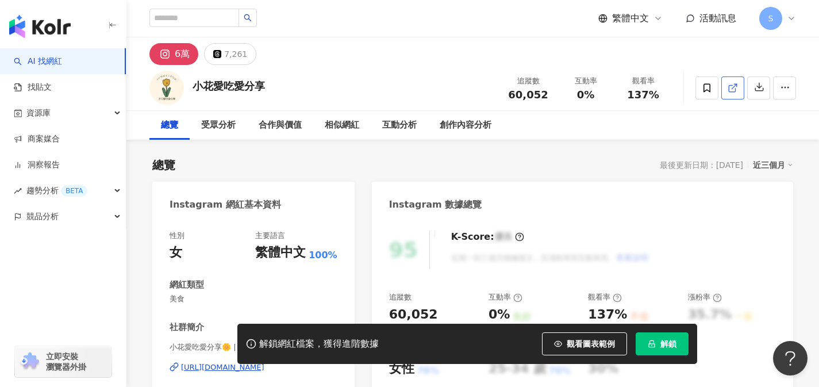
click at [727, 92] on icon at bounding box center [732, 88] width 10 height 10
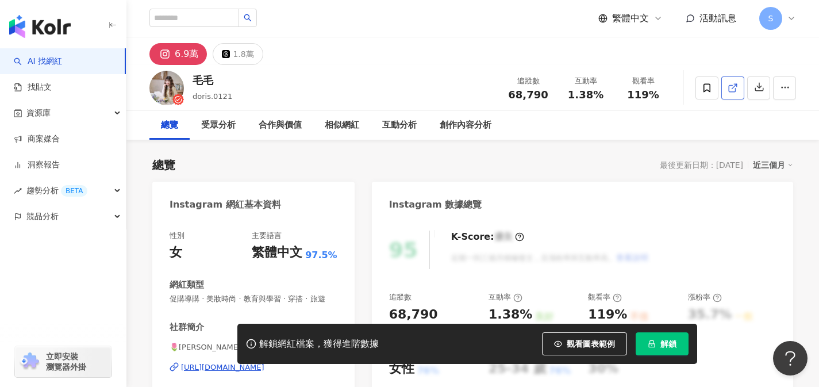
click at [726, 91] on link at bounding box center [732, 87] width 23 height 23
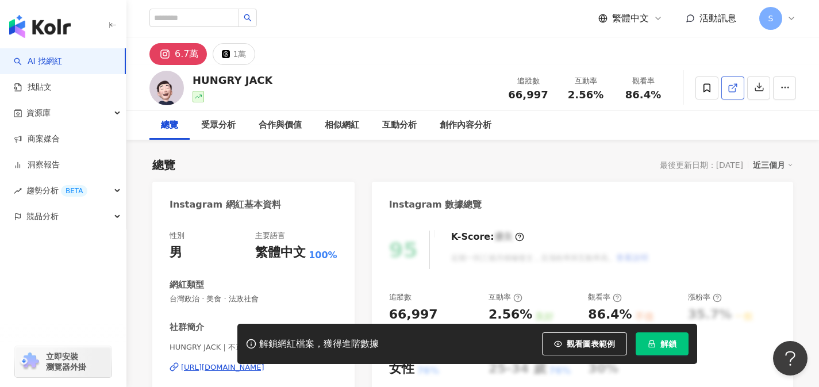
click at [731, 92] on icon at bounding box center [732, 88] width 10 height 10
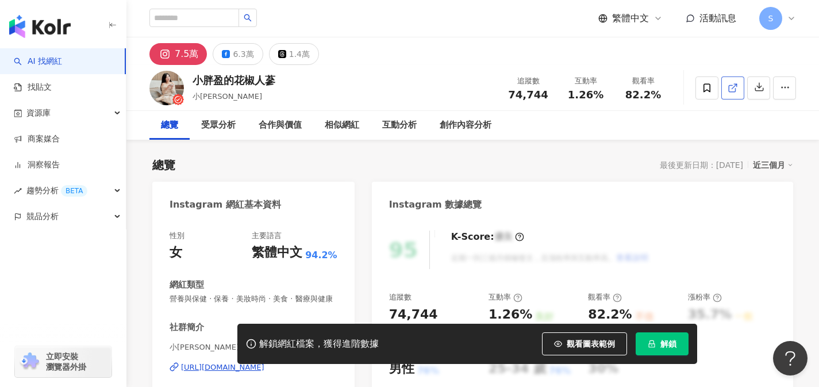
click at [726, 93] on link at bounding box center [732, 87] width 23 height 23
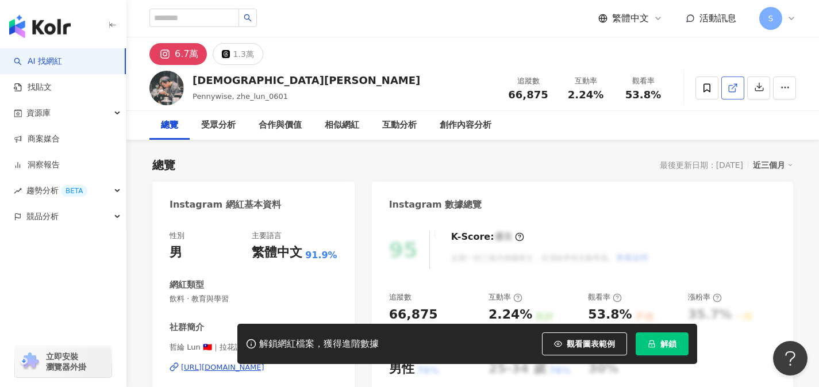
click at [729, 87] on icon at bounding box center [732, 88] width 10 height 10
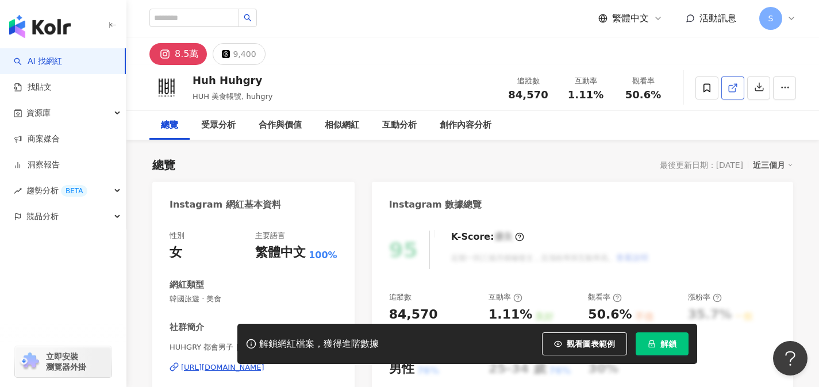
click at [728, 86] on icon at bounding box center [731, 88] width 6 height 6
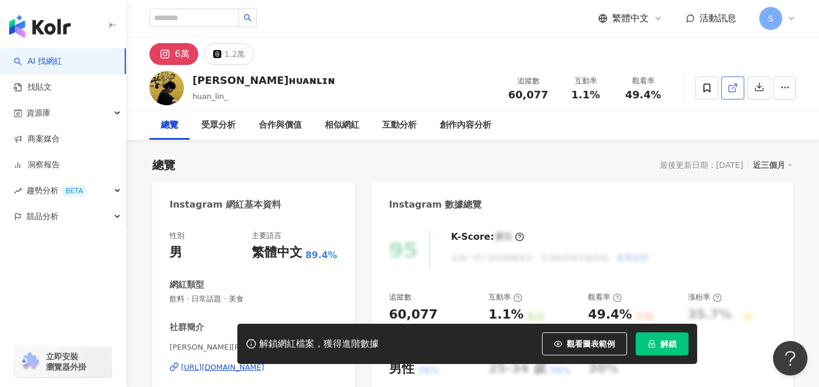
click at [731, 85] on icon at bounding box center [732, 88] width 10 height 10
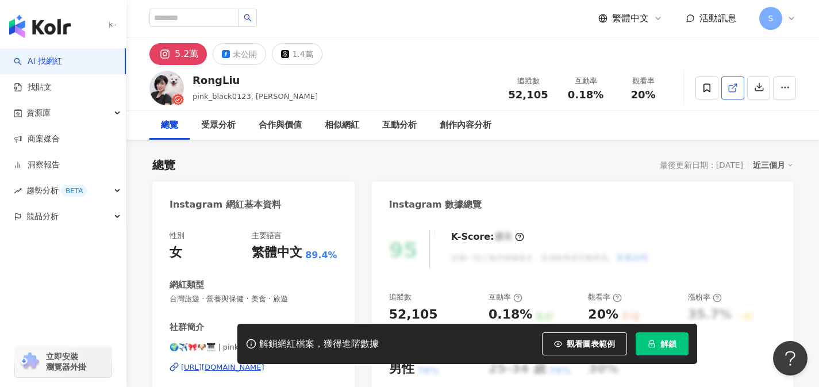
click at [730, 90] on icon at bounding box center [732, 88] width 10 height 10
